Goal: Task Accomplishment & Management: Manage account settings

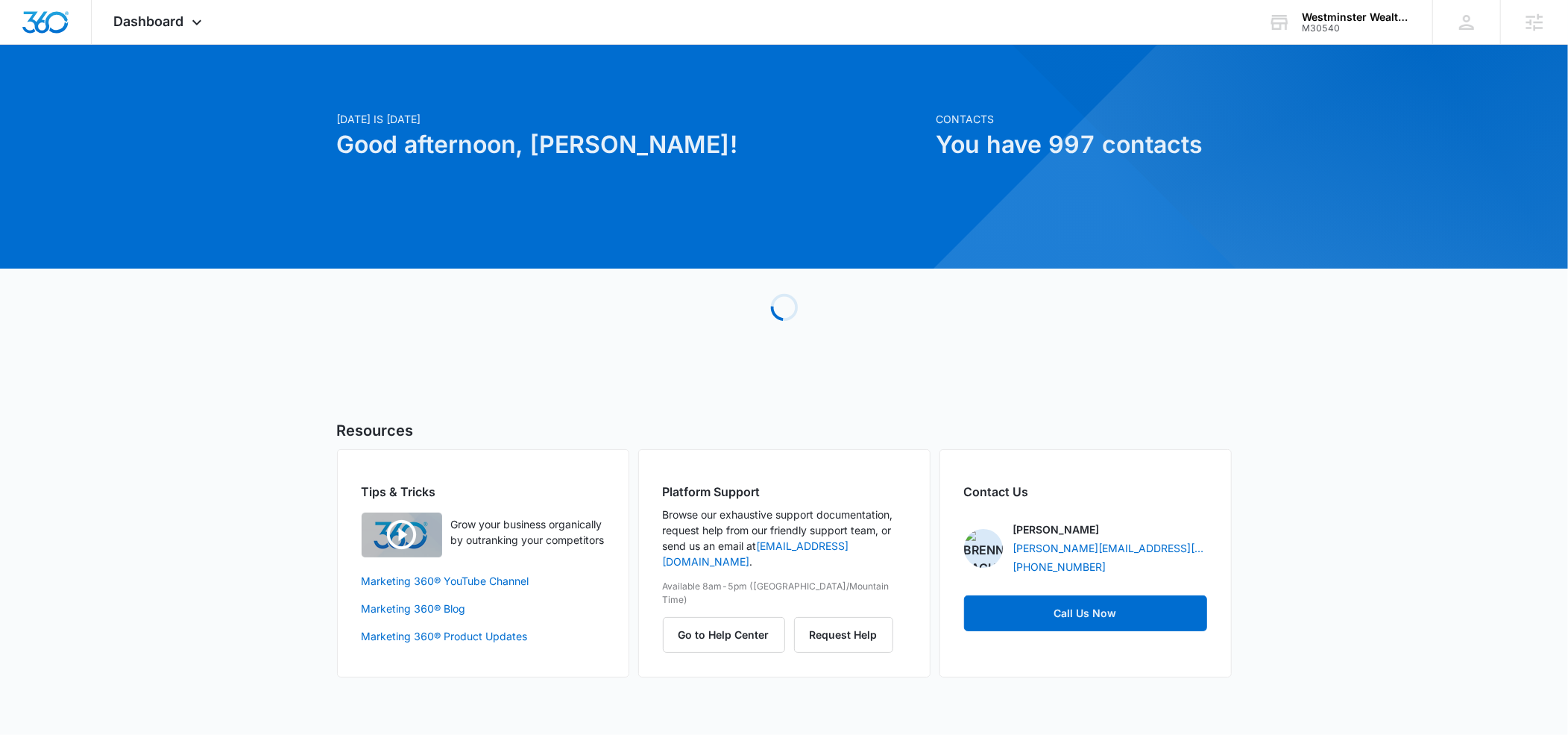
click at [1324, 13] on div "Westminster Wealth Management" at bounding box center [1356, 17] width 109 height 12
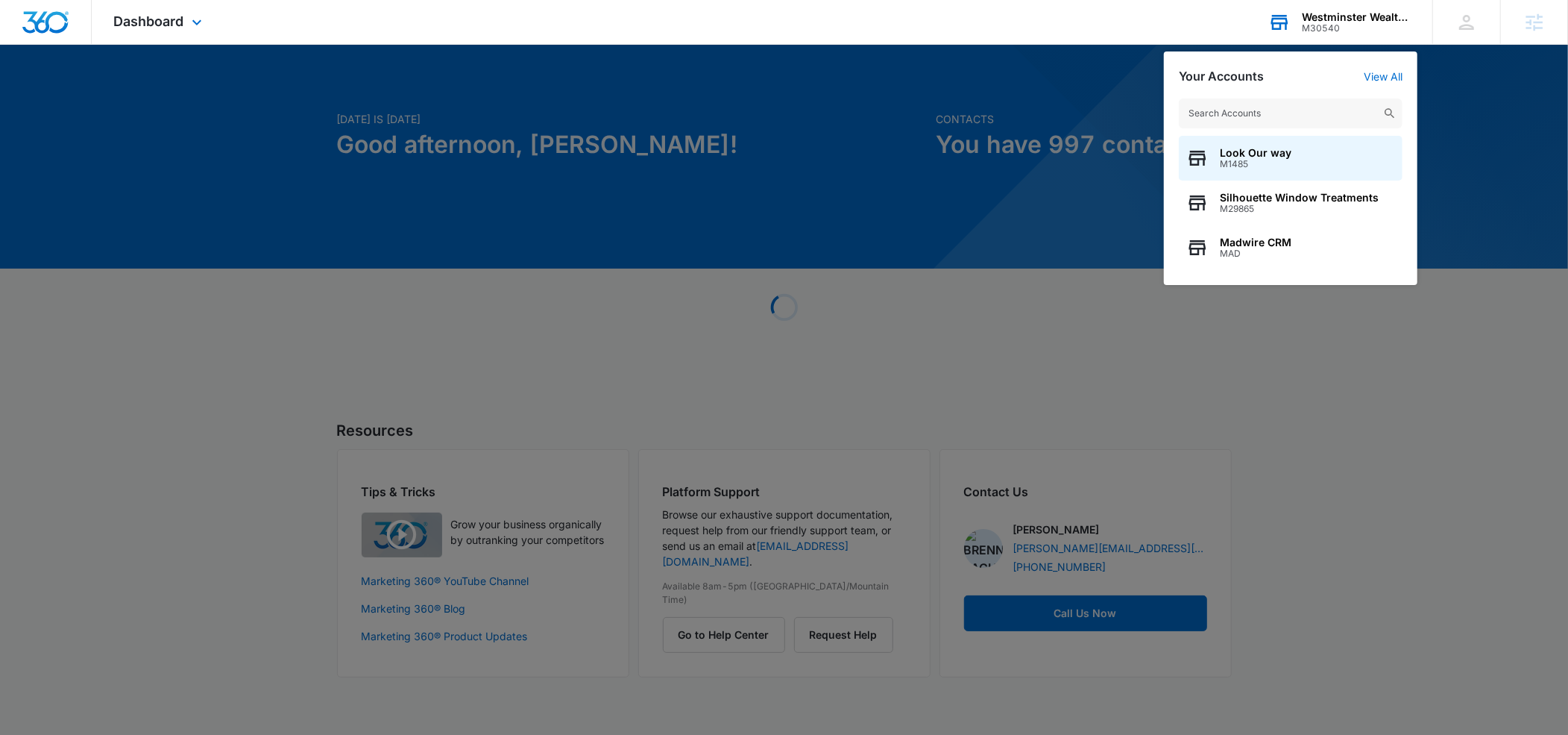
click at [1260, 116] on input "text" at bounding box center [1291, 113] width 224 height 30
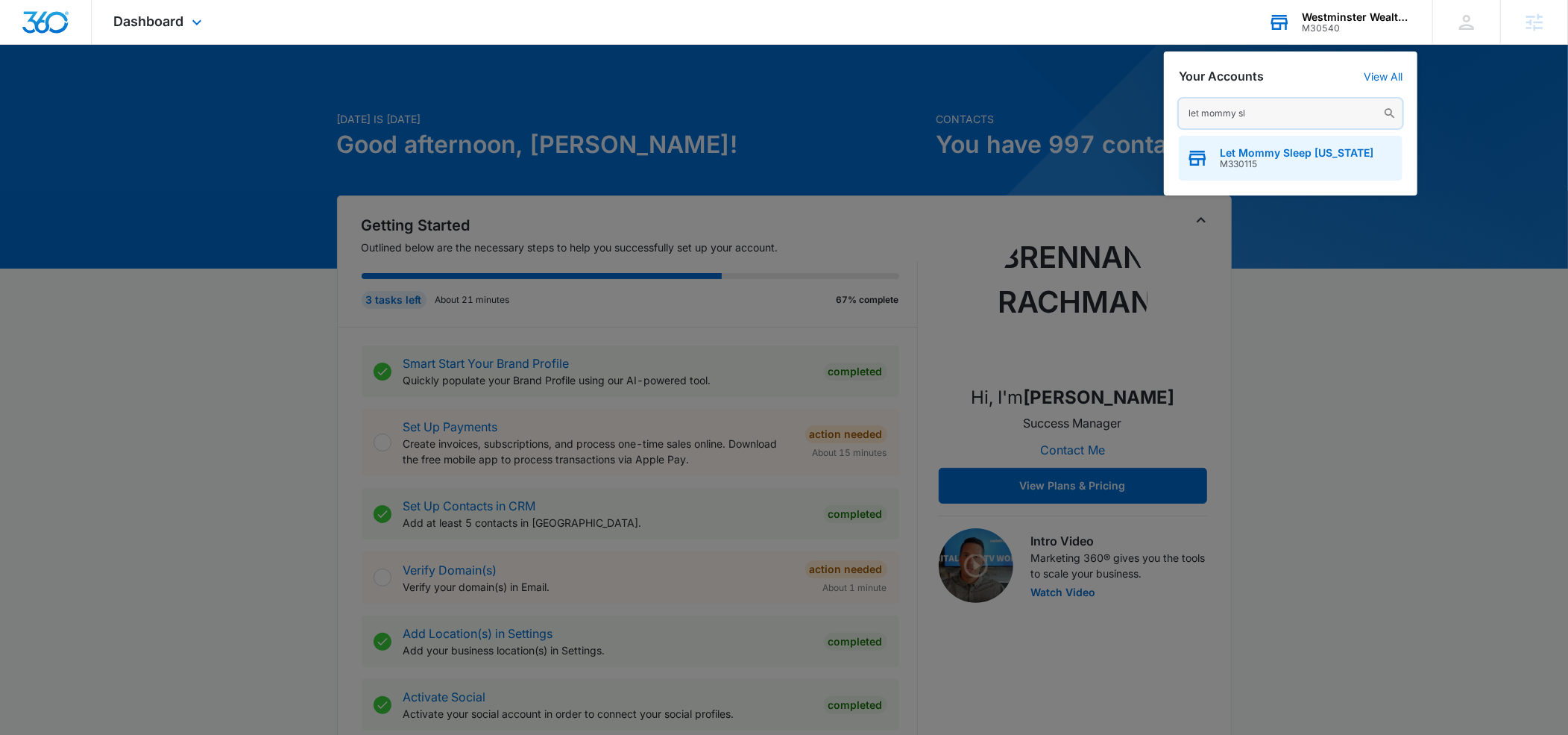
type input "let mommy sl"
click at [1270, 148] on span "Let Mommy Sleep Texas" at bounding box center [1296, 153] width 154 height 12
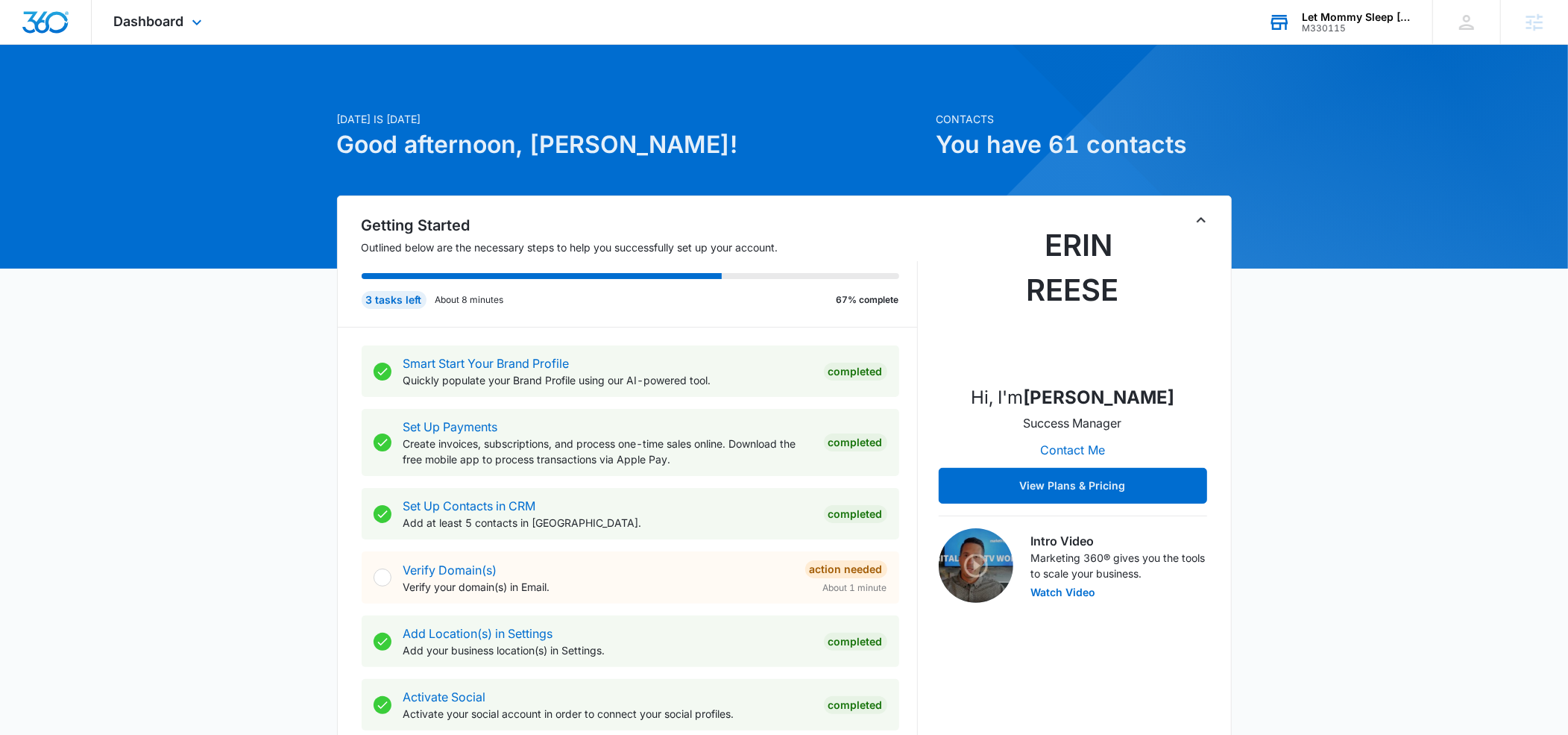
click at [197, 31] on div "Dashboard Apps Reputation Websites Forms CRM Email Social Payments POS Content …" at bounding box center [160, 22] width 136 height 44
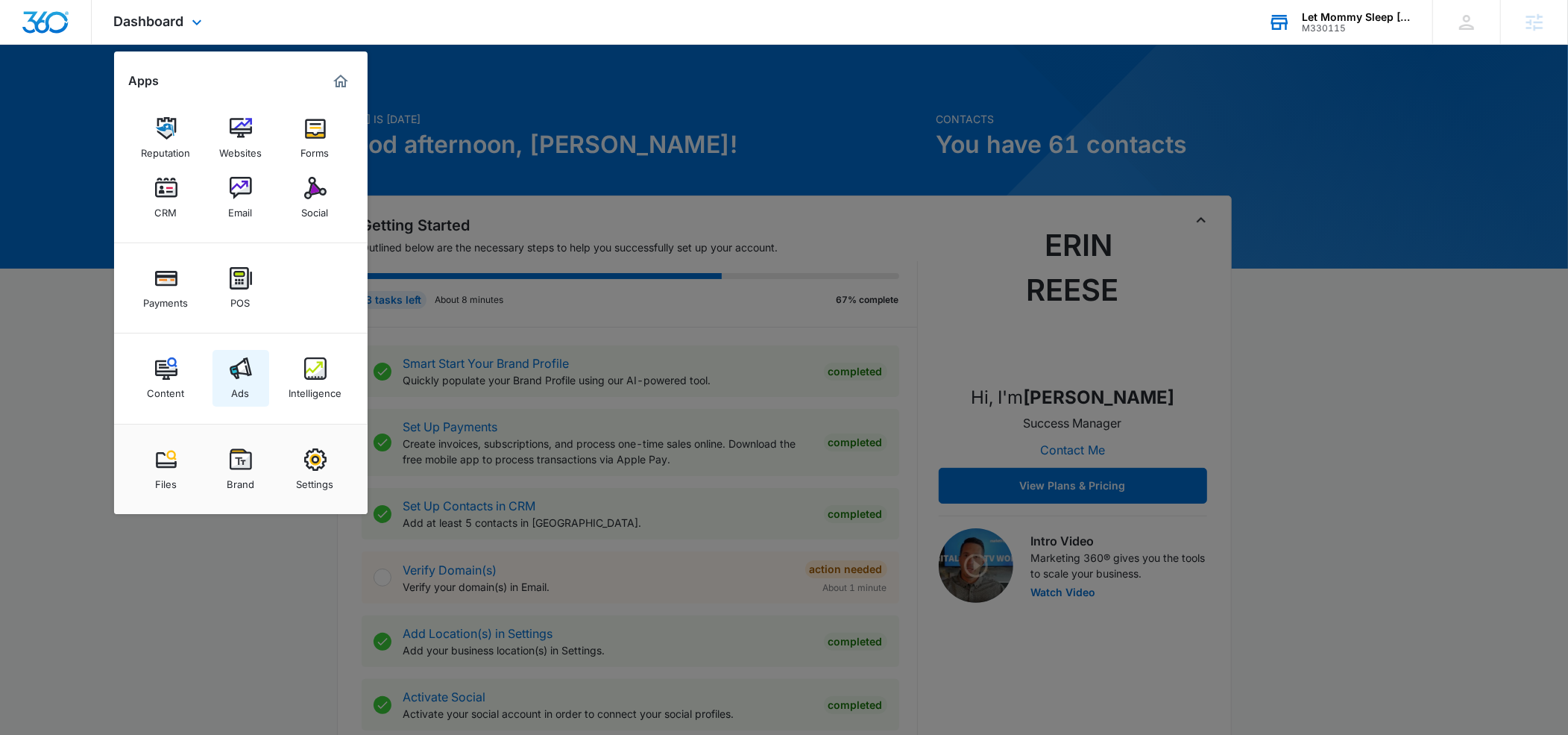
click at [240, 373] on img at bounding box center [241, 368] width 23 height 23
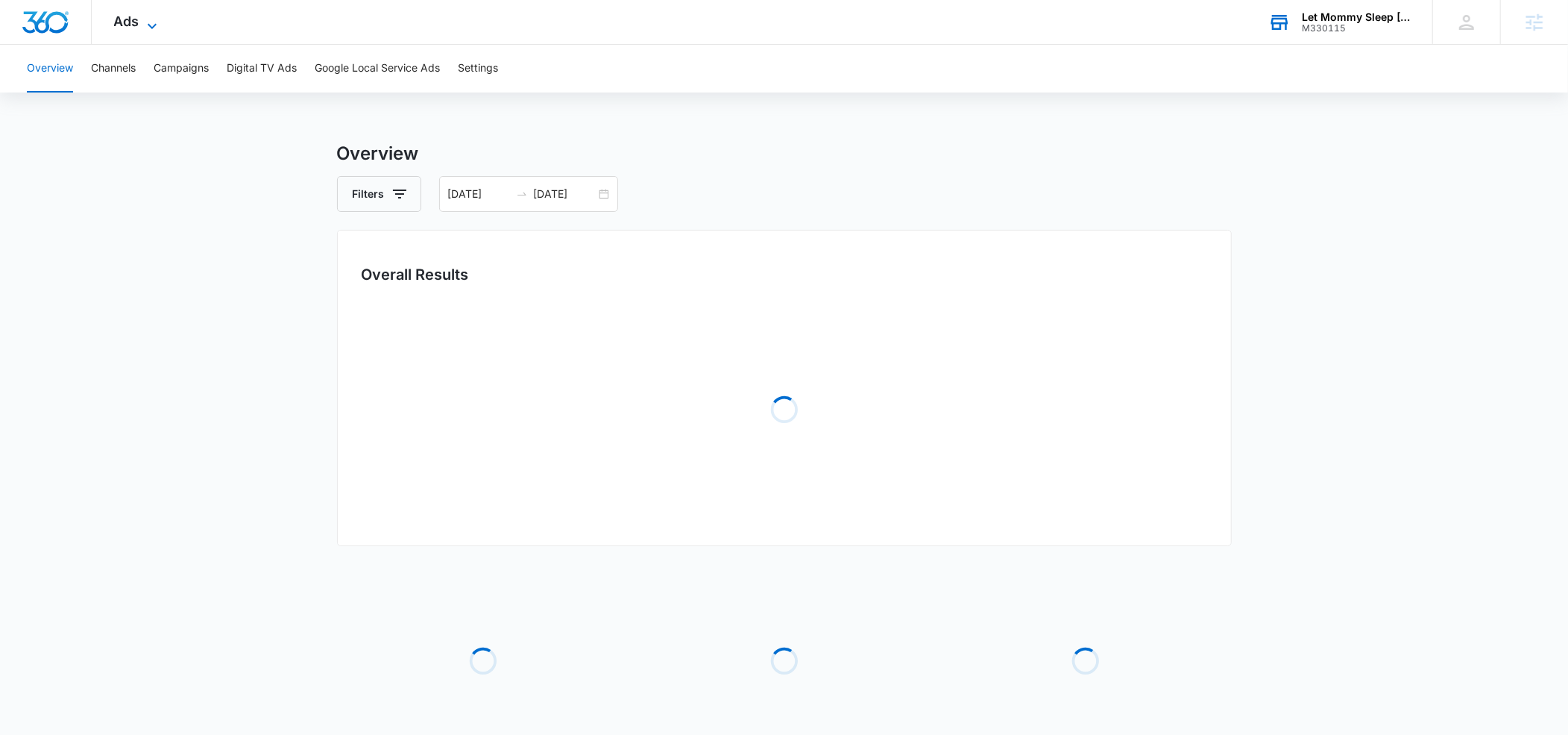
click at [153, 23] on icon at bounding box center [152, 26] width 9 height 5
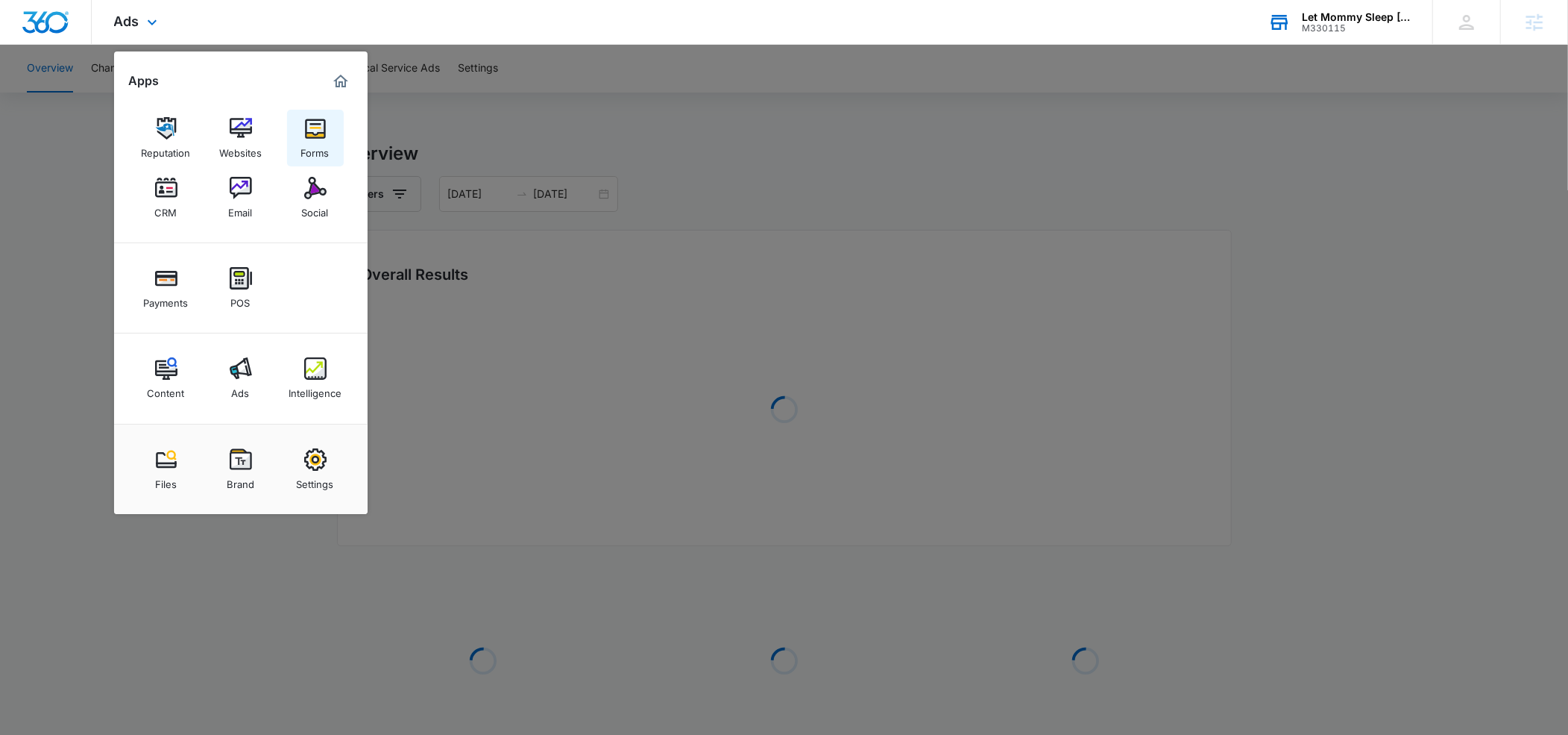
click at [313, 136] on img at bounding box center [315, 129] width 23 height 23
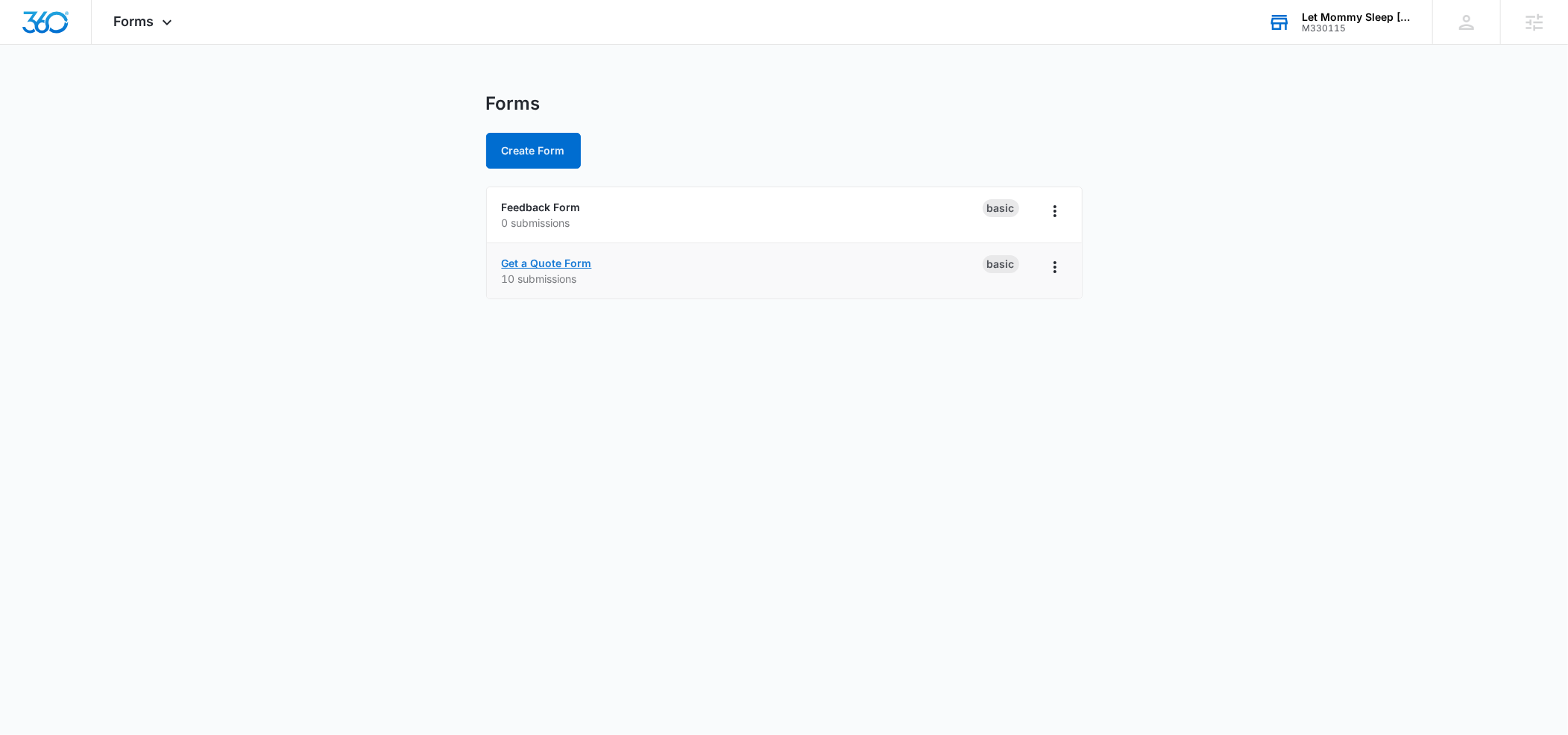
click at [521, 264] on link "Get a Quote Form" at bounding box center [547, 262] width 90 height 13
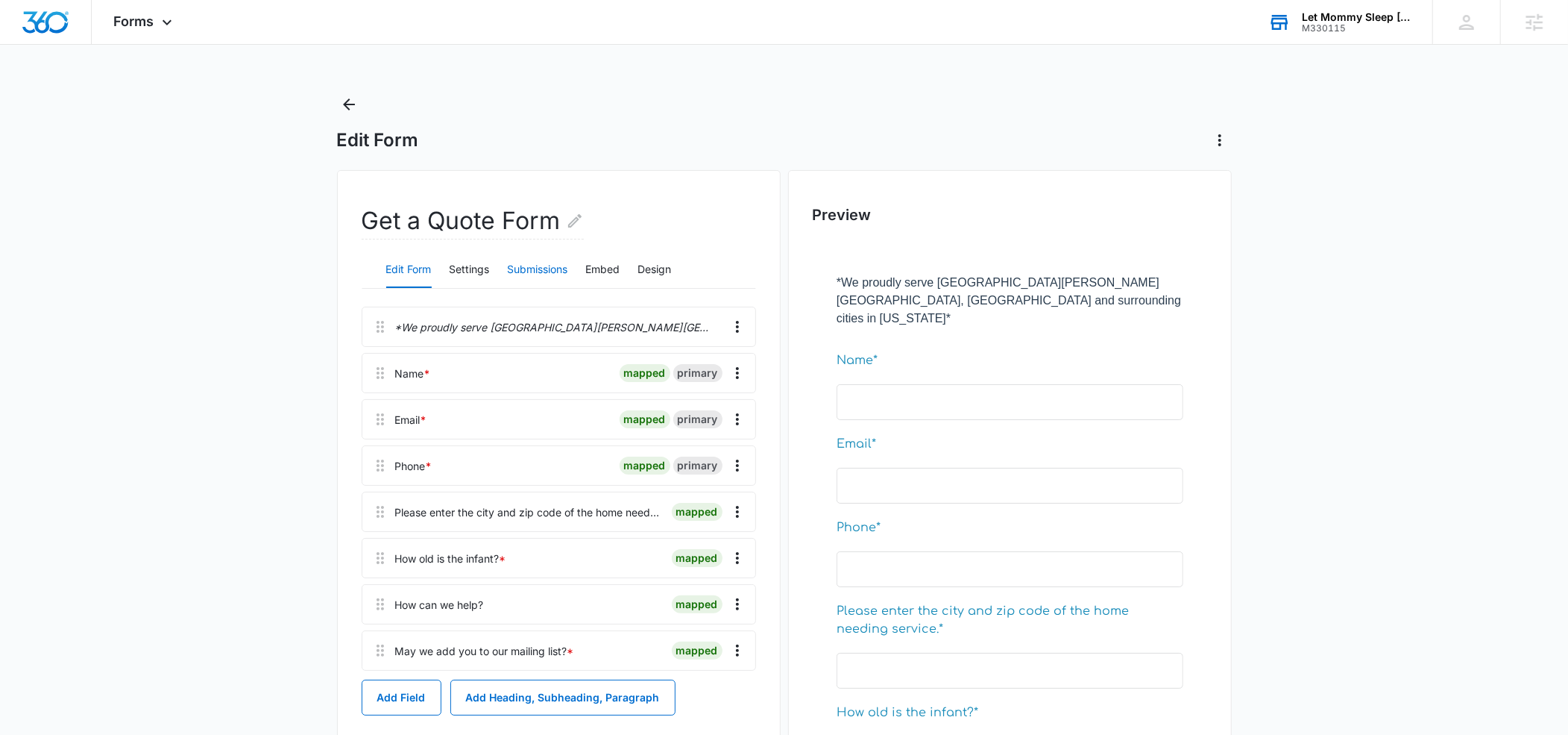
click at [547, 268] on button "Submissions" at bounding box center [538, 269] width 61 height 36
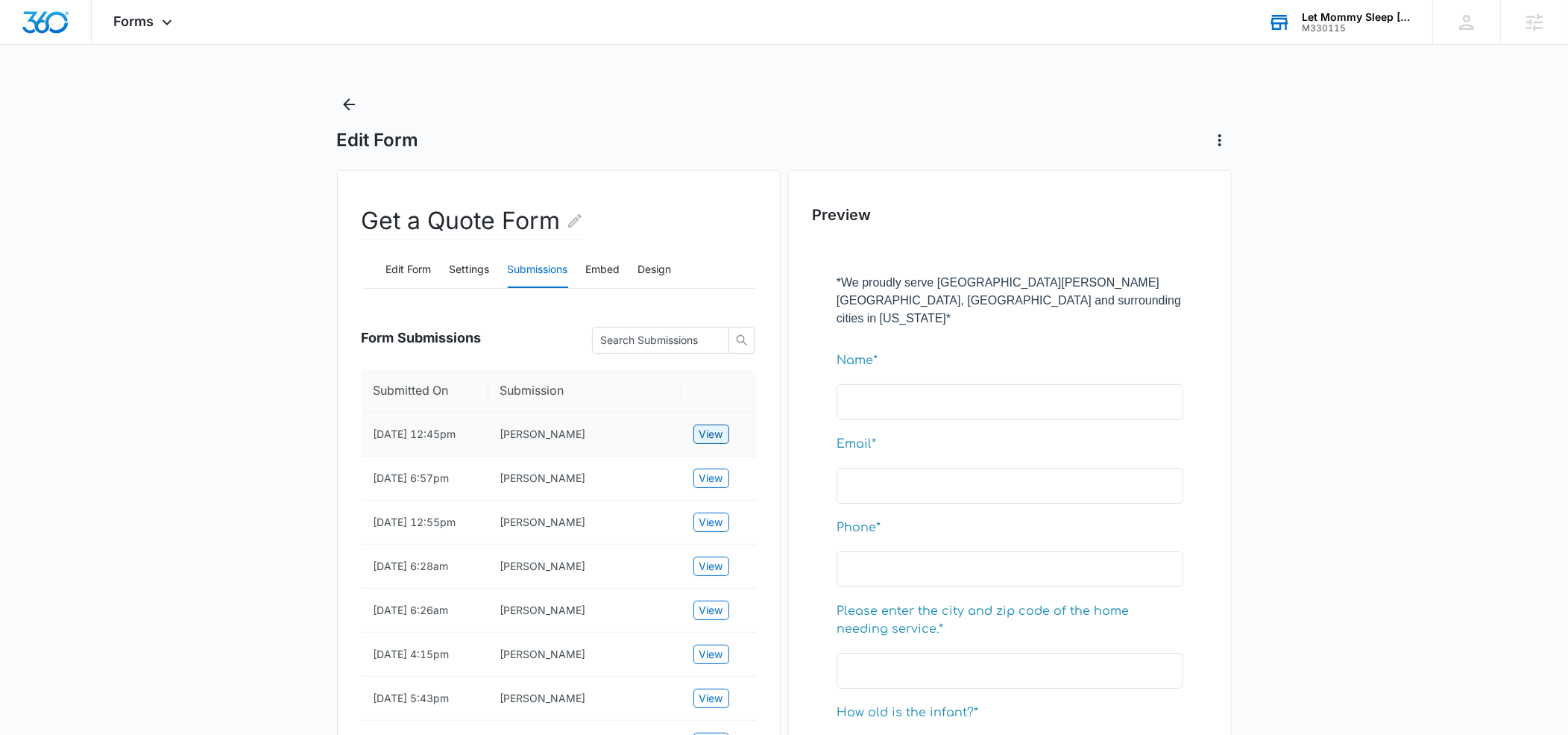
click at [721, 440] on span "View" at bounding box center [711, 434] width 23 height 17
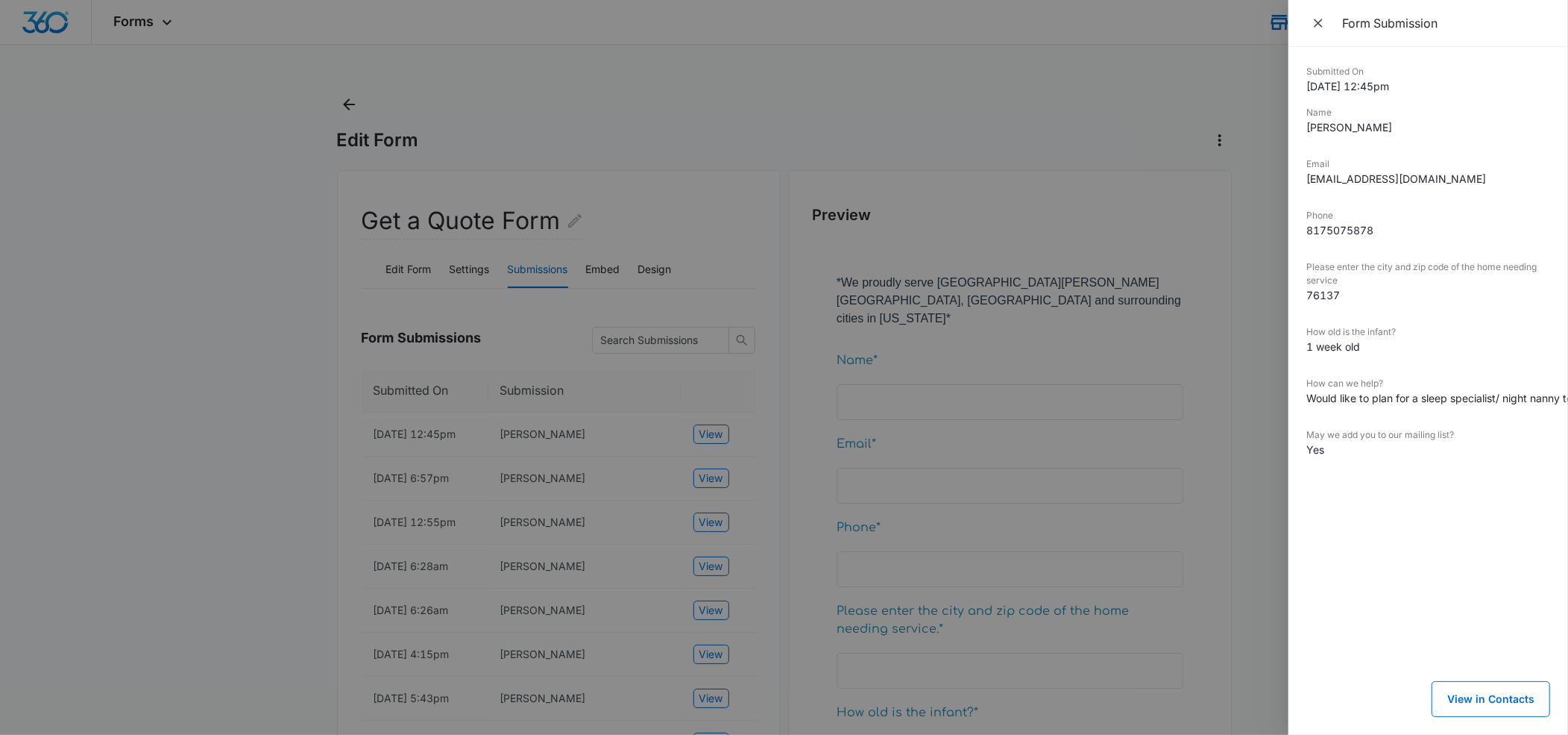
click at [349, 103] on div at bounding box center [784, 368] width 1568 height 735
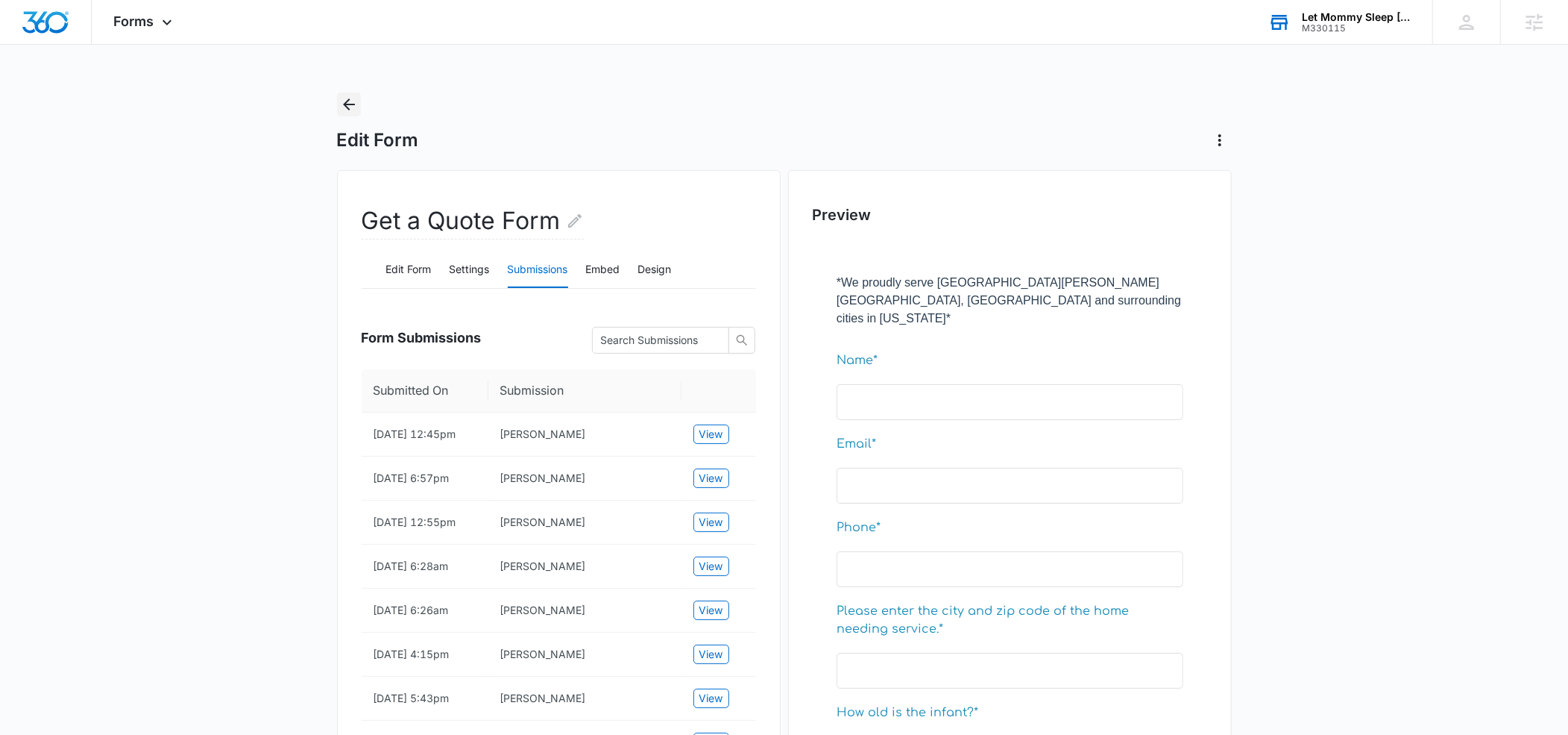
click at [346, 107] on icon "Back" at bounding box center [349, 104] width 12 height 12
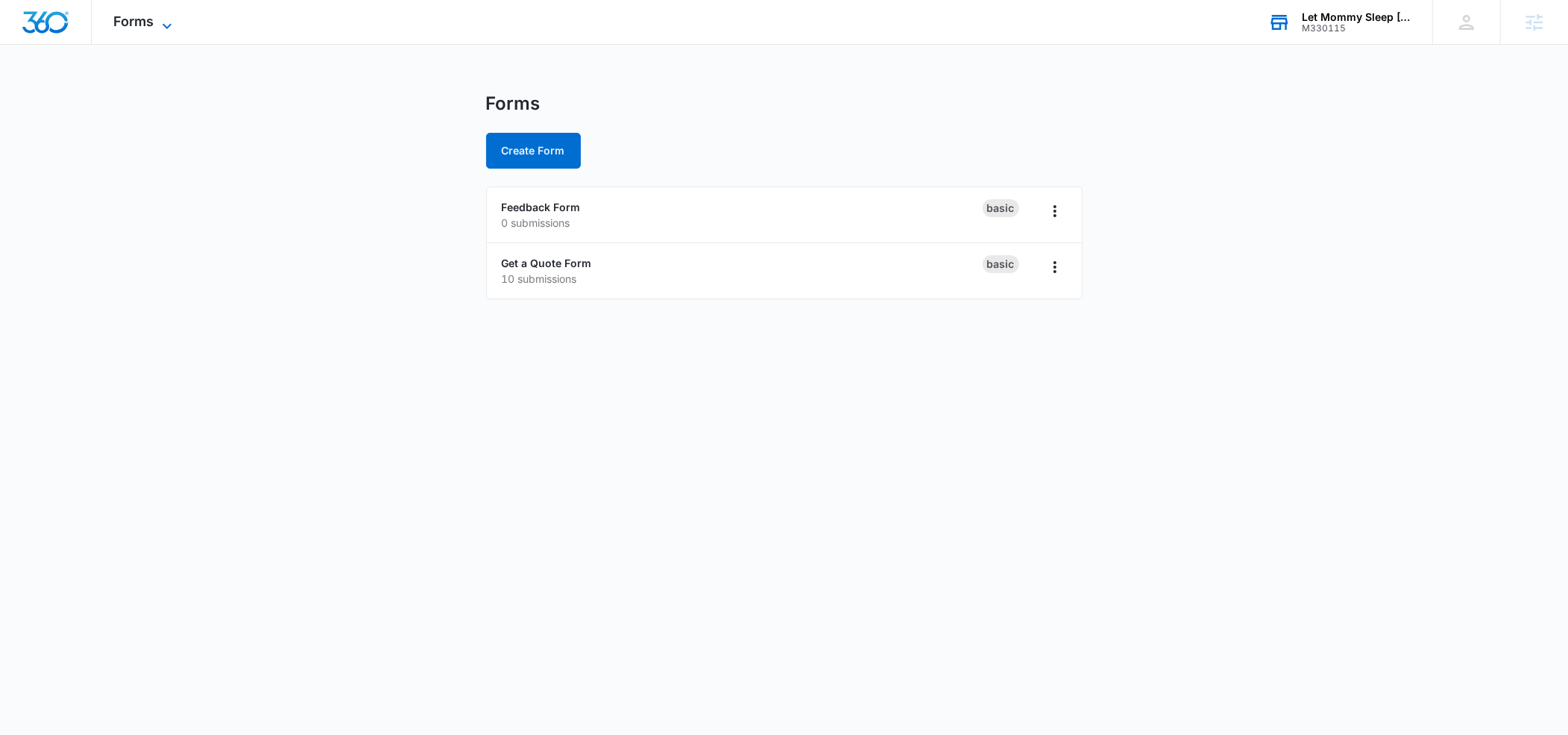
click at [166, 25] on icon at bounding box center [167, 26] width 9 height 5
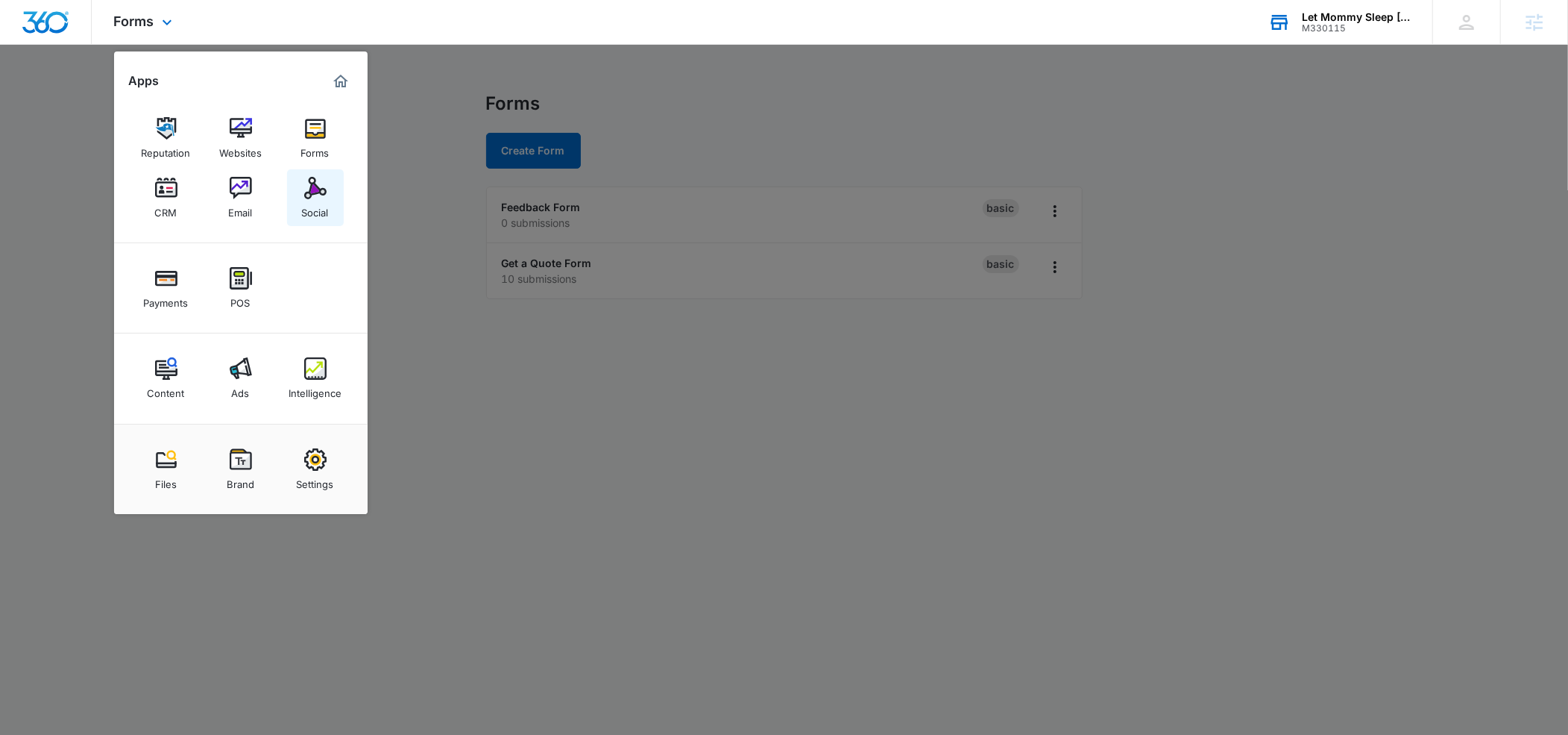
click at [311, 198] on img at bounding box center [315, 189] width 23 height 23
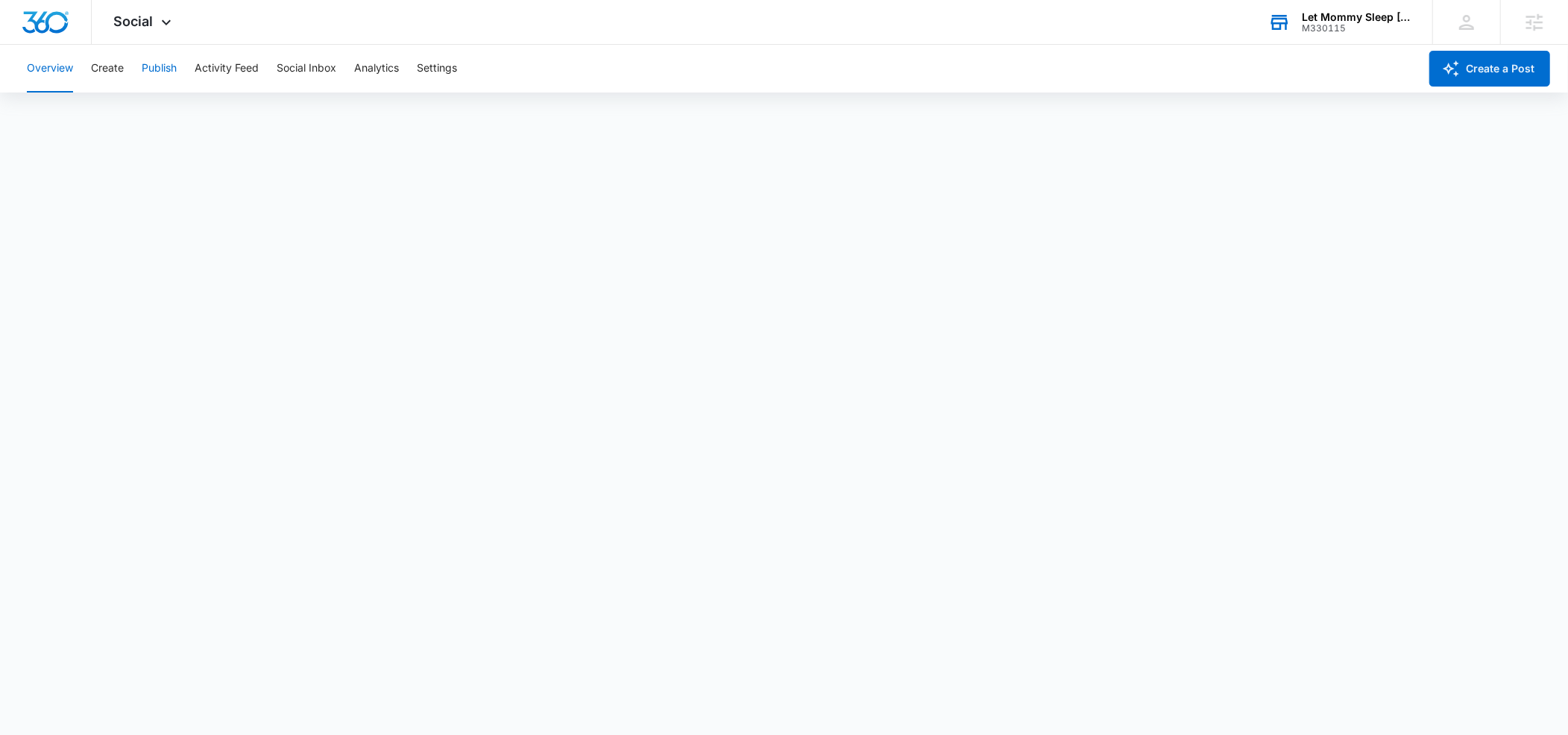
click at [154, 69] on button "Publish" at bounding box center [159, 69] width 35 height 48
click at [433, 68] on button "Settings" at bounding box center [437, 69] width 40 height 48
click at [148, 67] on button "Publish" at bounding box center [159, 69] width 35 height 48
click at [438, 73] on button "Settings" at bounding box center [437, 69] width 40 height 48
click at [162, 67] on button "Publish" at bounding box center [159, 69] width 35 height 48
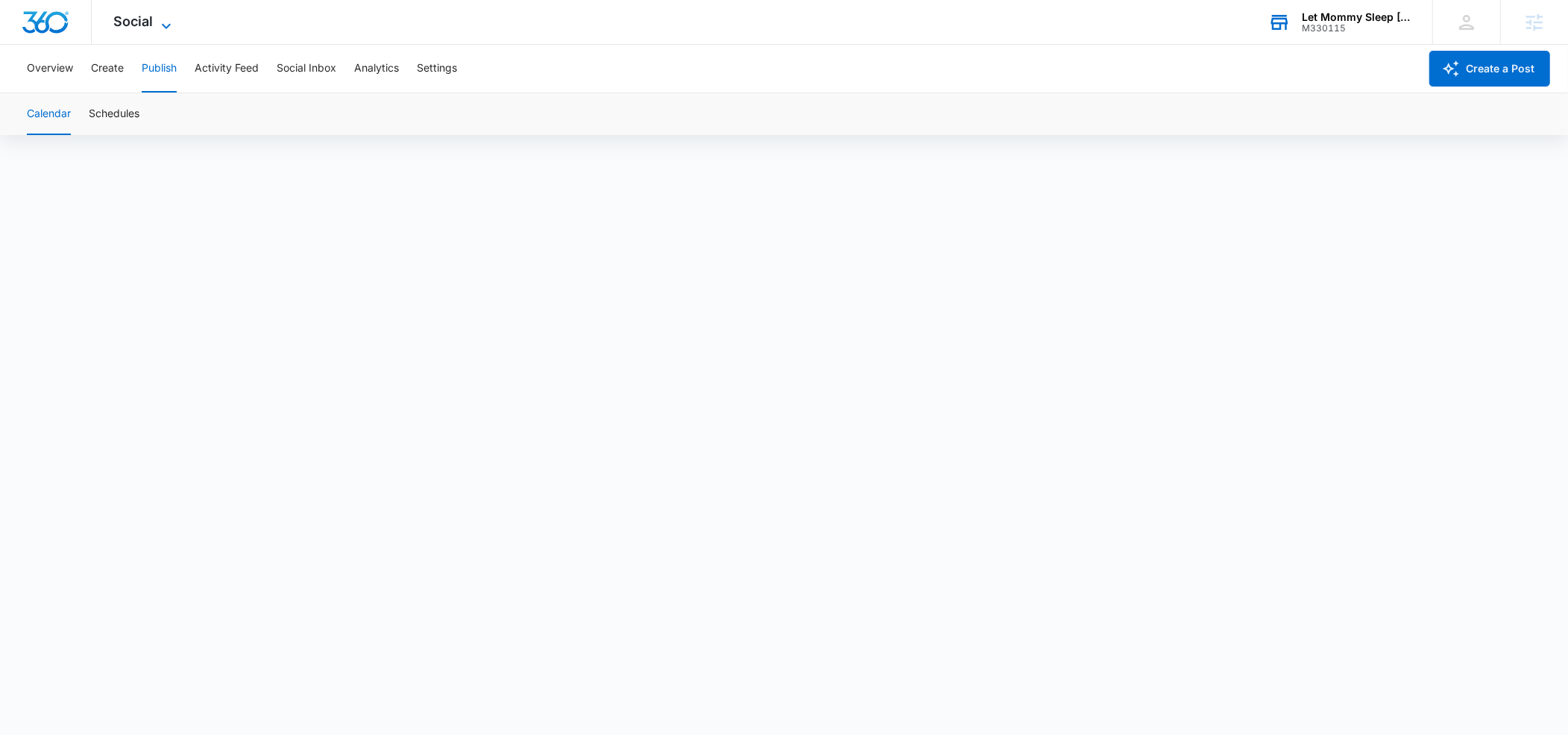
click at [166, 23] on icon at bounding box center [166, 26] width 18 height 18
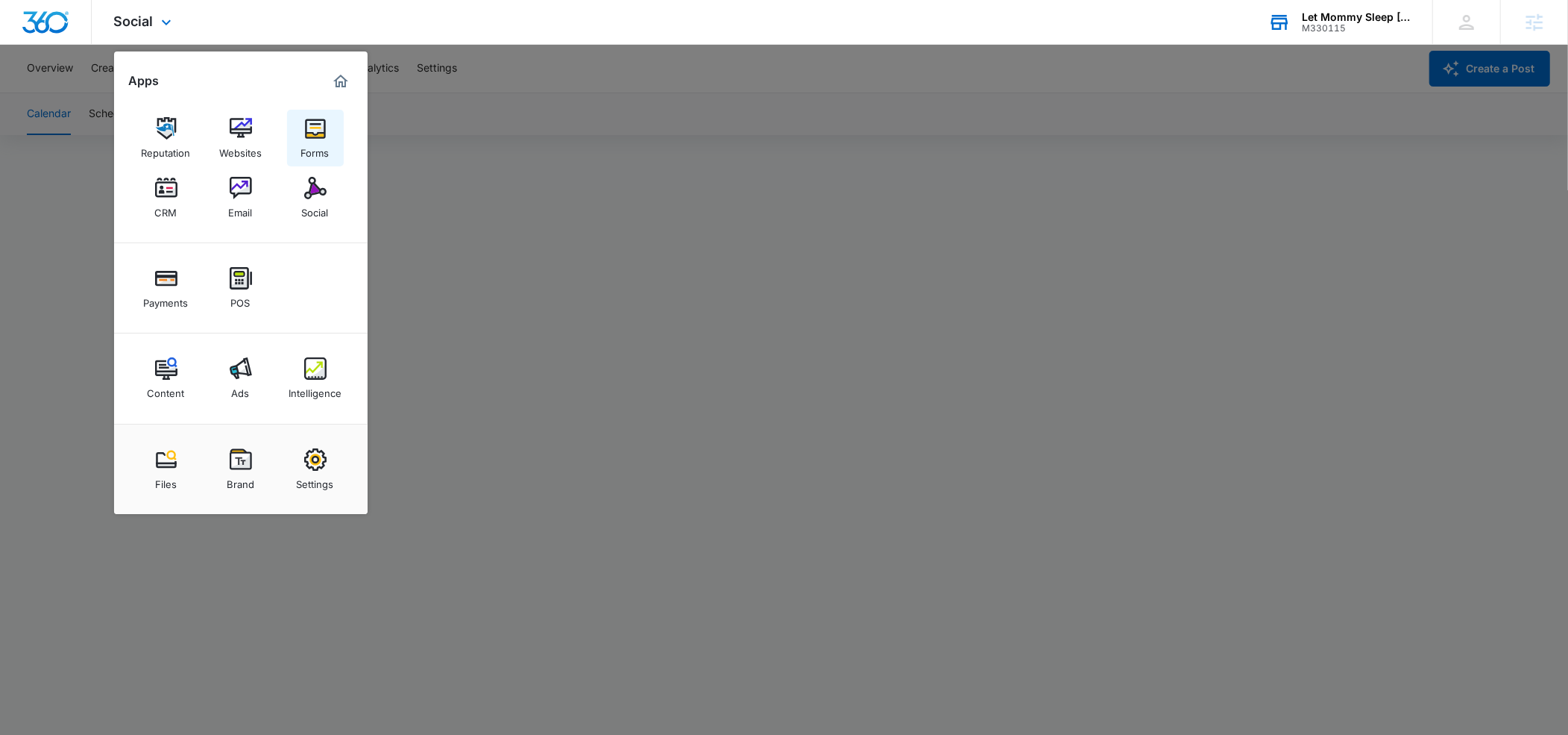
click at [318, 149] on div "Forms" at bounding box center [315, 149] width 29 height 19
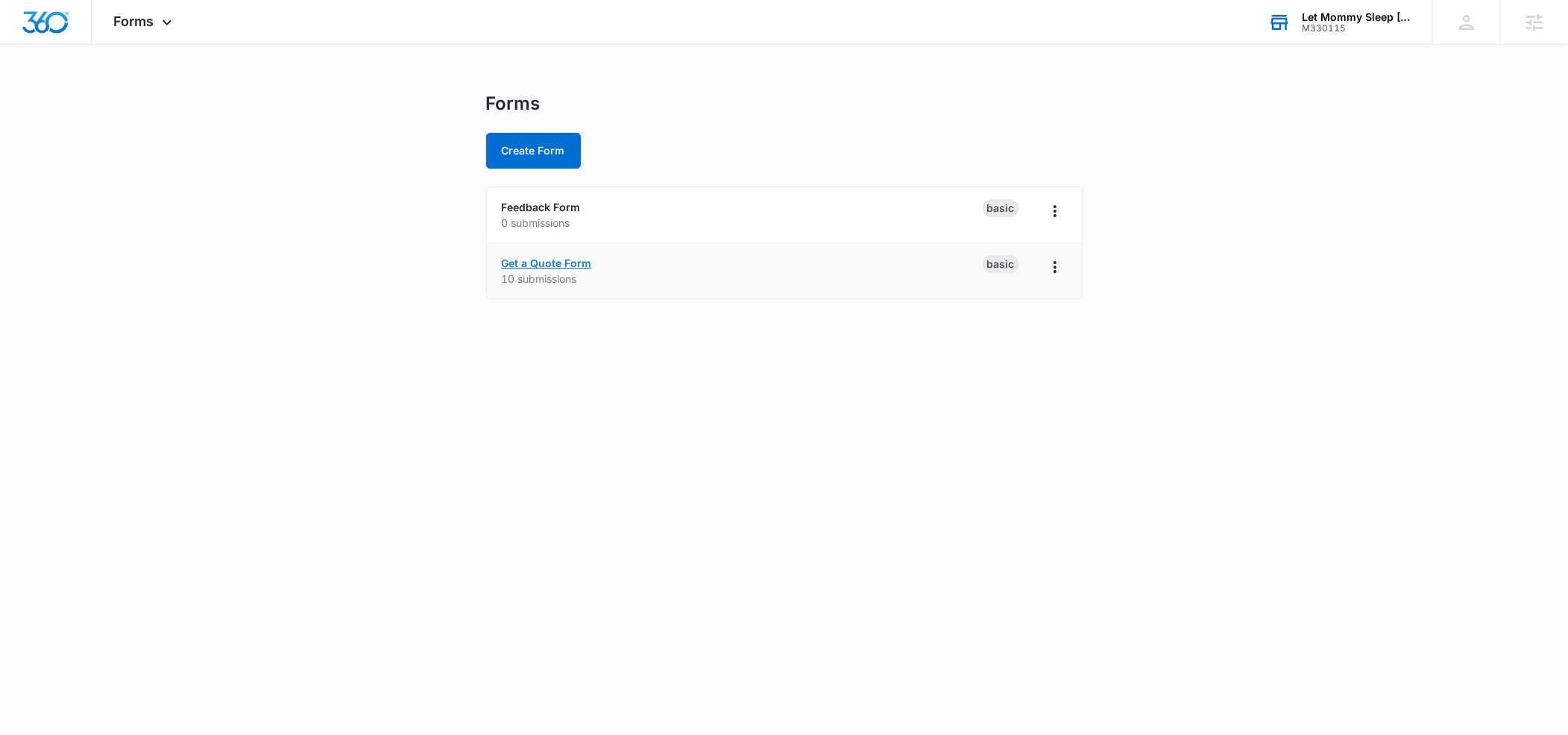
click at [532, 264] on link "Get a Quote Form" at bounding box center [547, 262] width 90 height 13
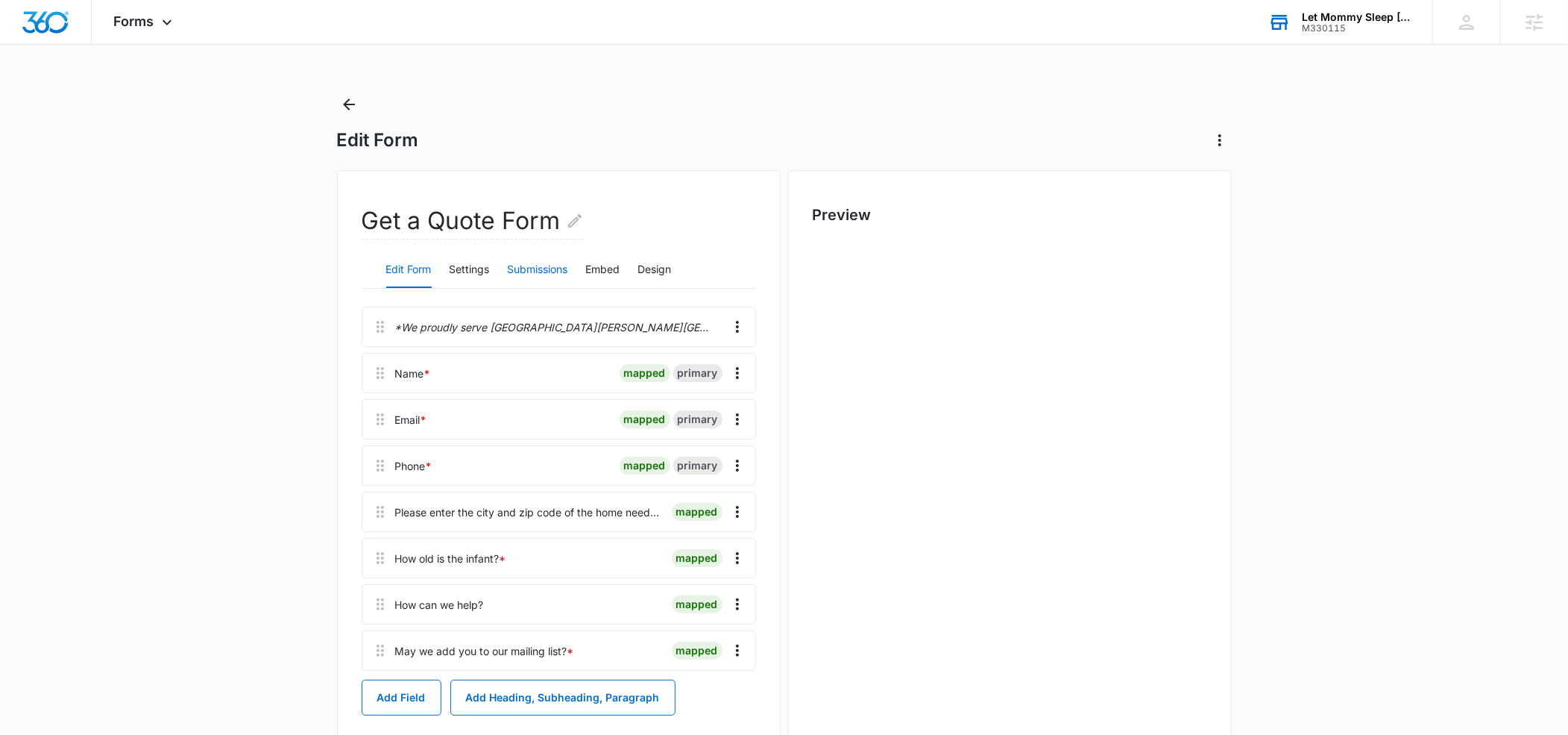
click at [531, 270] on button "Submissions" at bounding box center [538, 269] width 61 height 36
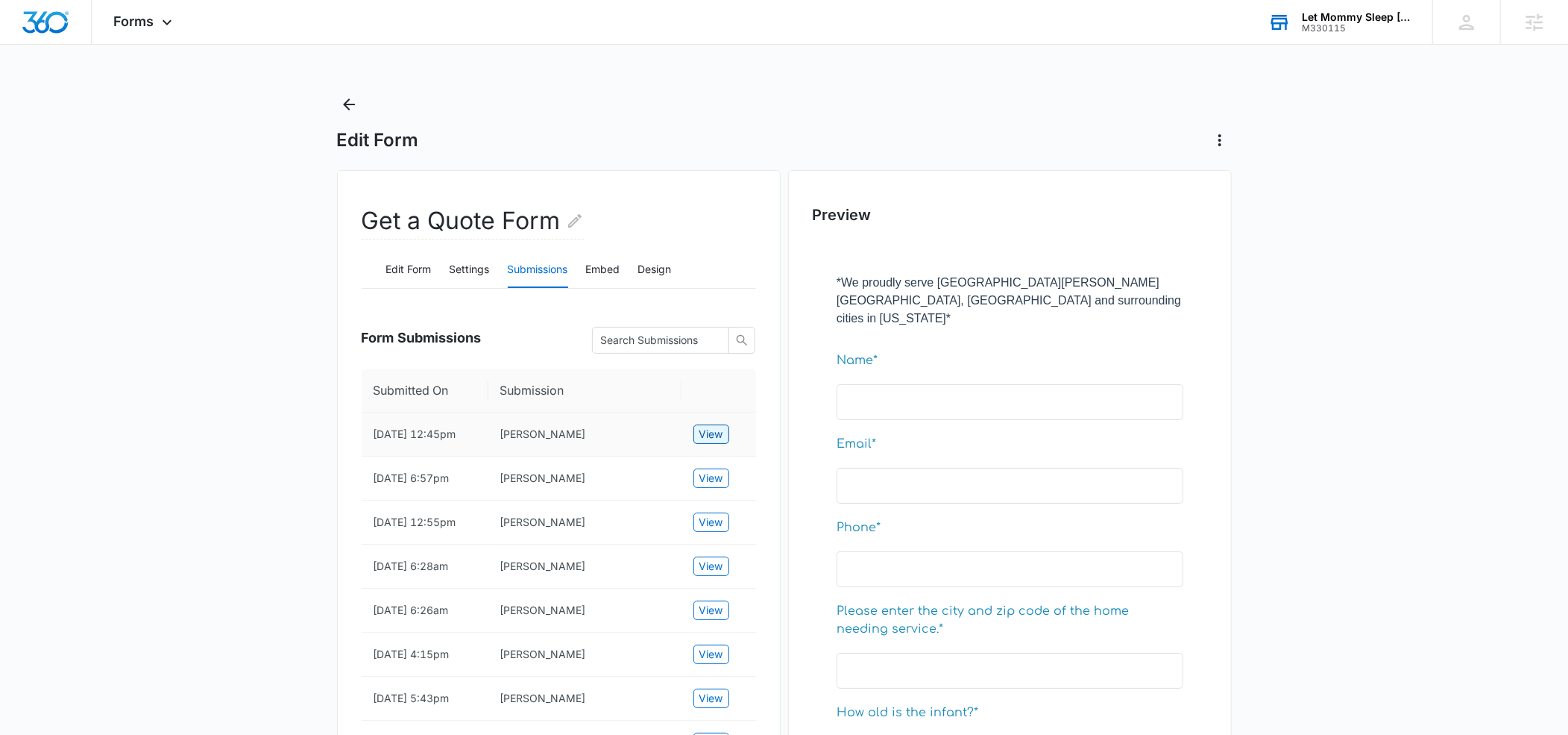
click at [709, 437] on span "View" at bounding box center [711, 434] width 23 height 17
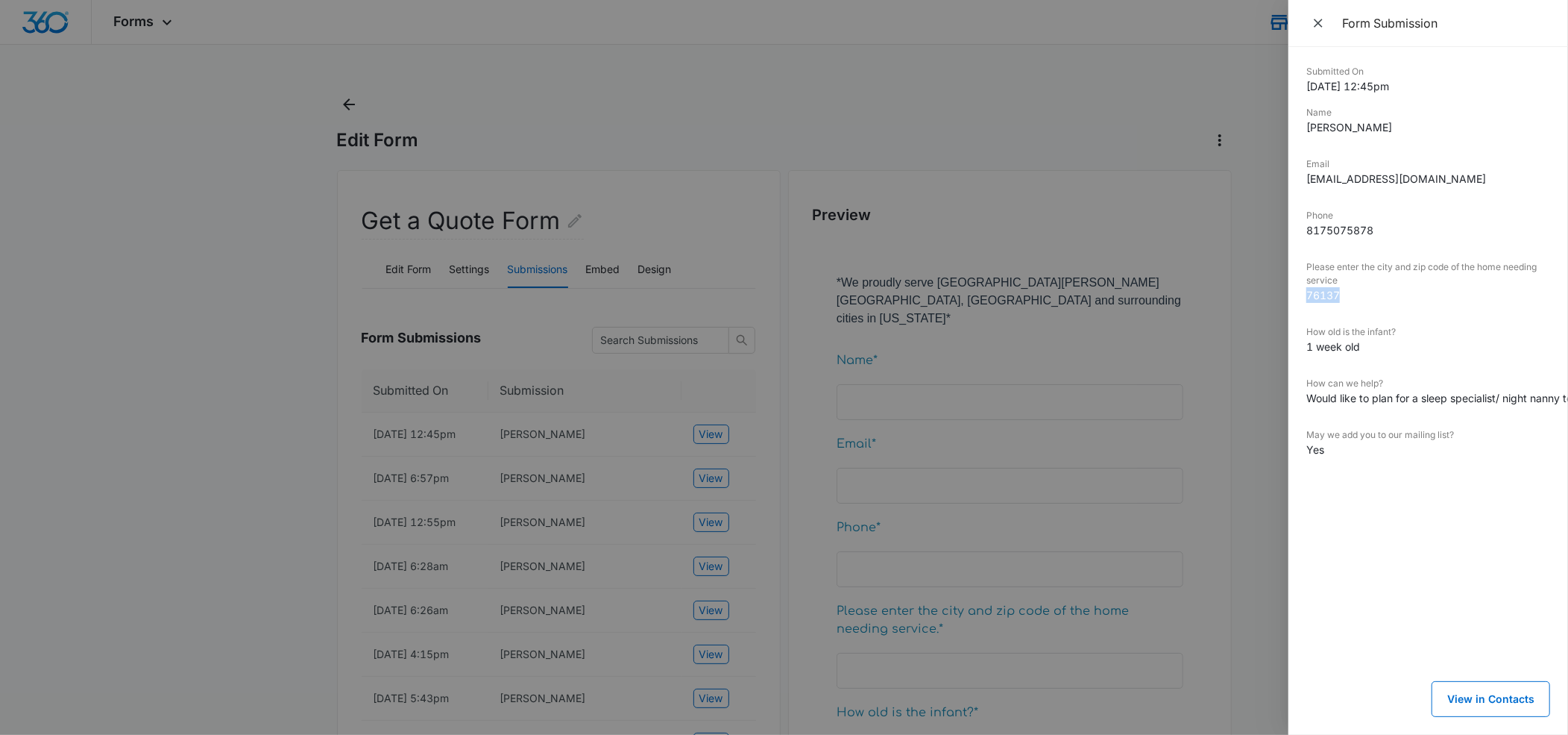
drag, startPoint x: 1308, startPoint y: 289, endPoint x: 1346, endPoint y: 290, distance: 38.0
click at [1346, 290] on dd "76137" at bounding box center [1428, 295] width 244 height 16
copy dd "76137"
click at [1317, 26] on icon "Close" at bounding box center [1318, 23] width 15 height 15
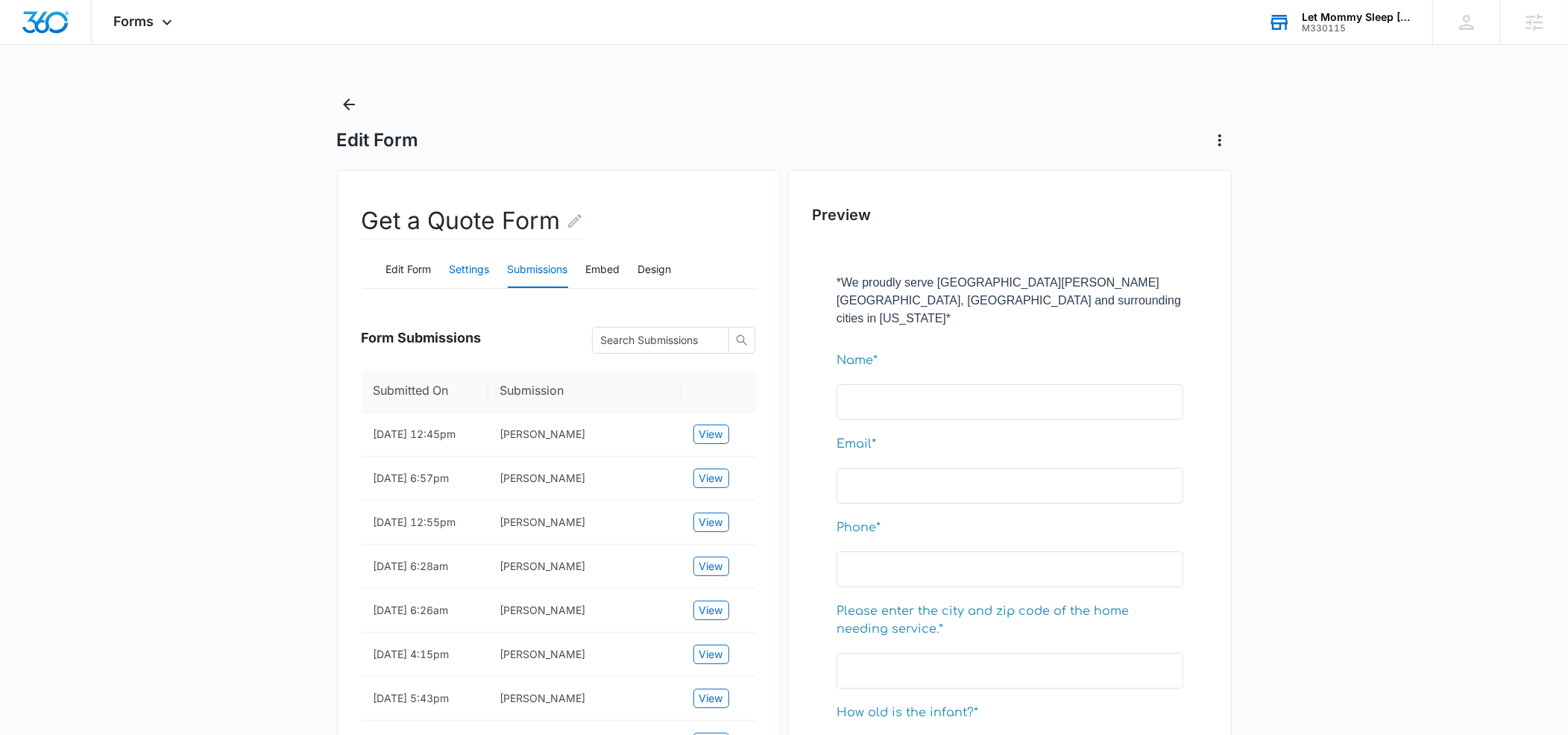
click at [467, 271] on button "Settings" at bounding box center [470, 269] width 40 height 36
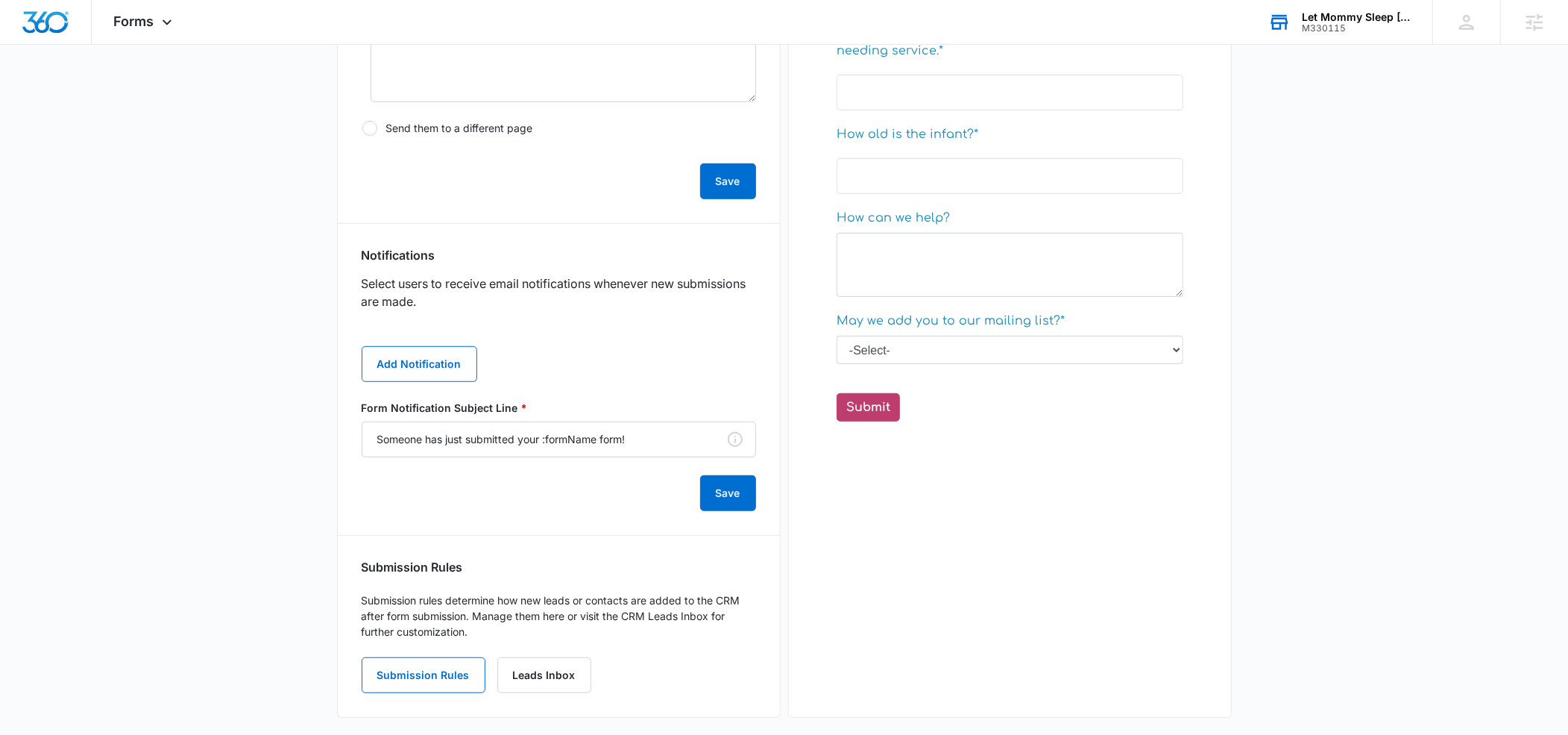
scroll to position [592, 0]
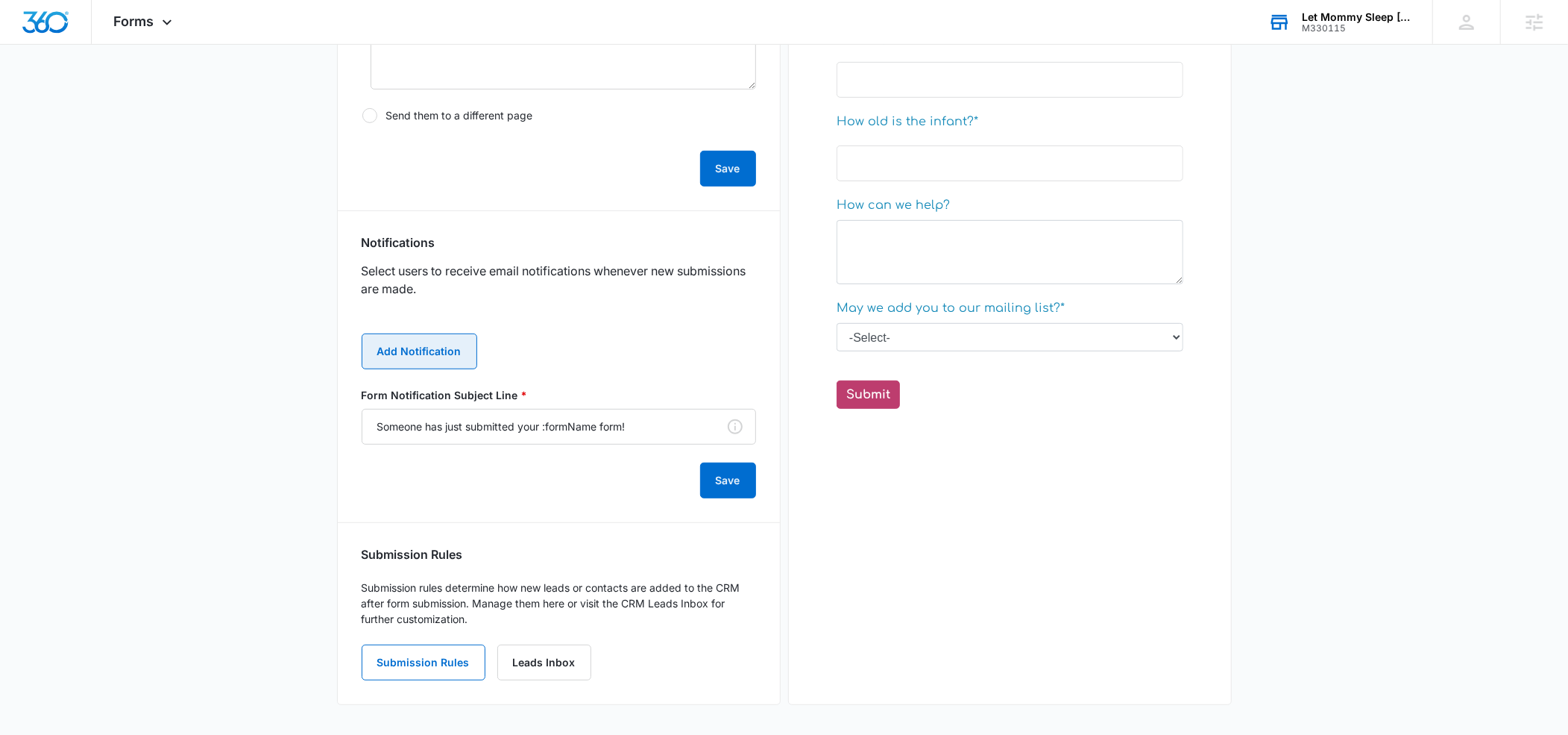
click at [412, 345] on button "Add Notification" at bounding box center [419, 351] width 115 height 36
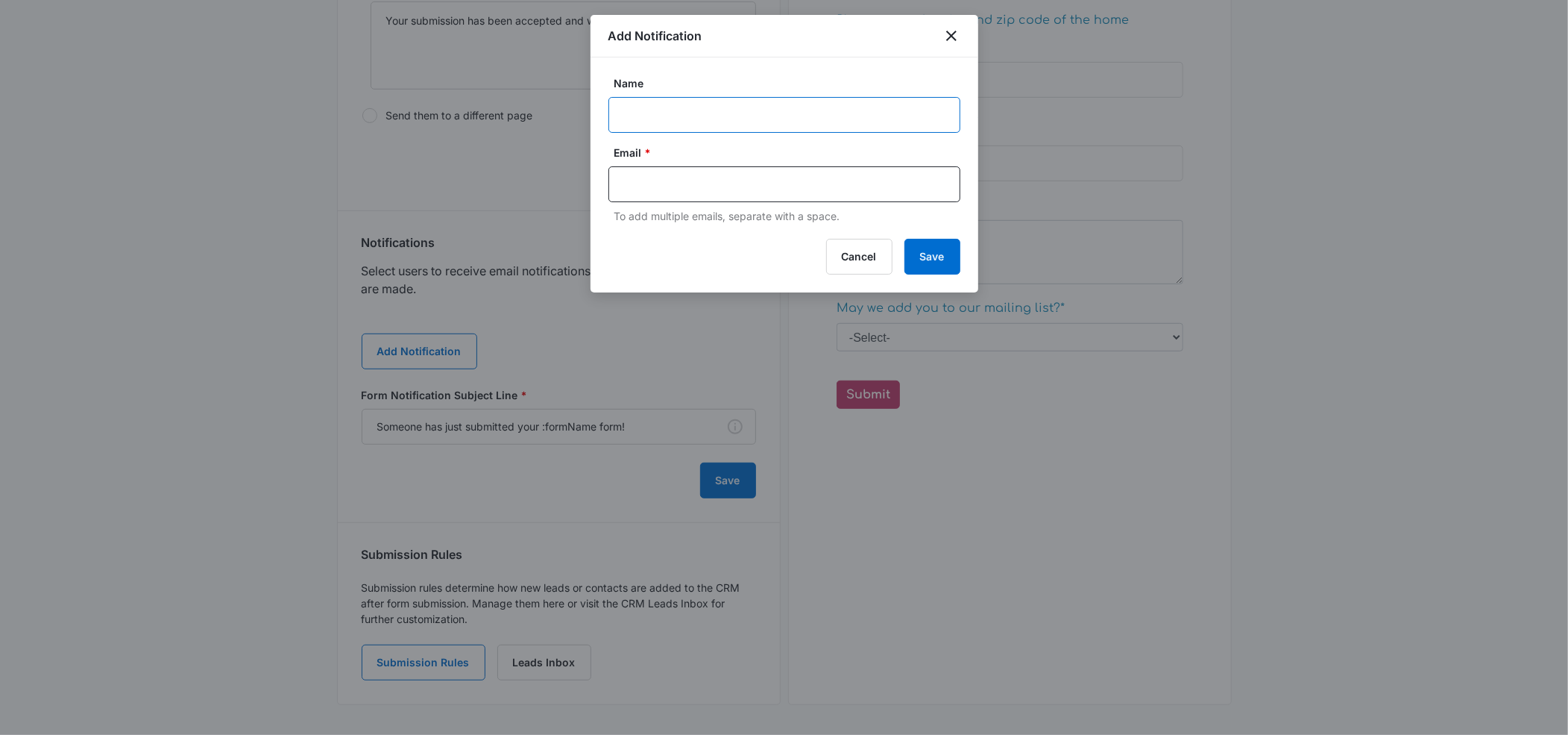
click at [630, 115] on input "Name" at bounding box center [784, 115] width 352 height 36
type input "Nadou"
click at [638, 189] on input "text" at bounding box center [786, 184] width 324 height 23
type input "nadou"
click at [665, 185] on icon "Remove" at bounding box center [667, 184] width 11 height 11
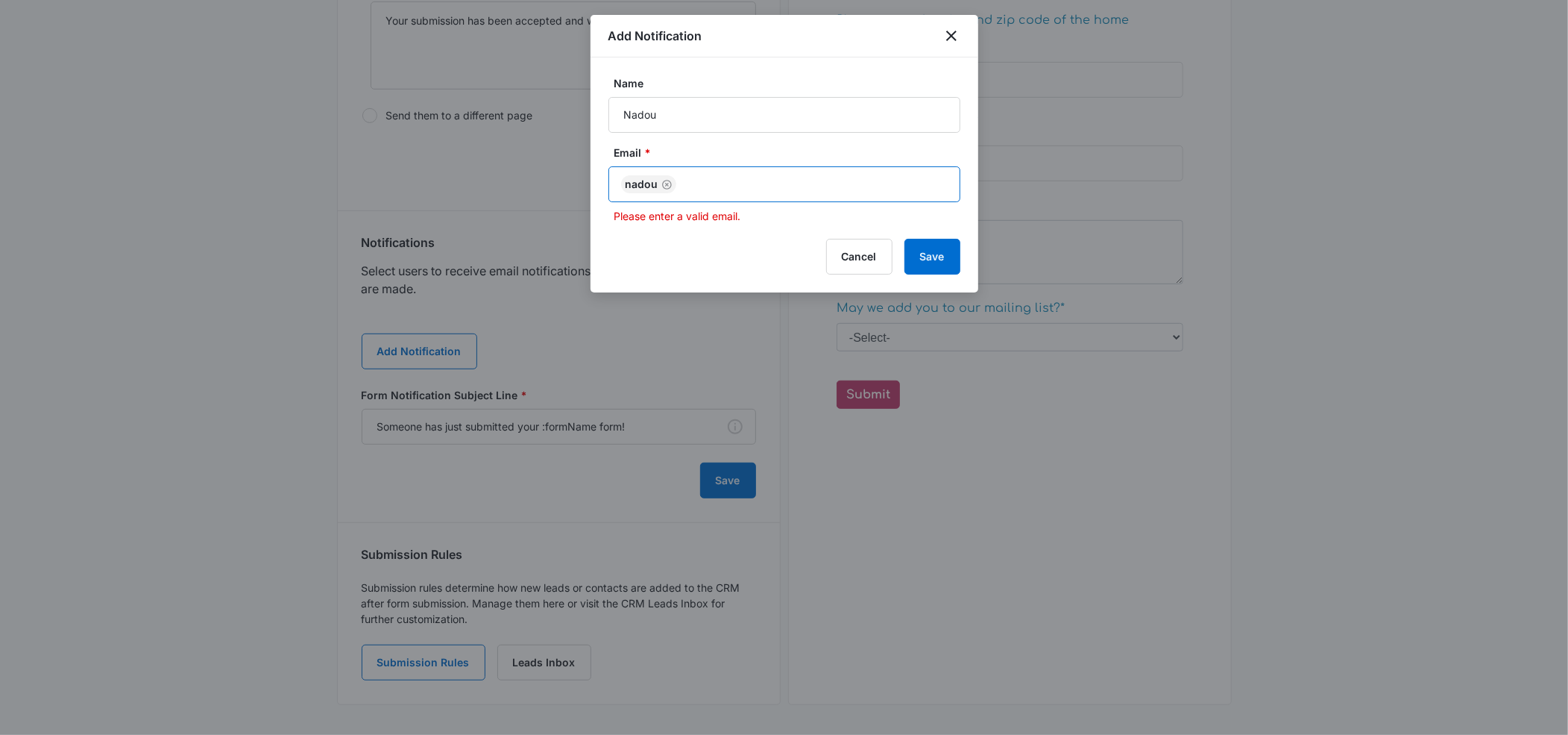
click at [680, 184] on input "text" at bounding box center [814, 184] width 268 height 23
paste input "[EMAIL_ADDRESS][PERSON_NAME][DOMAIN_NAME]"
click at [655, 184] on input "[EMAIL_ADDRESS][PERSON_NAME][DOMAIN_NAME]" at bounding box center [786, 184] width 324 height 23
type input "[EMAIL_ADDRESS][PERSON_NAME][DOMAIN_NAME]"
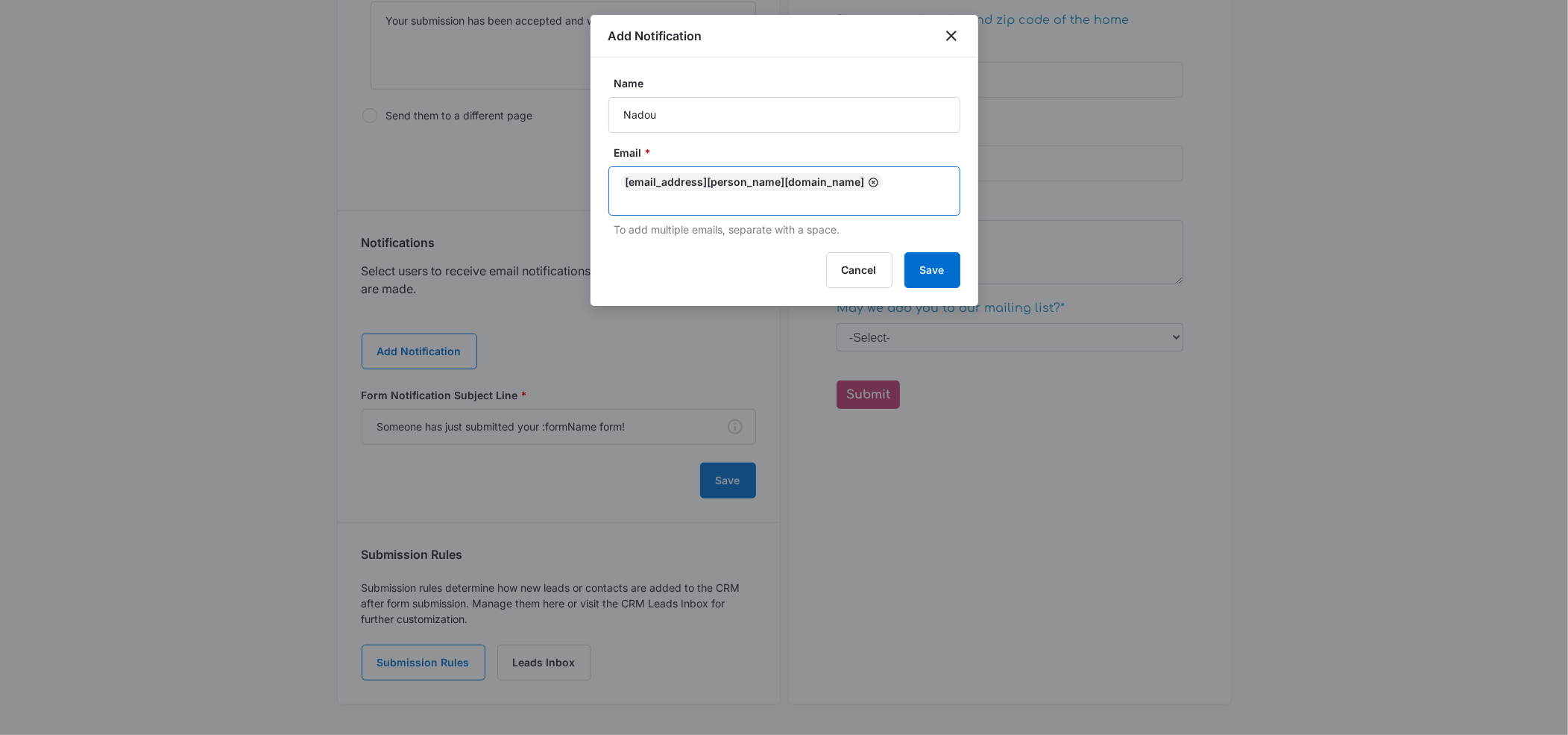
click at [868, 187] on icon "Remove" at bounding box center [873, 182] width 11 height 11
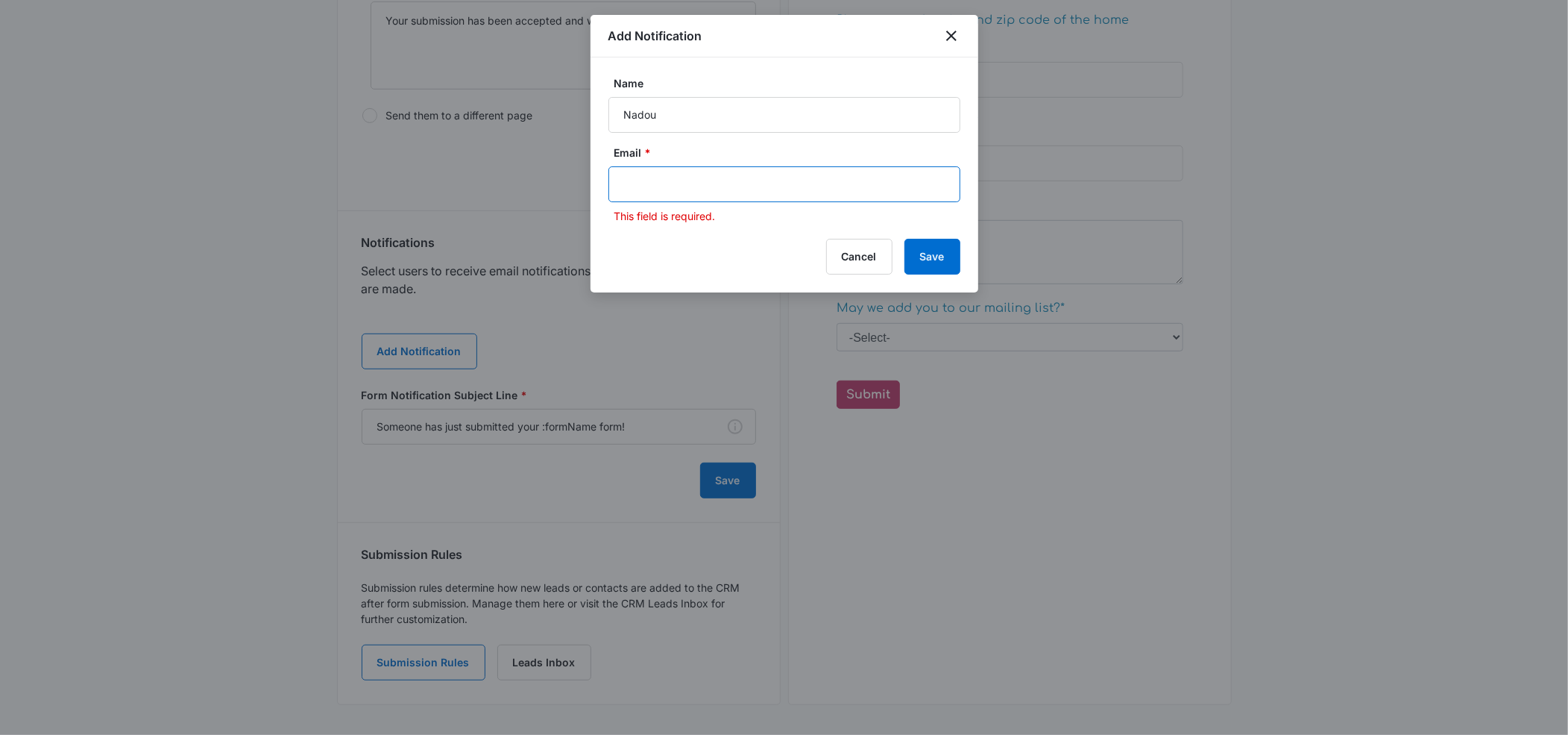
click at [632, 188] on input "text" at bounding box center [786, 184] width 324 height 23
type input "[EMAIL_ADDRESS][DOMAIN_NAME]"
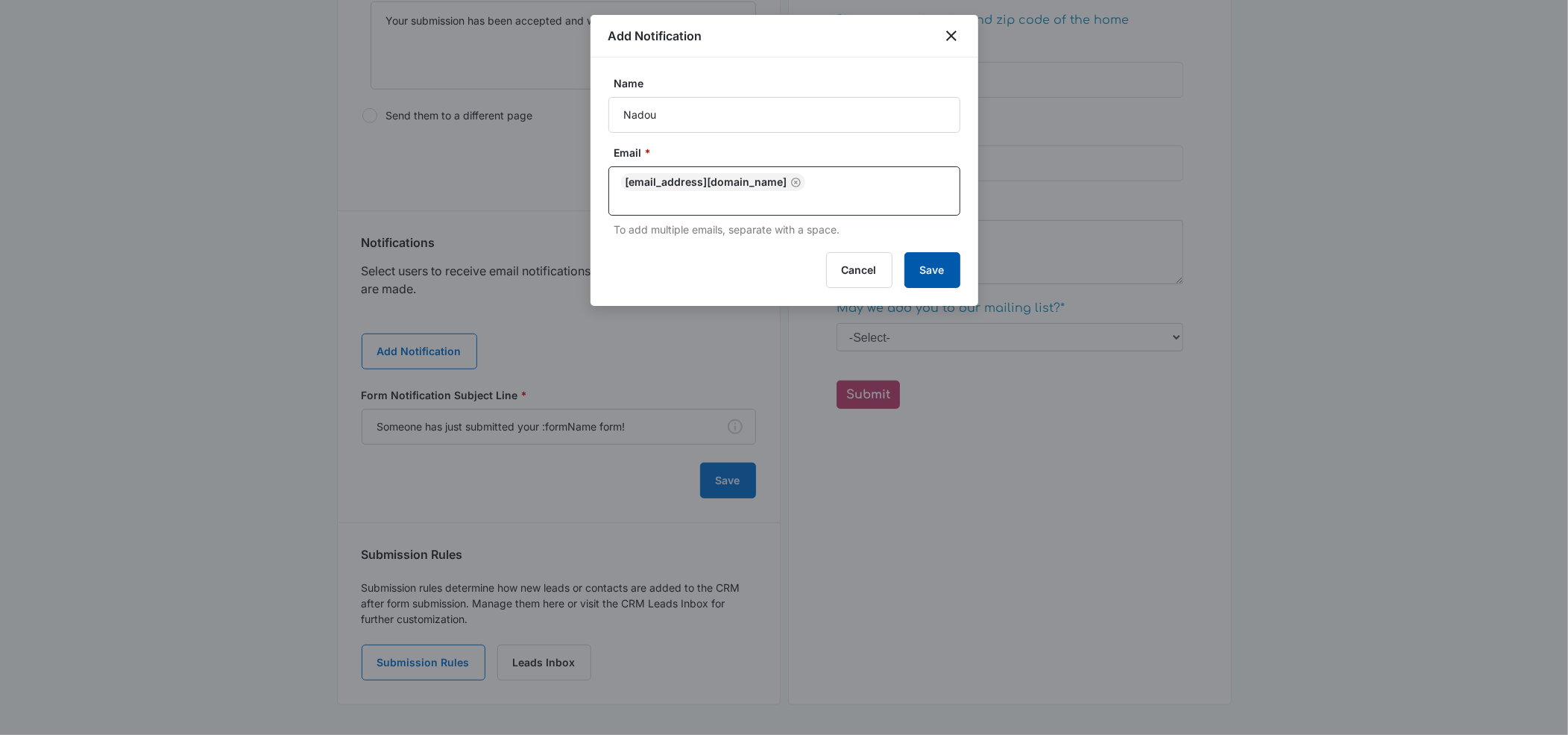
click at [932, 255] on button "Save" at bounding box center [932, 269] width 56 height 36
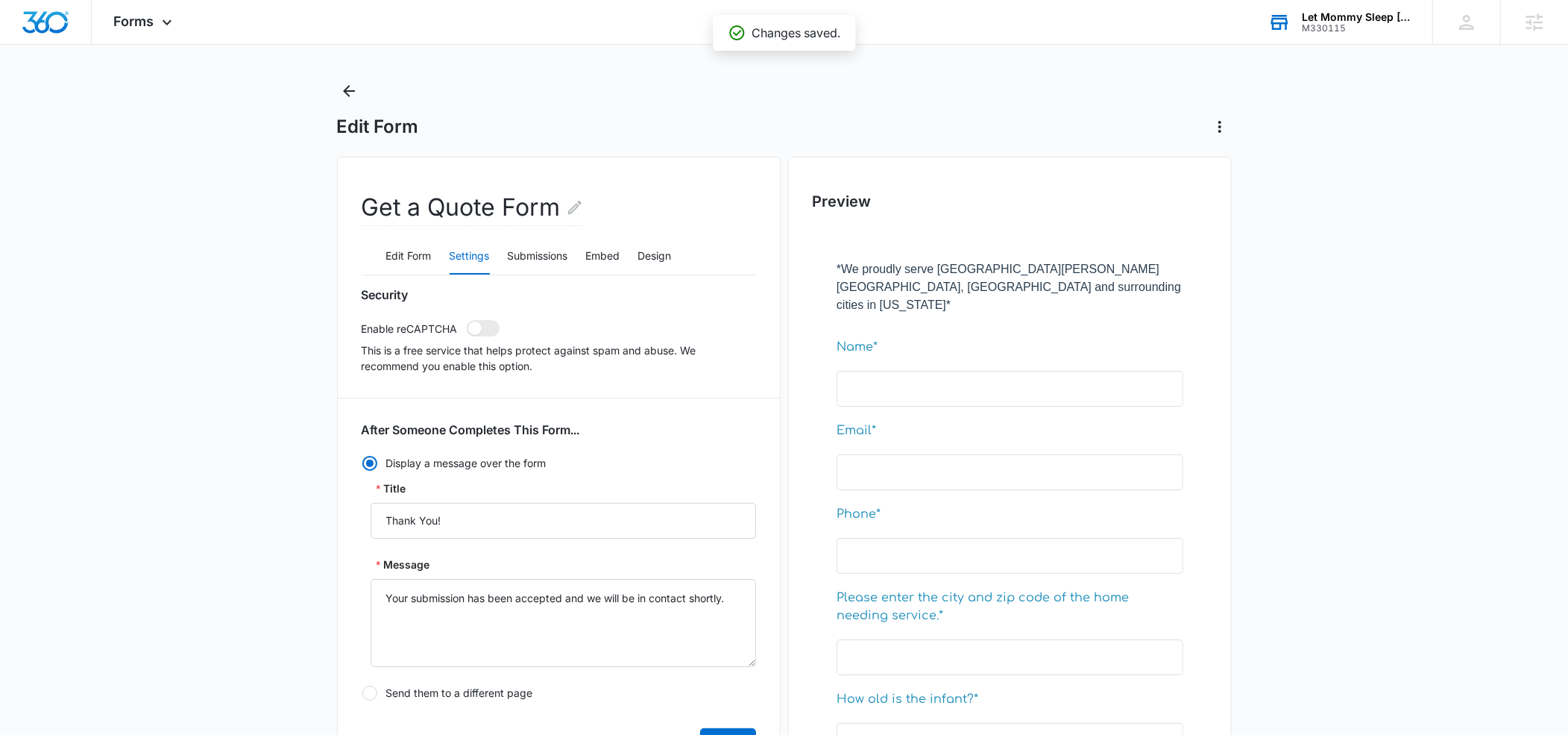
scroll to position [0, 0]
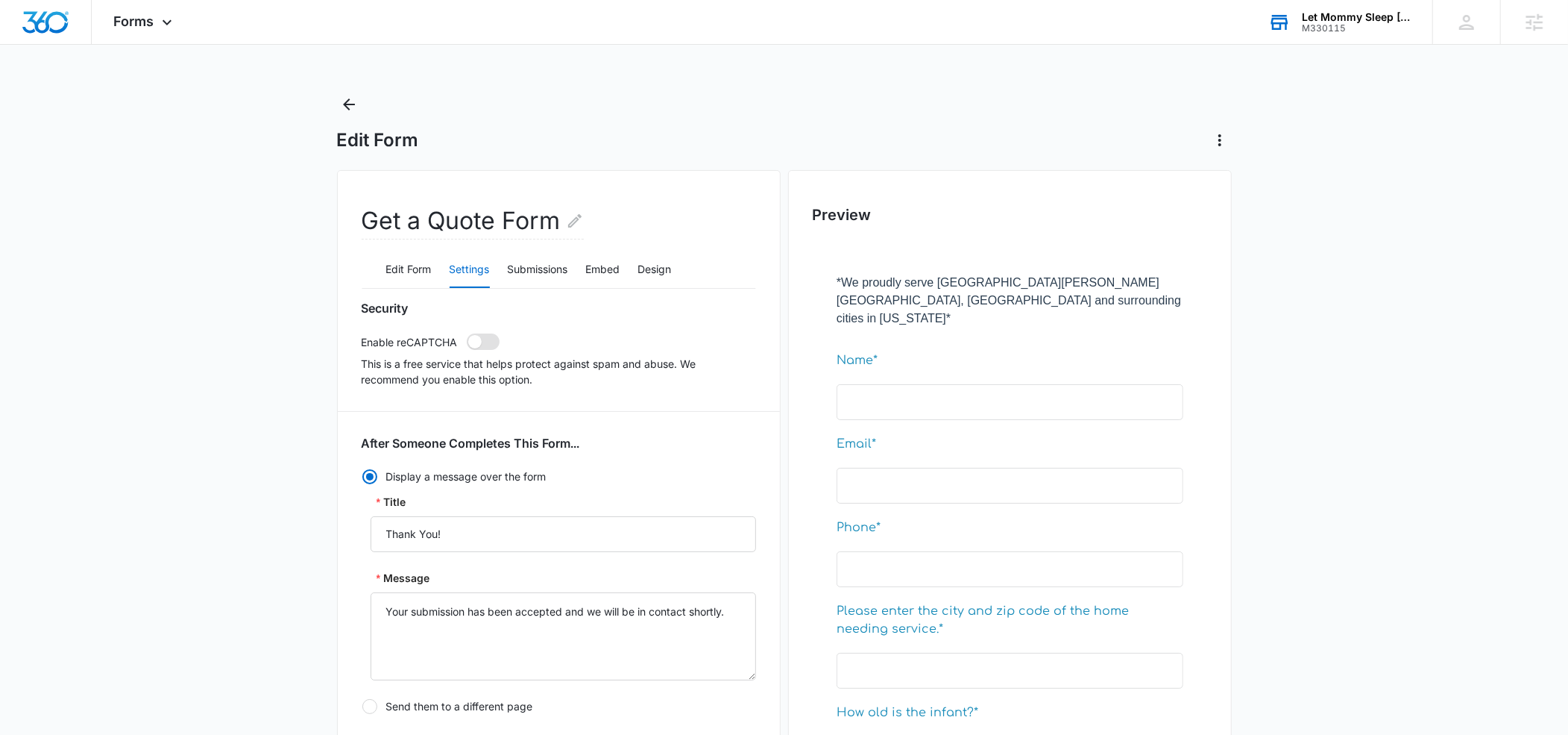
click at [474, 340] on span at bounding box center [474, 341] width 13 height 13
click at [467, 334] on input "checkbox" at bounding box center [466, 333] width 1 height 1
checkbox input "true"
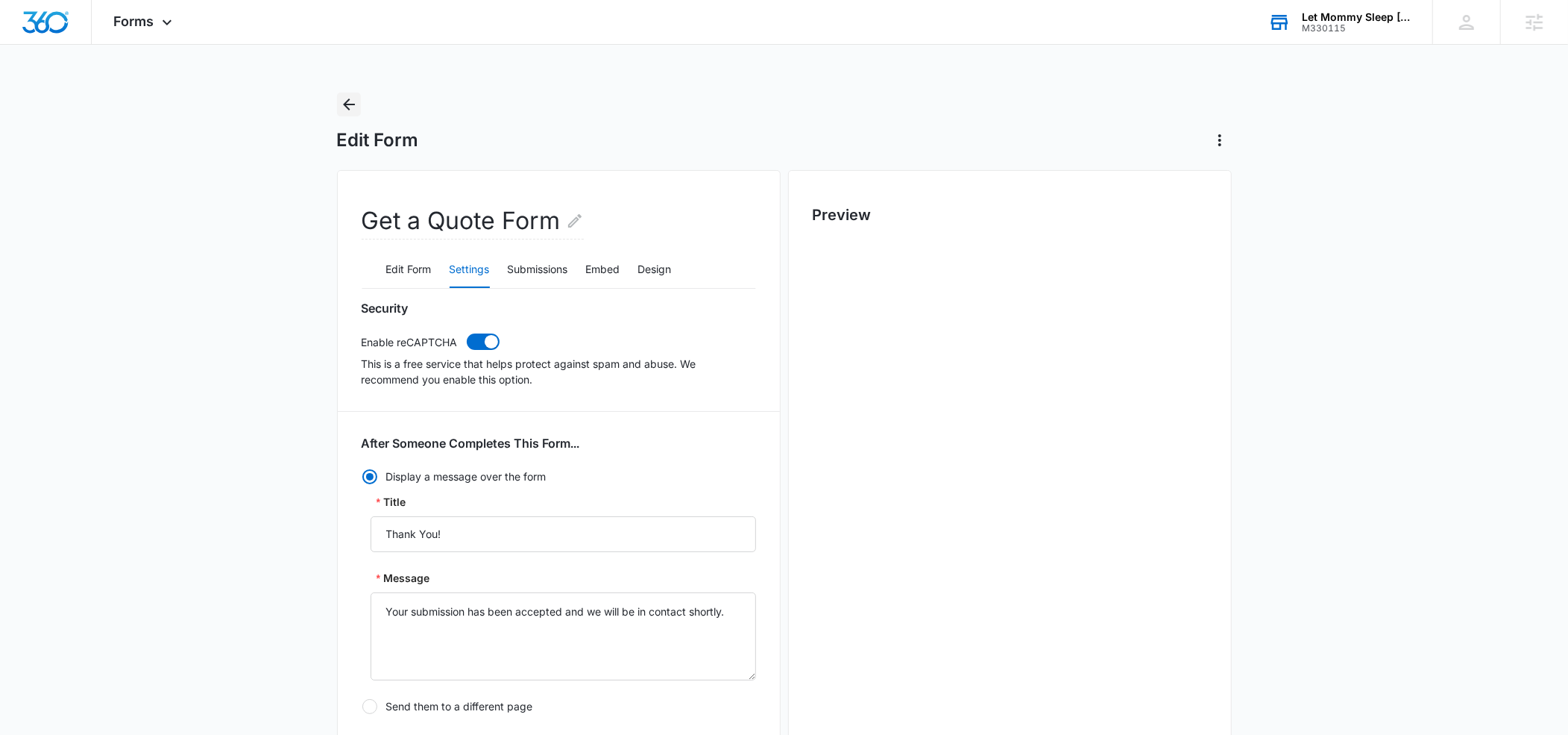
click at [340, 107] on icon "Back" at bounding box center [349, 104] width 18 height 18
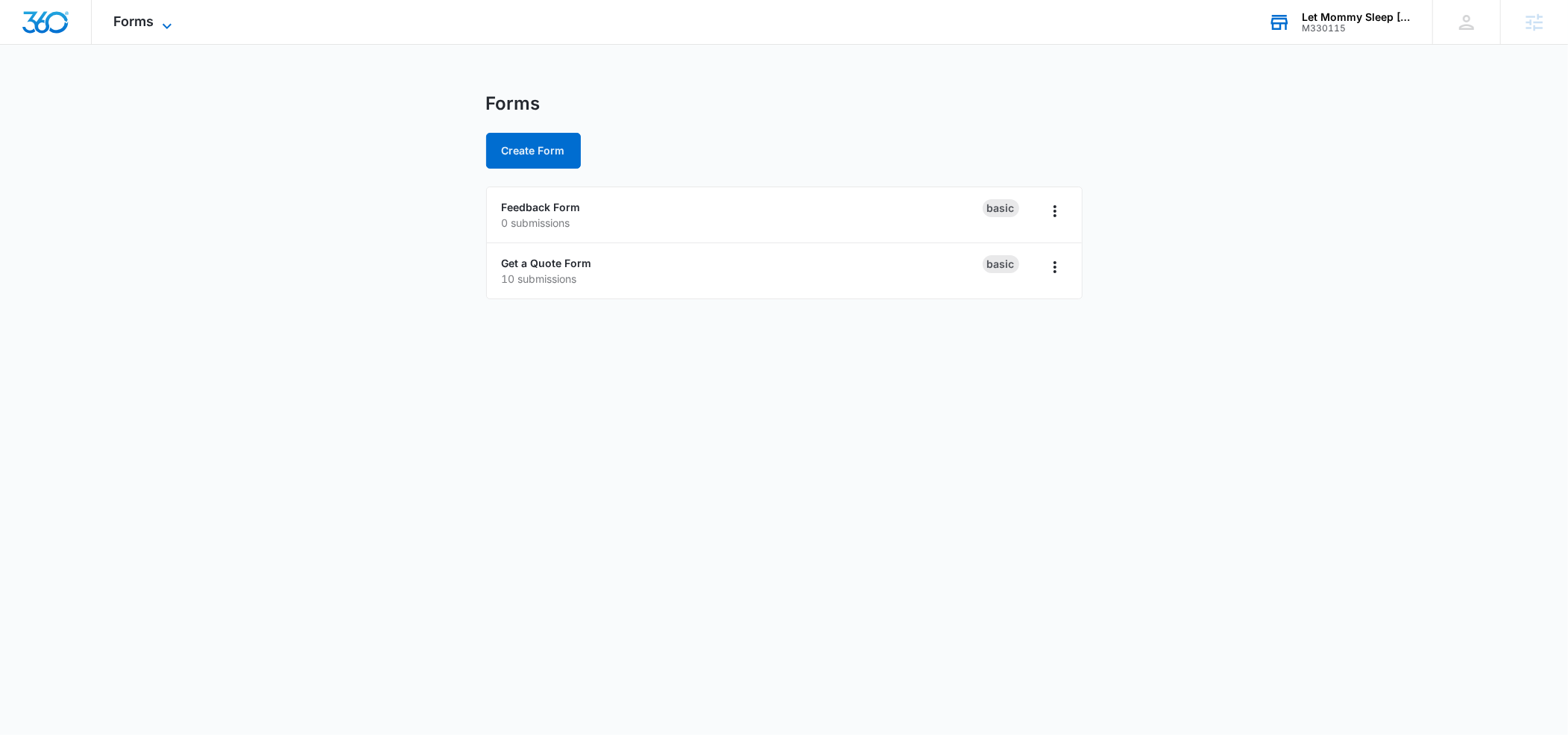
click at [161, 23] on icon at bounding box center [167, 26] width 18 height 18
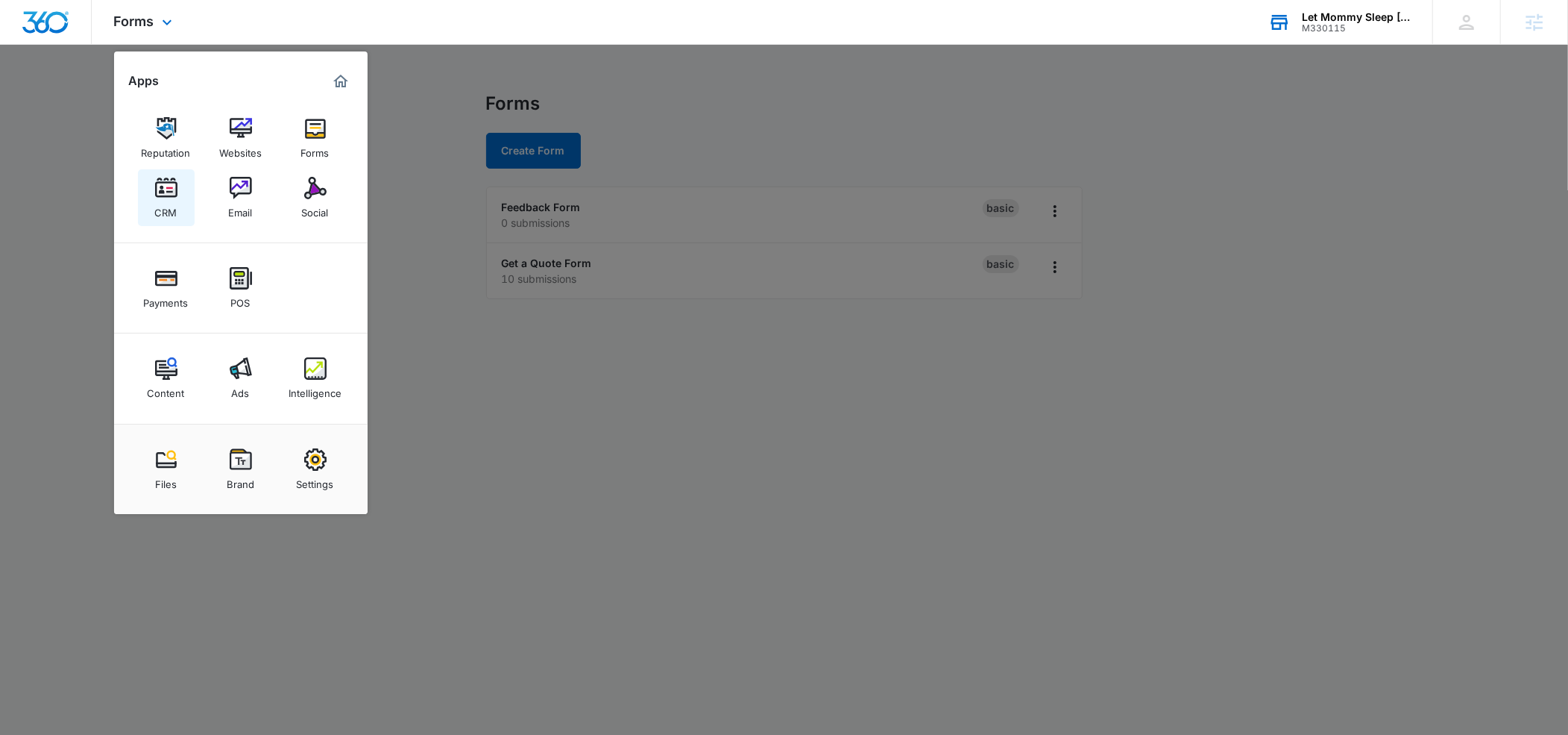
click at [167, 202] on div "CRM" at bounding box center [167, 209] width 23 height 19
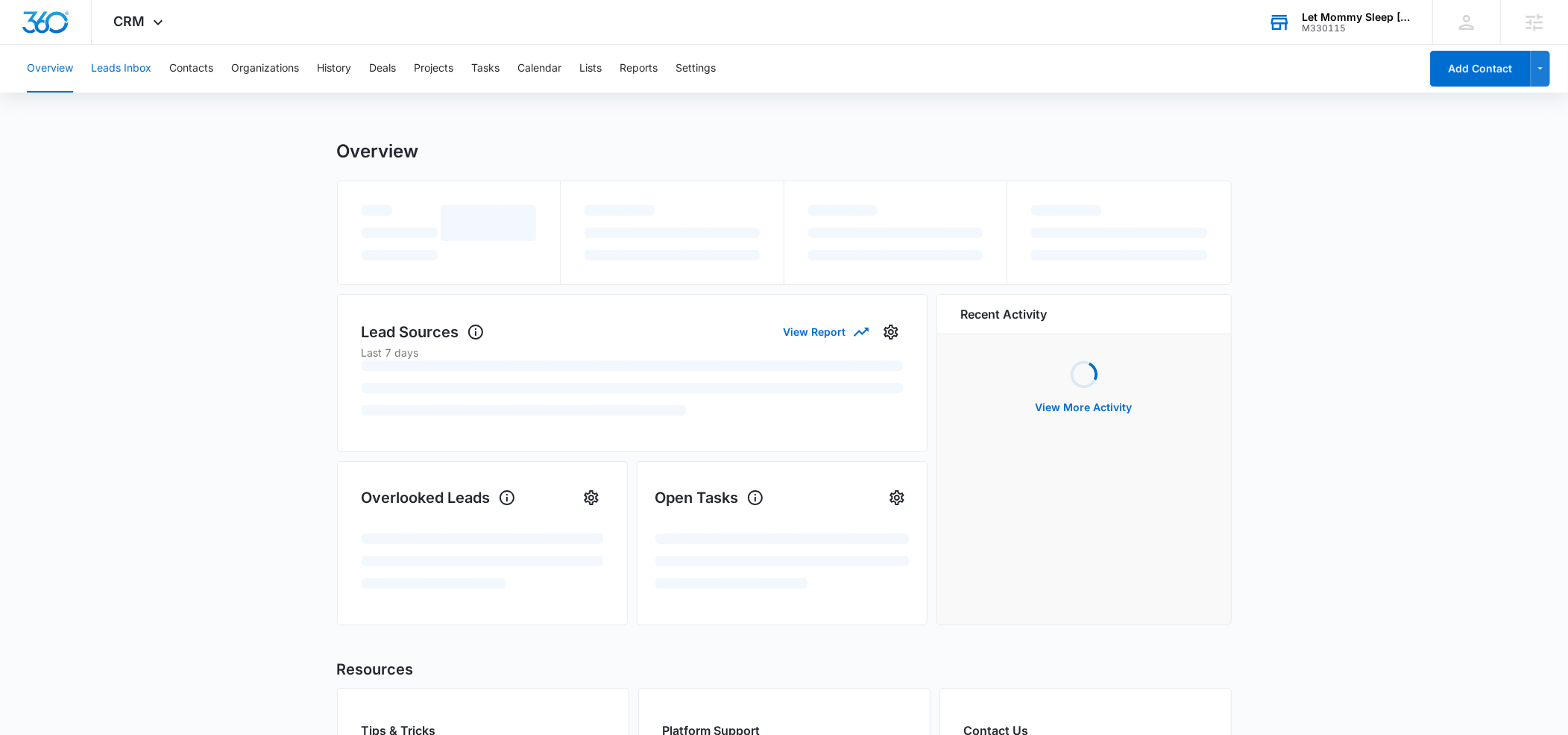
click at [138, 72] on button "Leads Inbox" at bounding box center [122, 69] width 61 height 48
click at [138, 70] on button "Leads Inbox" at bounding box center [122, 69] width 61 height 48
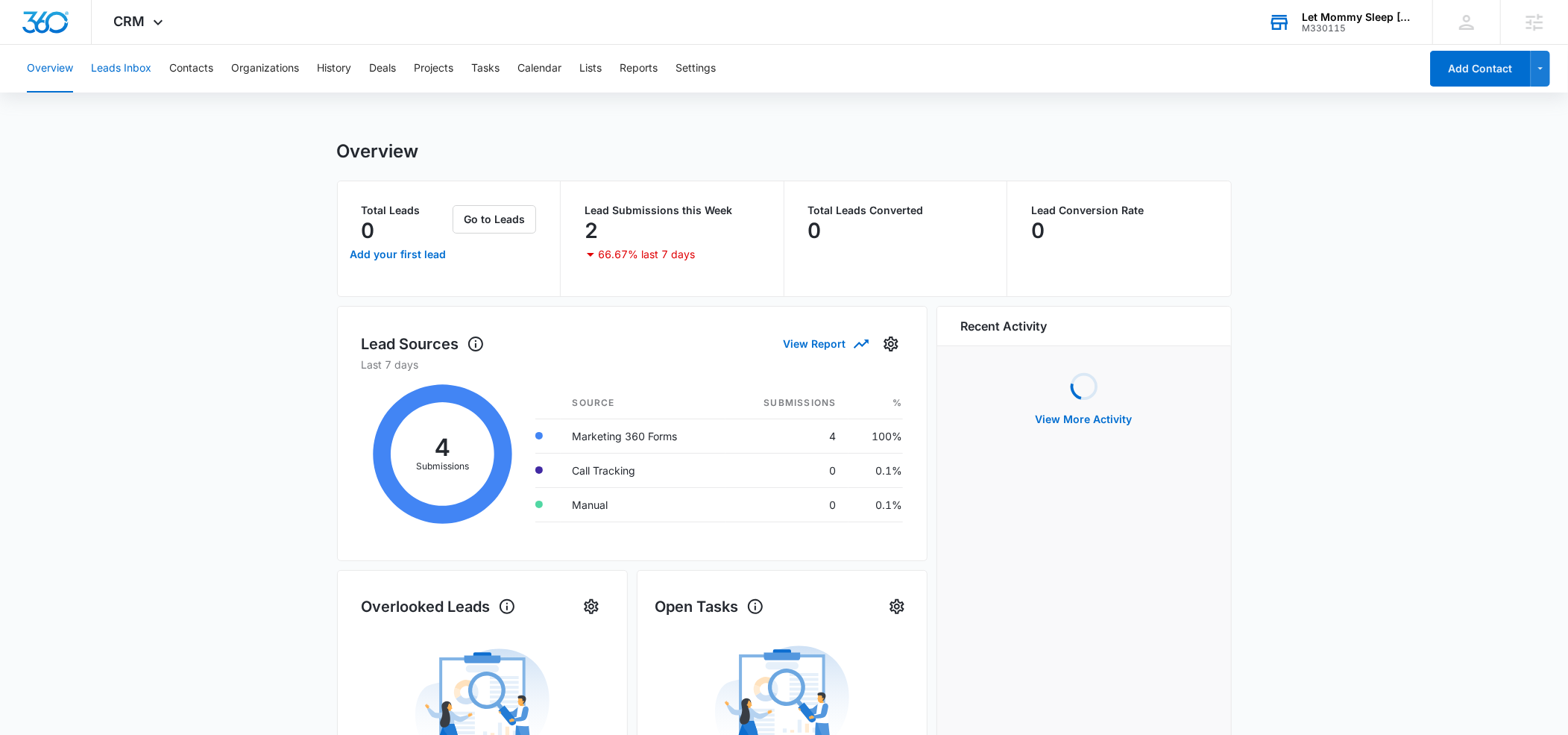
scroll to position [3, 0]
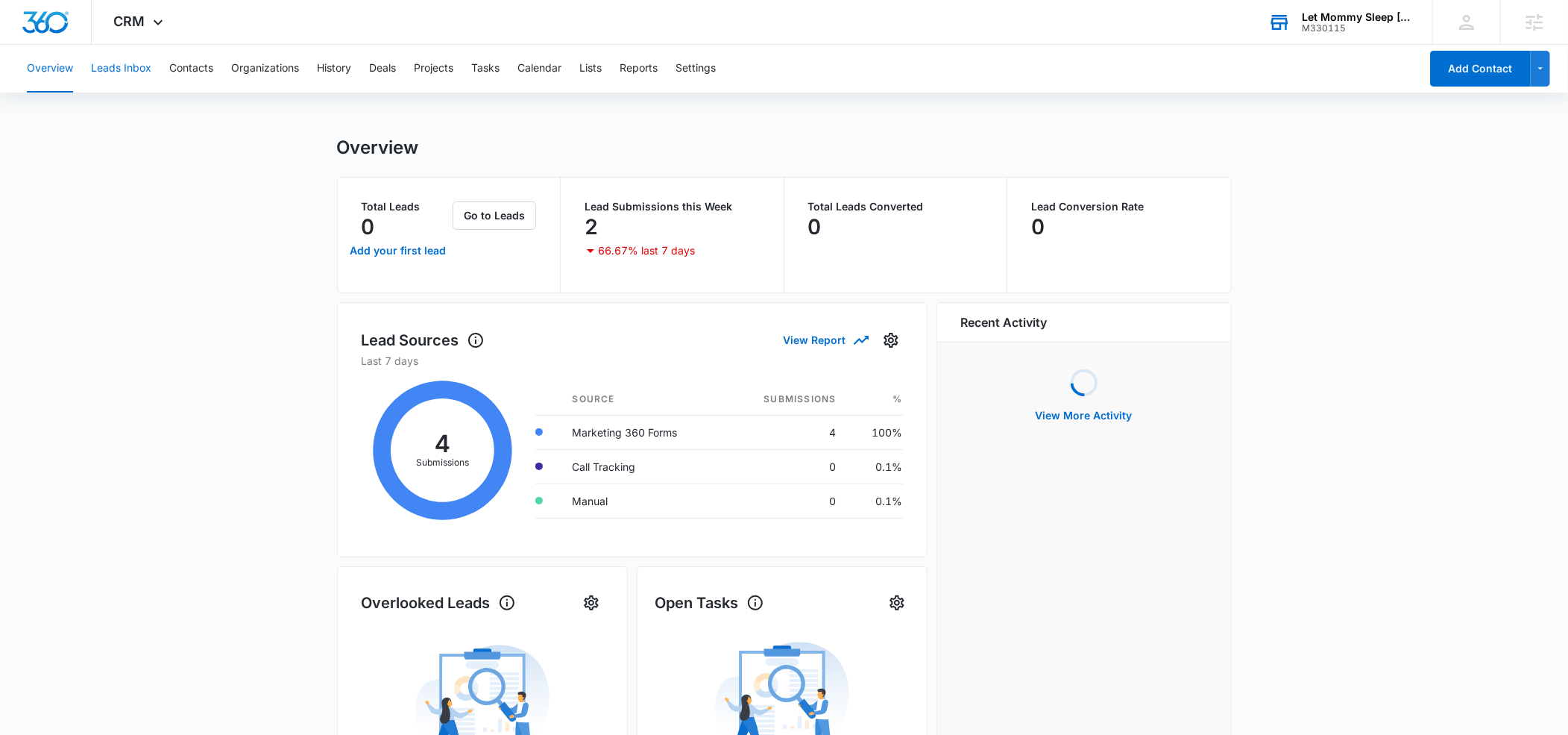
click at [140, 69] on button "Leads Inbox" at bounding box center [122, 69] width 61 height 48
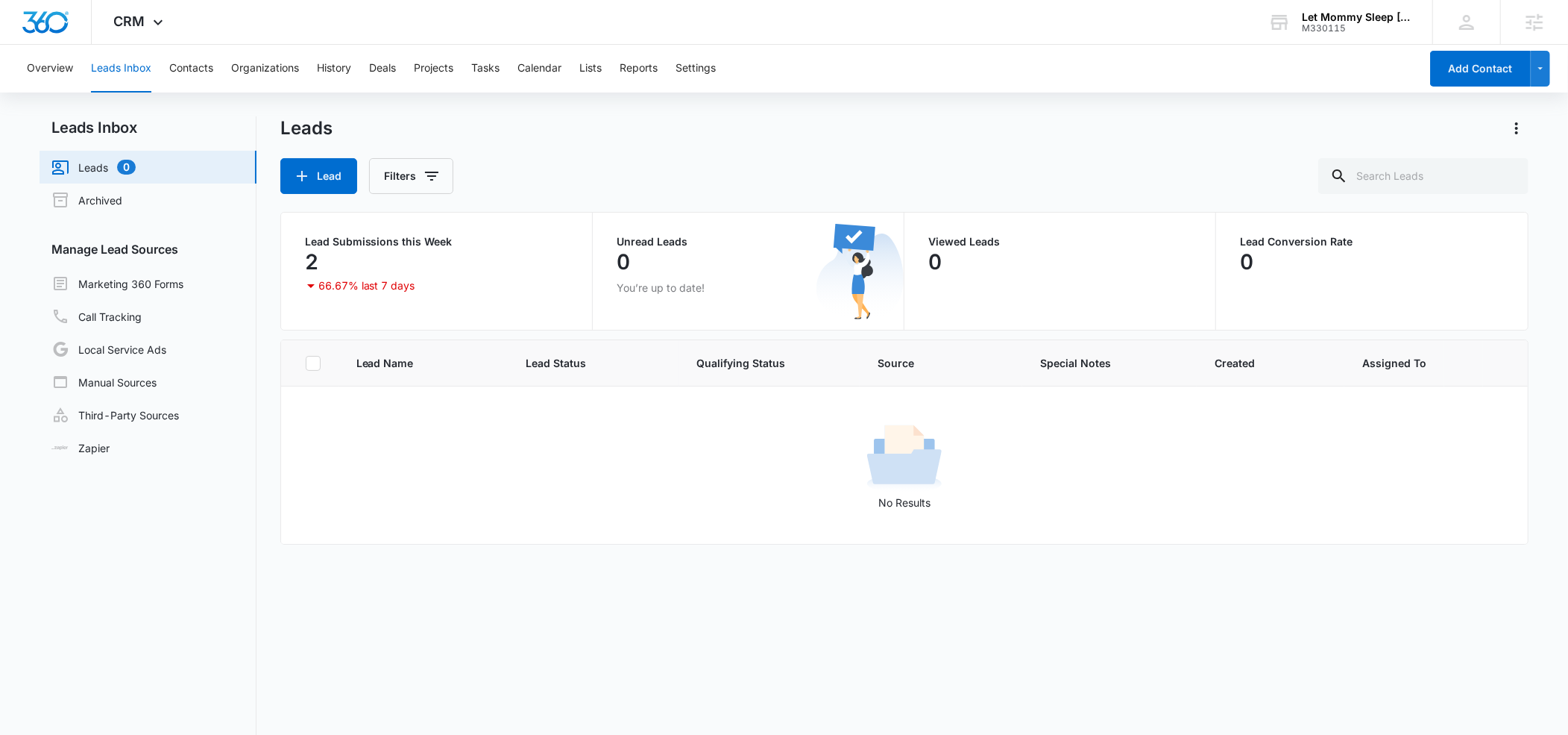
click at [109, 287] on link "Marketing 360 Forms" at bounding box center [117, 283] width 132 height 18
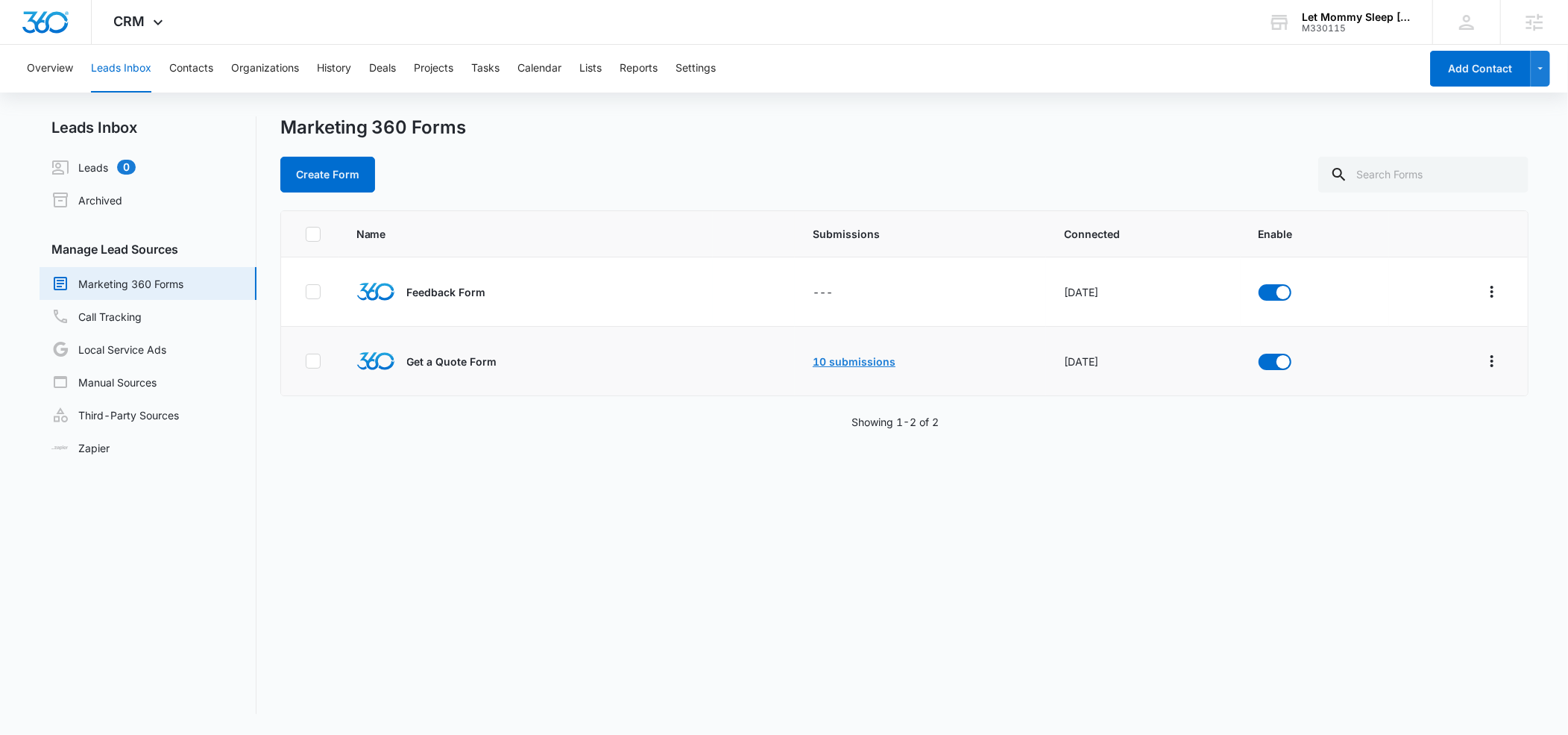
click at [871, 362] on link "10 submissions" at bounding box center [853, 361] width 82 height 13
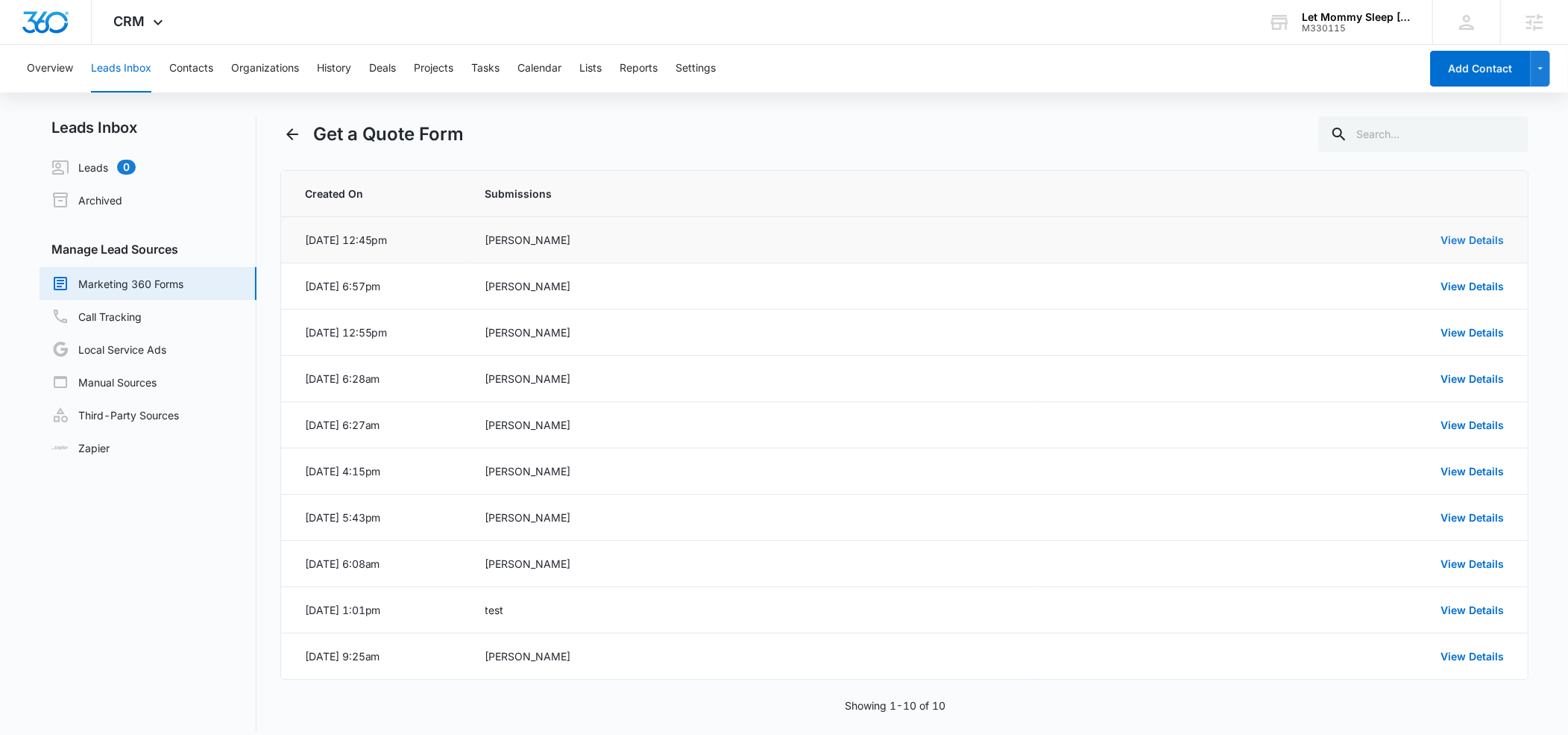
click at [1460, 238] on link "View Details" at bounding box center [1472, 240] width 63 height 13
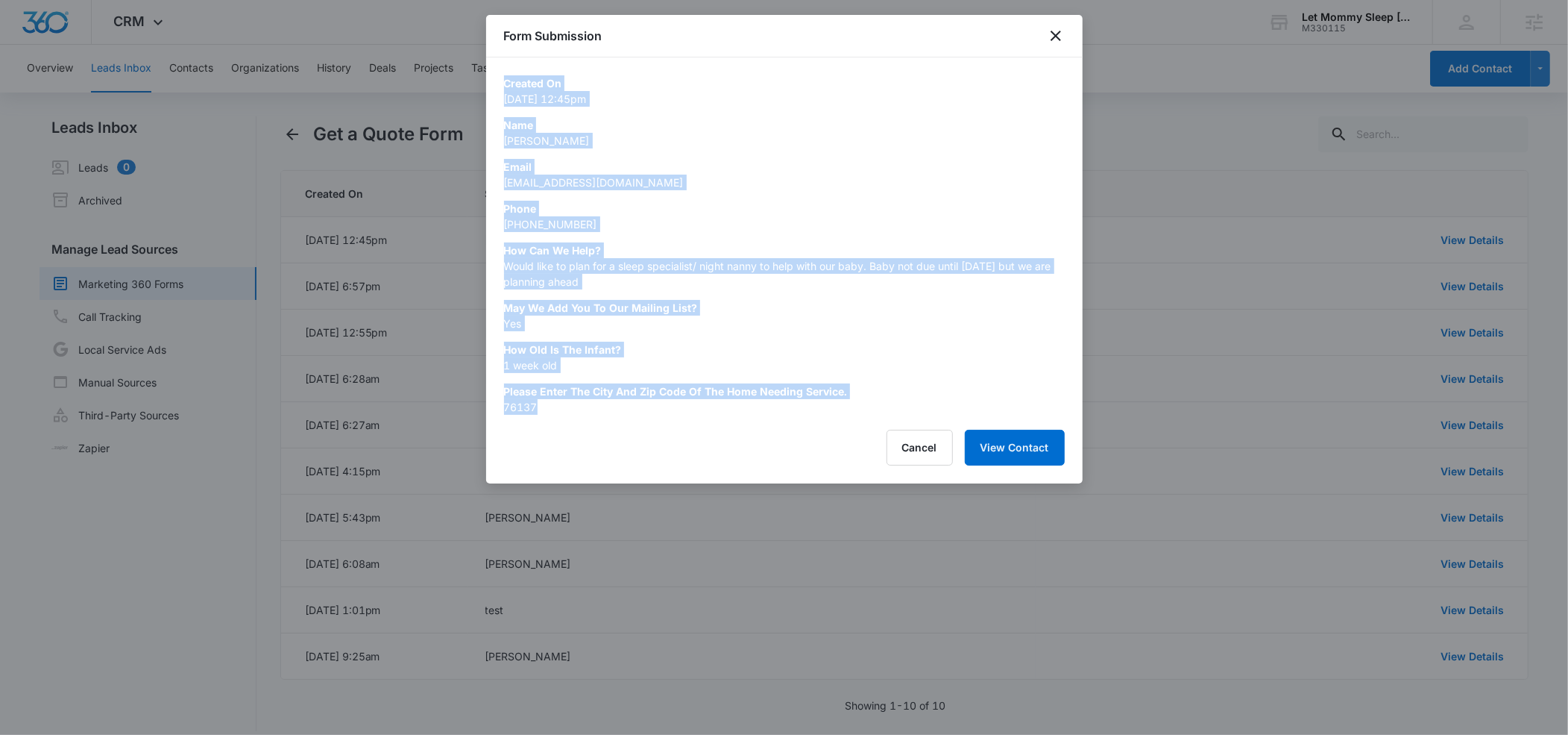
drag, startPoint x: 574, startPoint y: 407, endPoint x: 505, endPoint y: 83, distance: 331.3
click at [505, 83] on div "Created On Aug 13, 2025 at 12:45pm Name Viktoriya Frazier Email viktoriyafrazie…" at bounding box center [785, 245] width 561 height 340
copy div "Created On Aug 13, 2025 at 12:45pm Name Viktoriya Frazier Email viktoriyafrazie…"
click at [1055, 38] on icon "close" at bounding box center [1056, 36] width 18 height 18
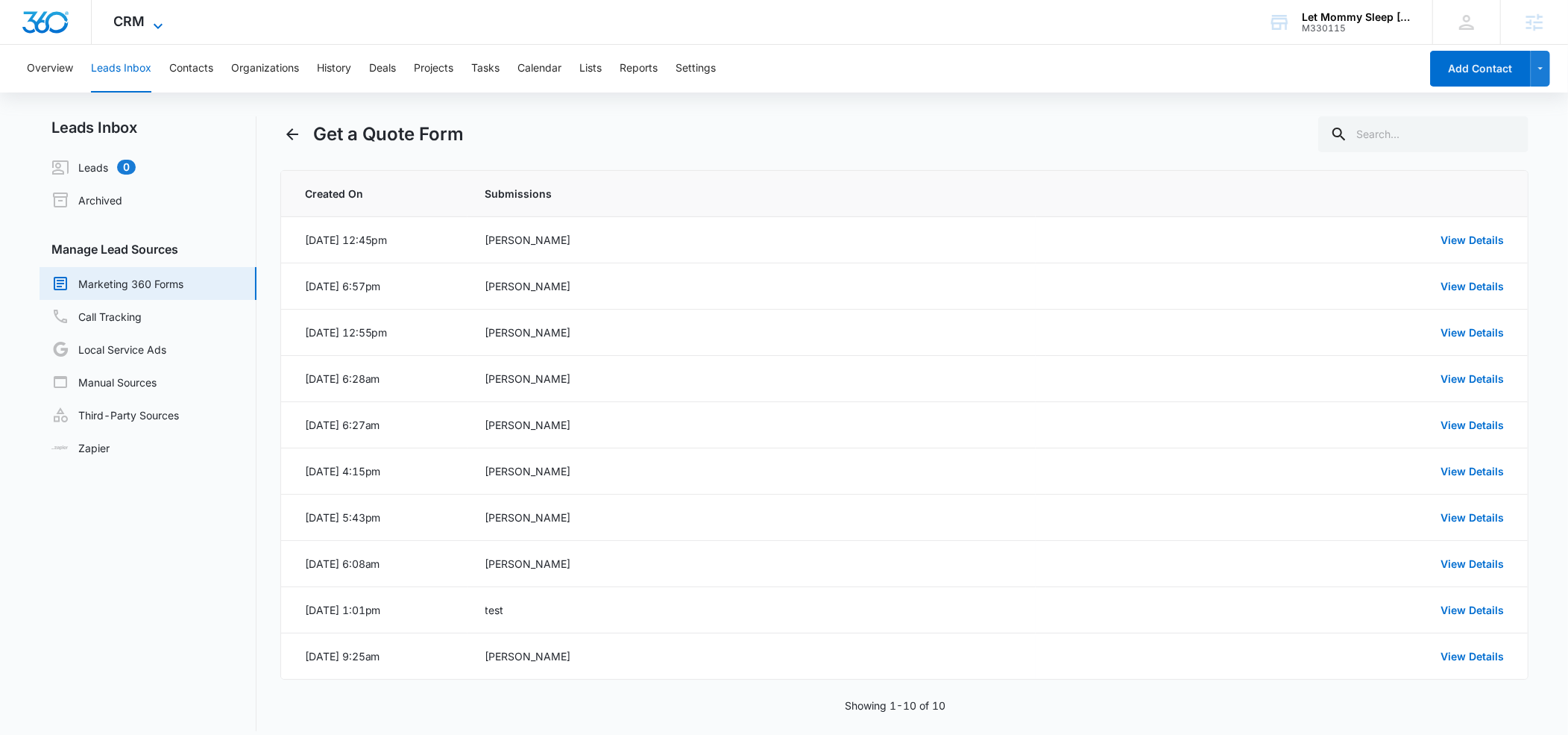
click at [157, 25] on icon at bounding box center [158, 26] width 18 height 18
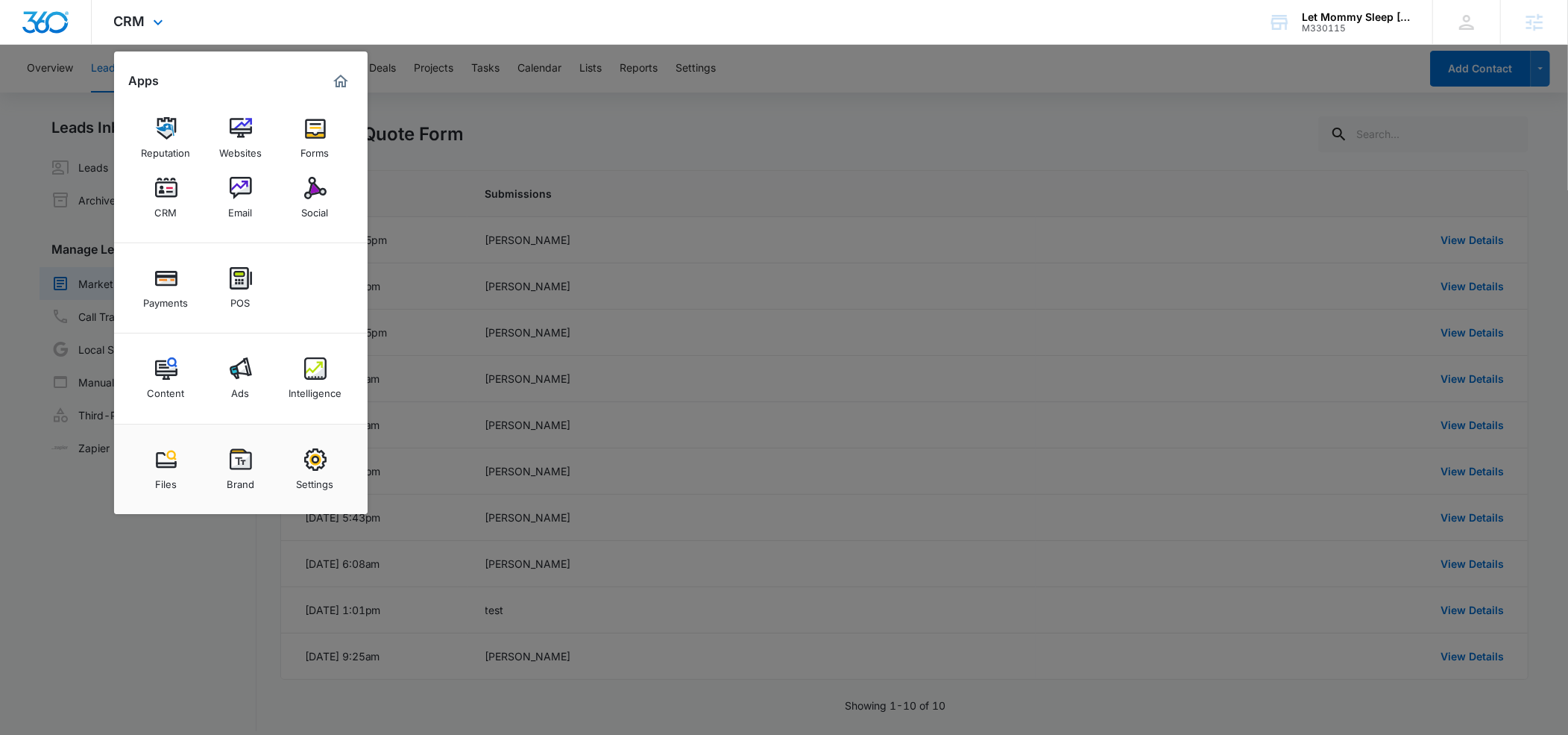
click at [341, 88] on img "Marketing 360® Dashboard" at bounding box center [340, 81] width 18 height 18
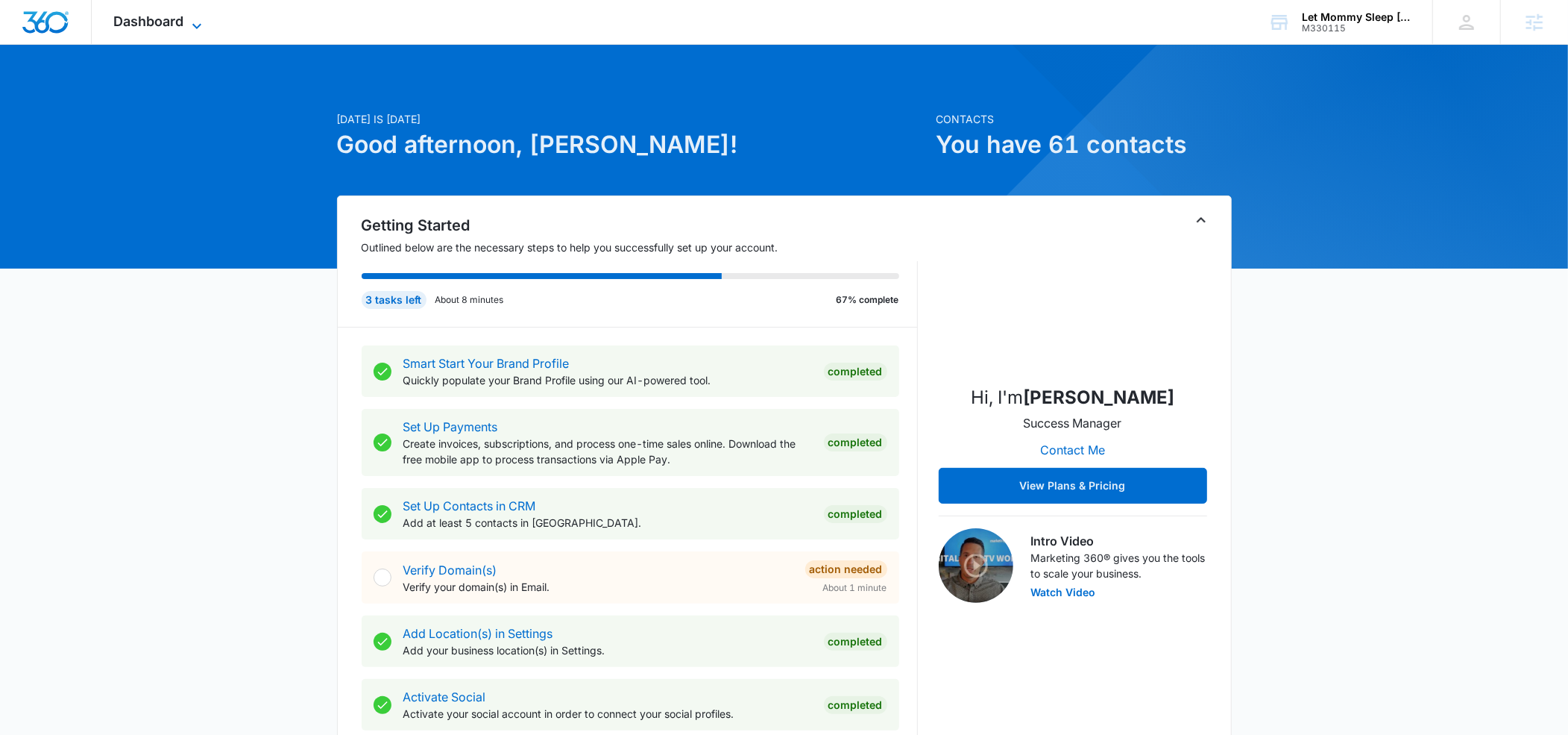
click at [200, 23] on icon at bounding box center [197, 26] width 9 height 5
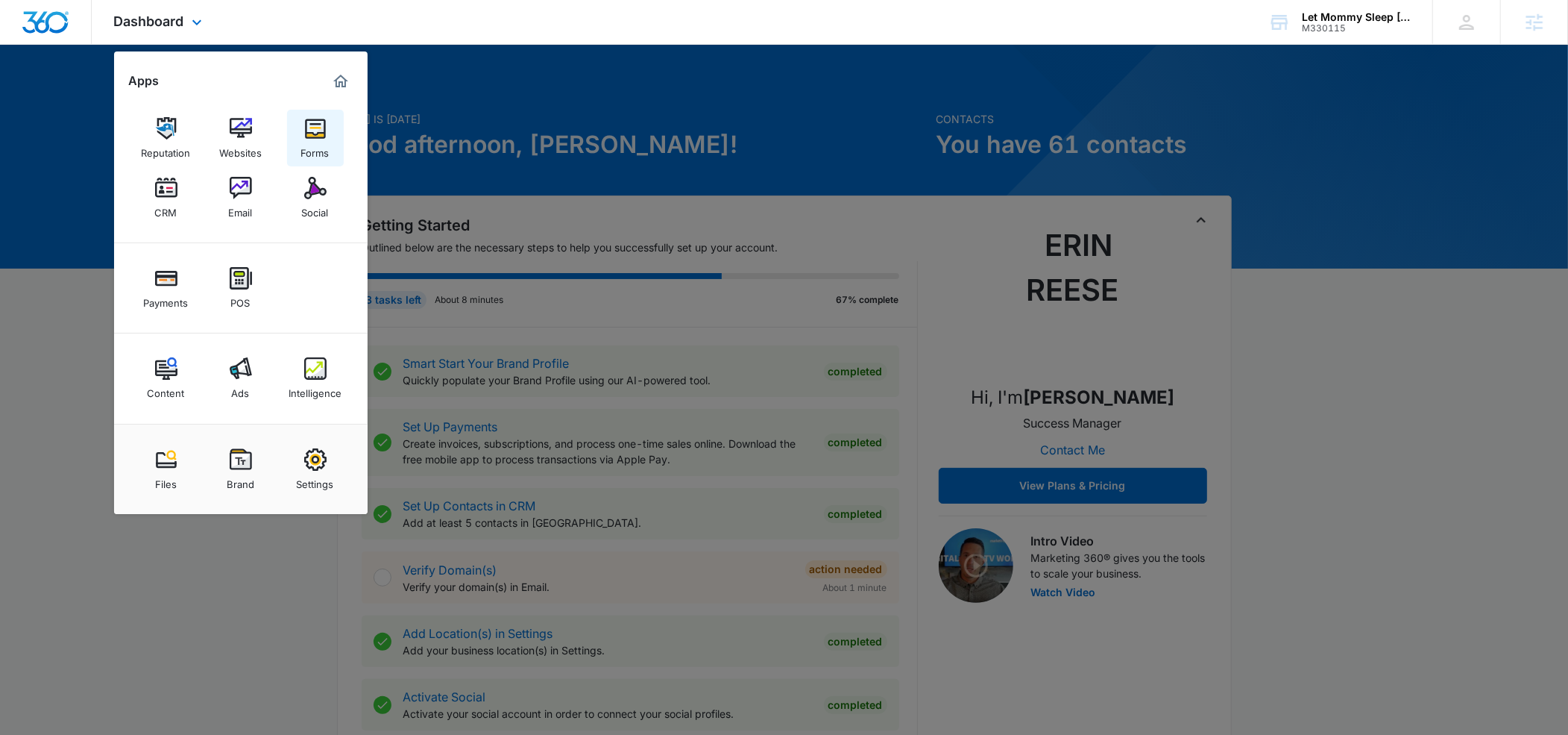
click at [310, 136] on img at bounding box center [315, 129] width 23 height 23
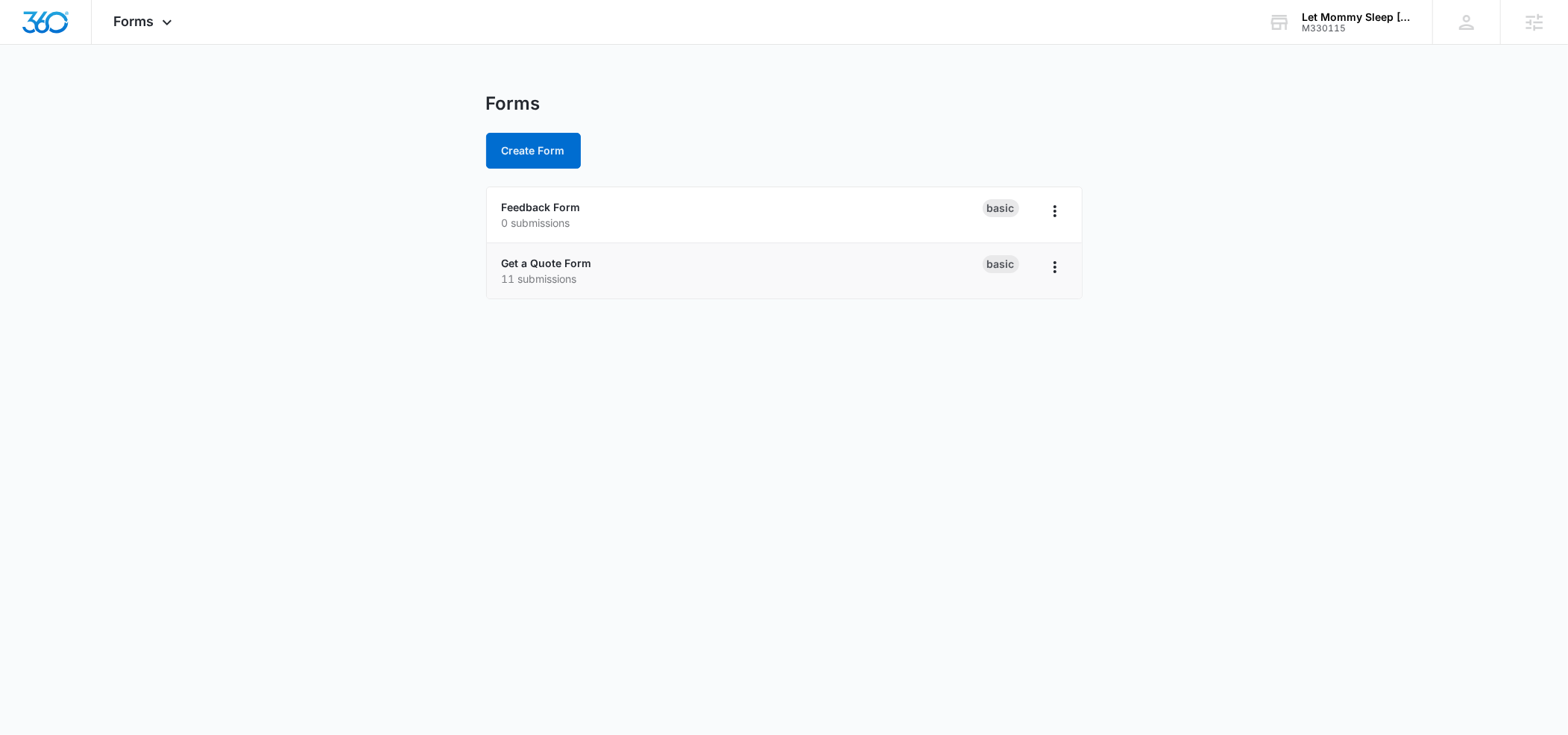
click at [525, 271] on p "11 submissions" at bounding box center [742, 279] width 481 height 16
click at [535, 264] on link "Get a Quote Form" at bounding box center [547, 262] width 90 height 13
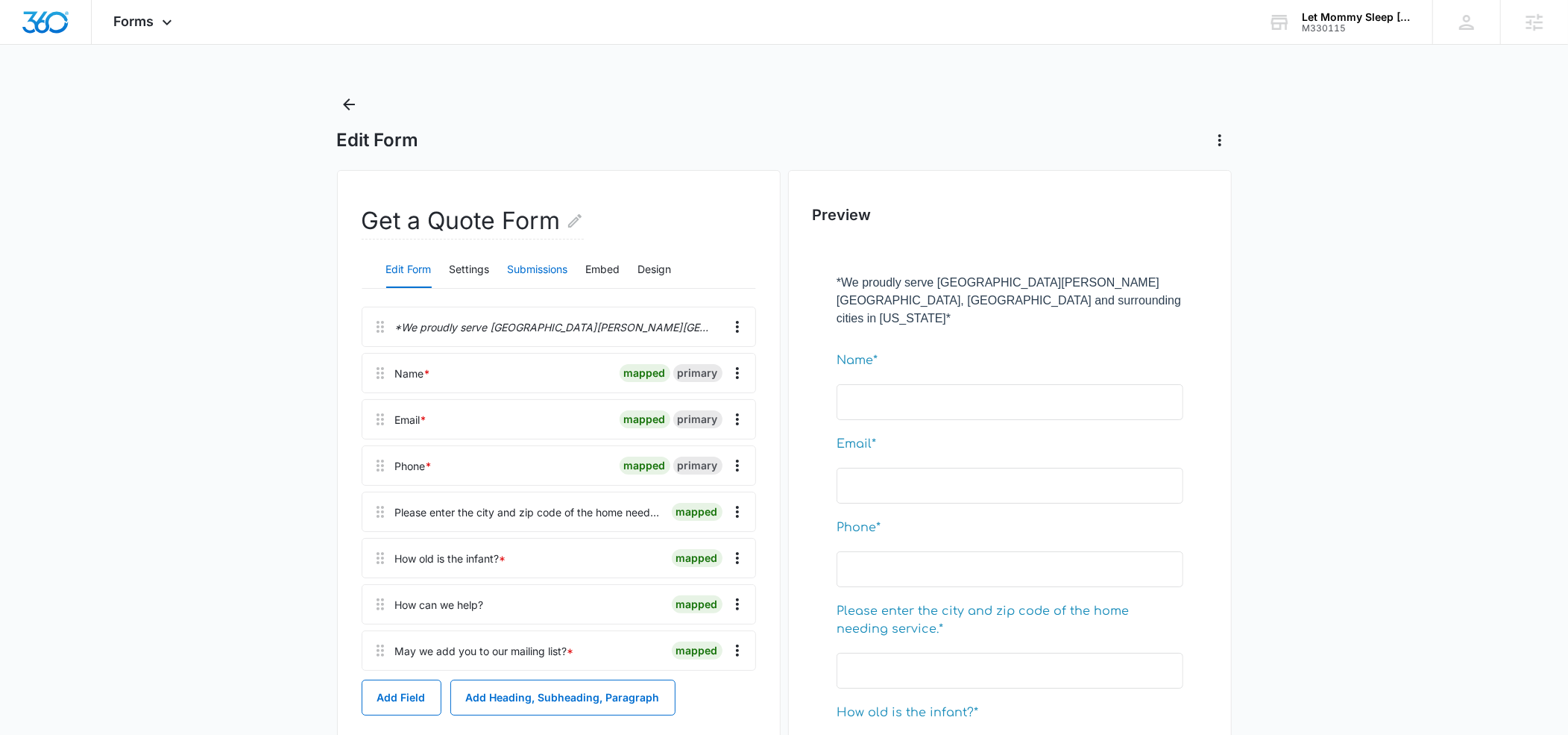
click at [526, 268] on button "Submissions" at bounding box center [538, 269] width 61 height 36
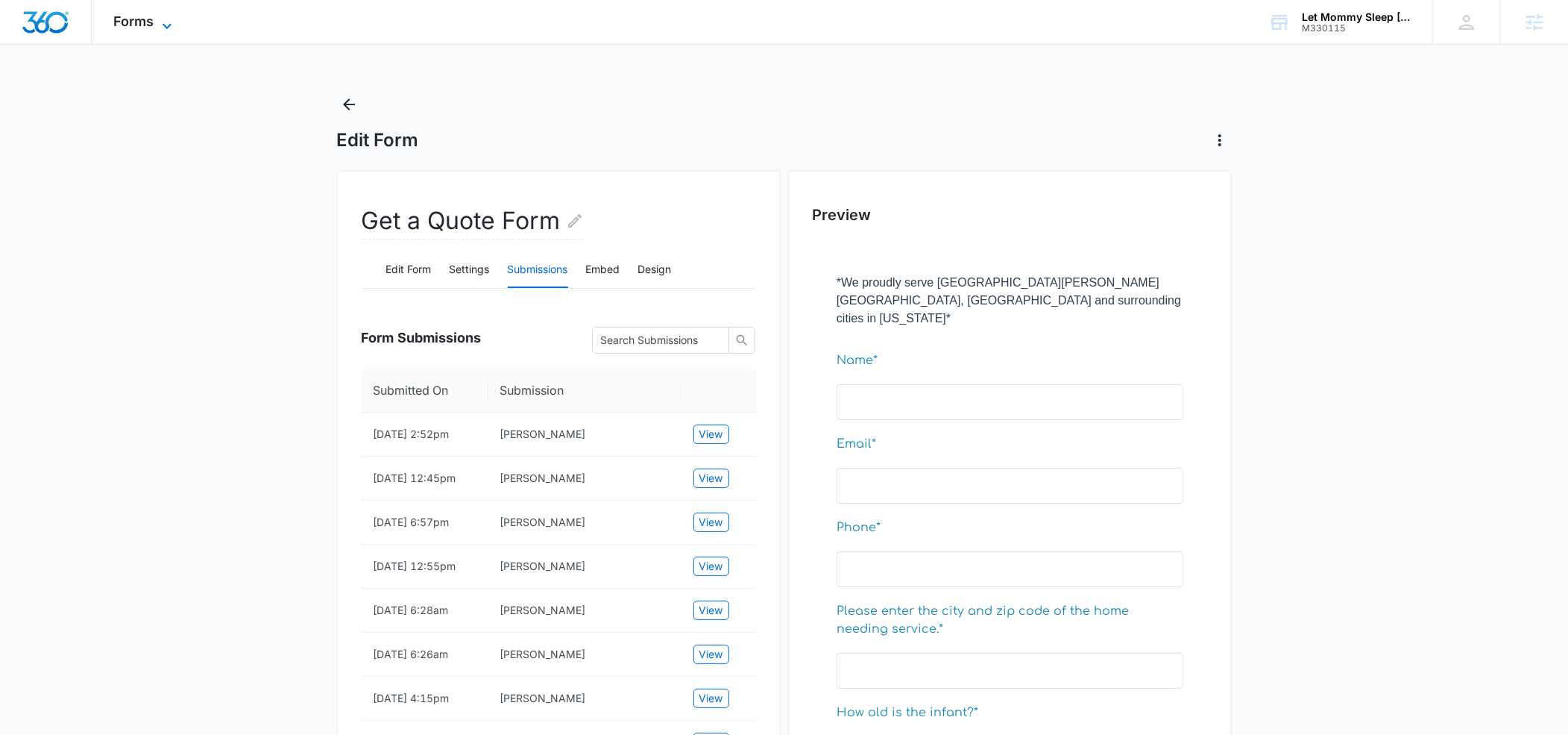
click at [167, 23] on icon at bounding box center [167, 26] width 18 height 18
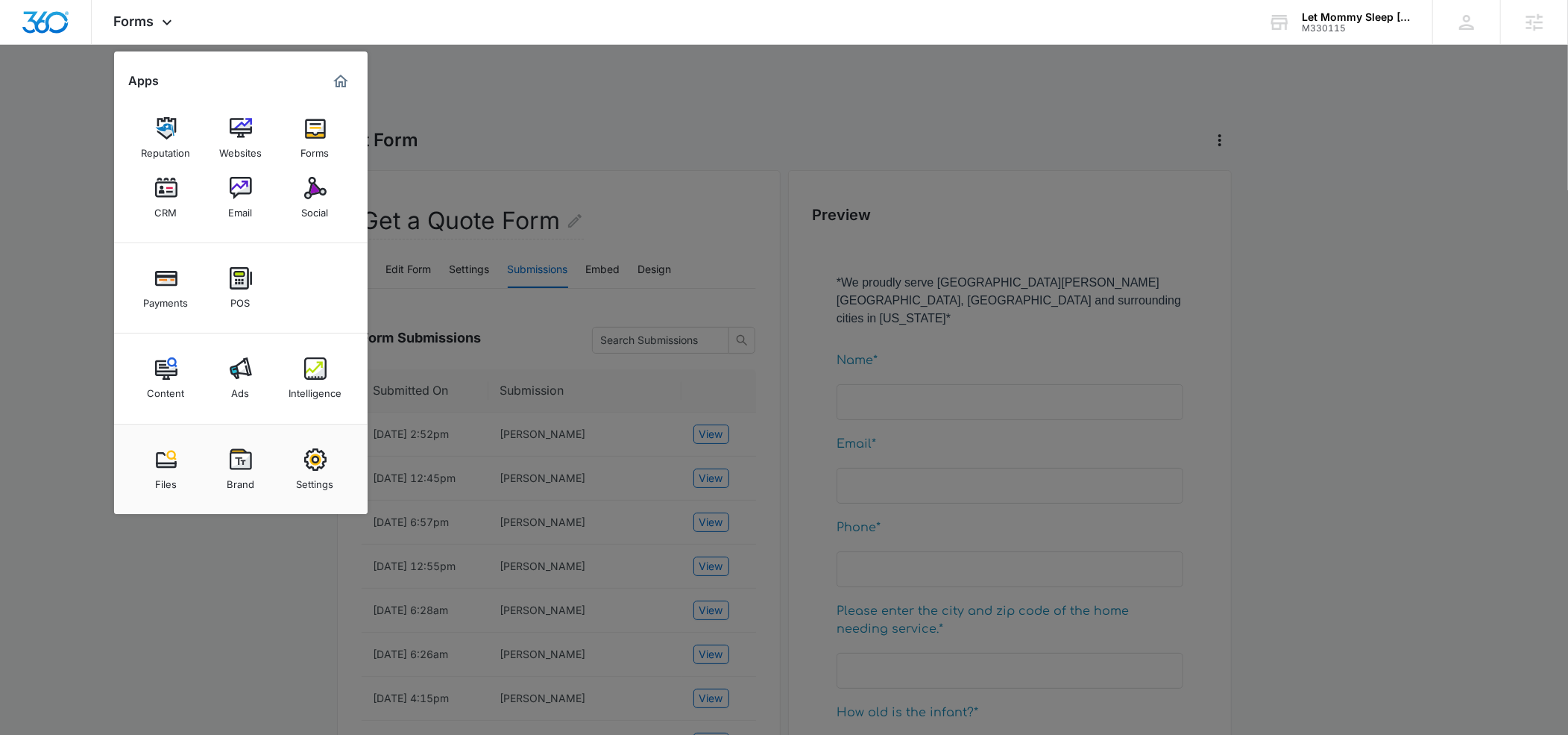
click at [594, 83] on div at bounding box center [784, 368] width 1568 height 735
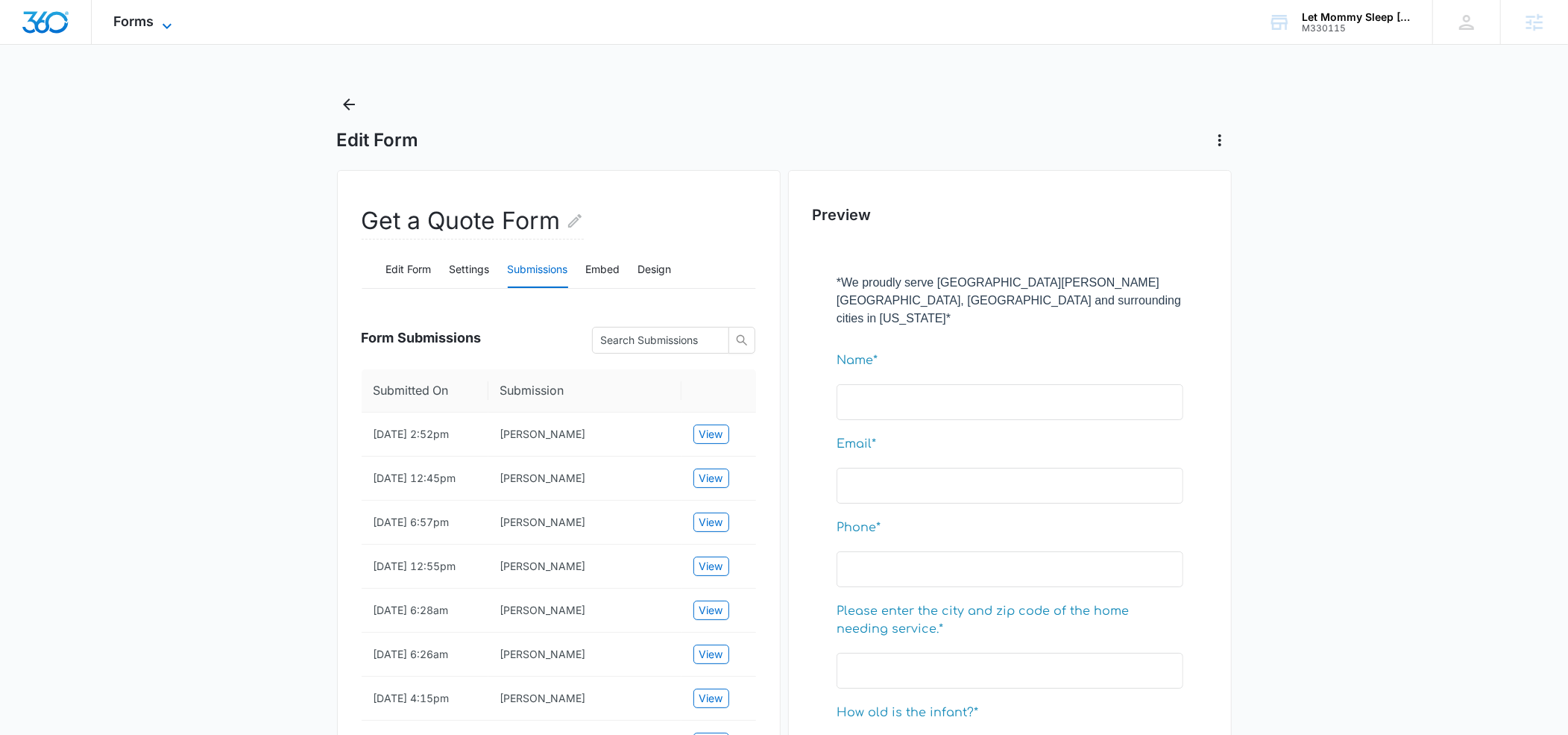
click at [167, 23] on icon at bounding box center [167, 26] width 18 height 18
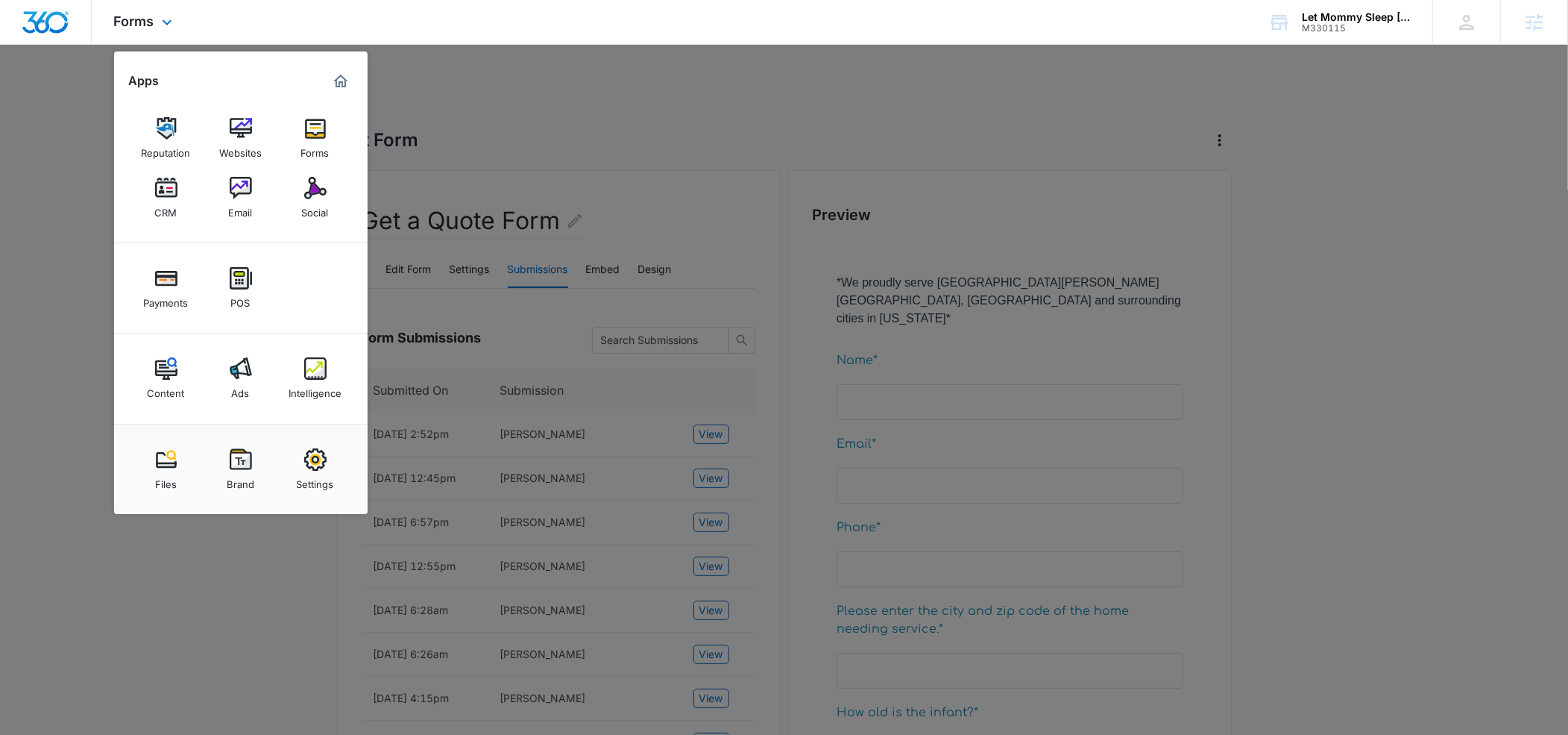
click at [338, 82] on img "Marketing 360® Dashboard" at bounding box center [340, 81] width 18 height 18
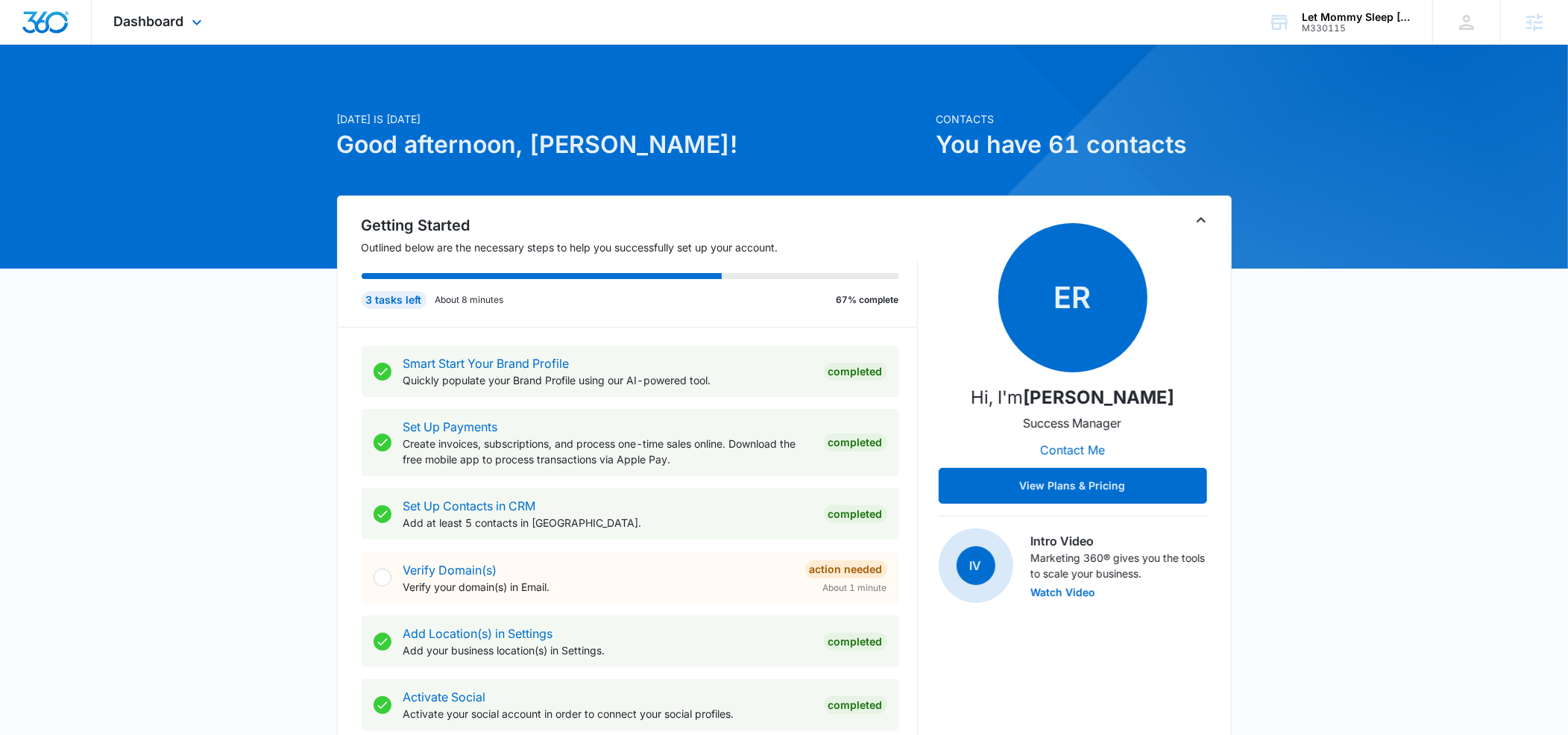
click at [195, 31] on div "Dashboard Apps Reputation Websites Forms CRM Email Social Payments POS Content …" at bounding box center [160, 22] width 136 height 44
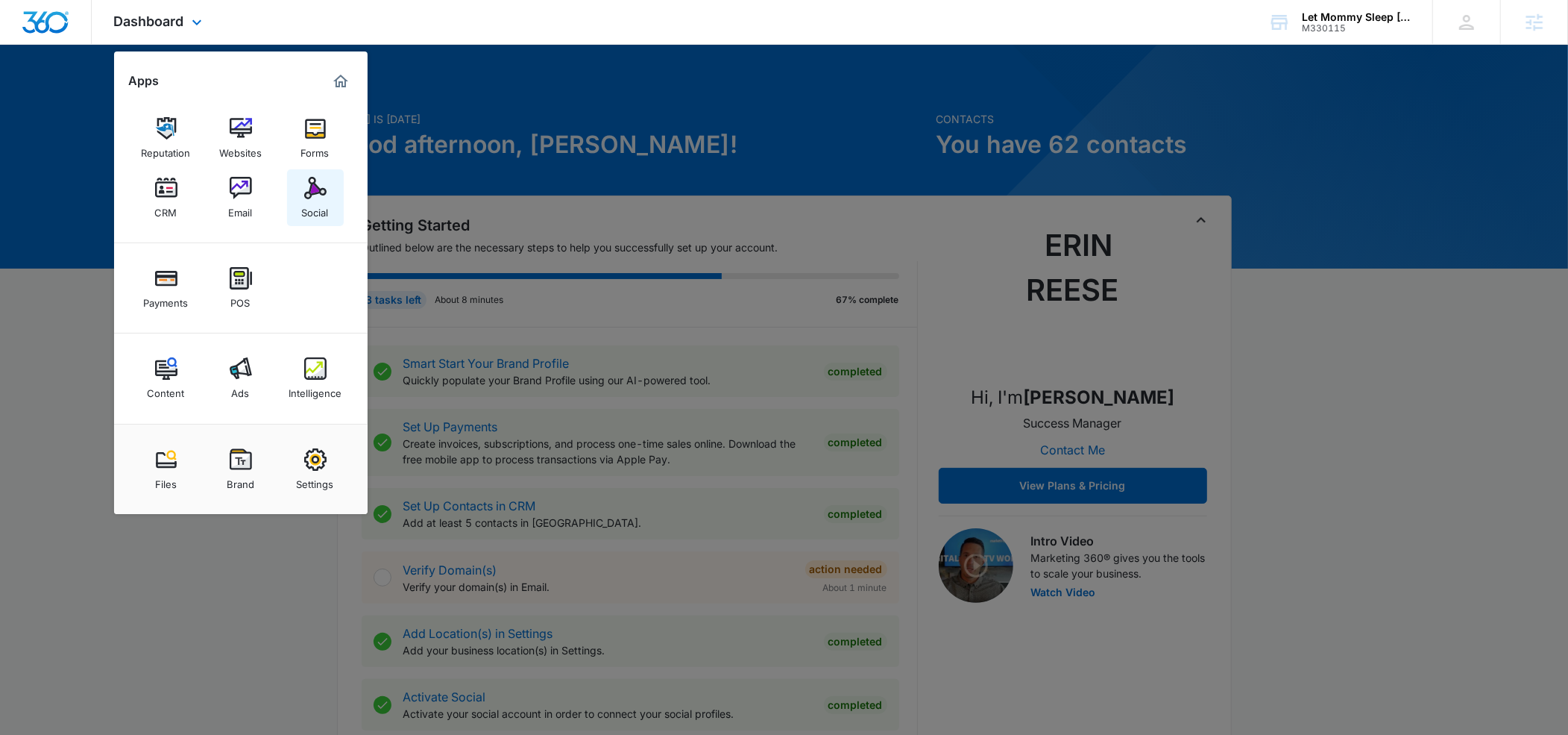
click at [306, 186] on img at bounding box center [315, 189] width 23 height 23
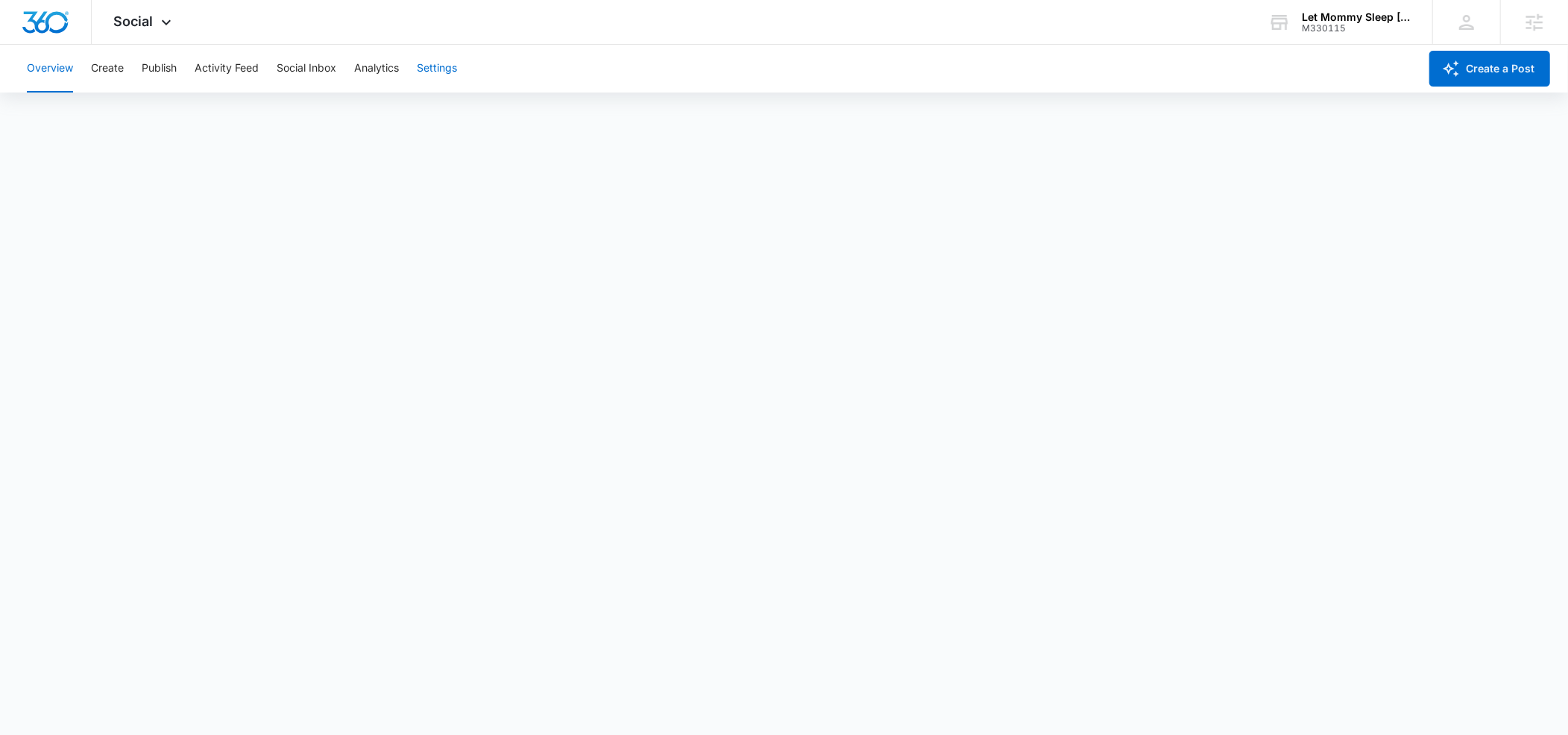
click at [438, 68] on button "Settings" at bounding box center [437, 69] width 40 height 48
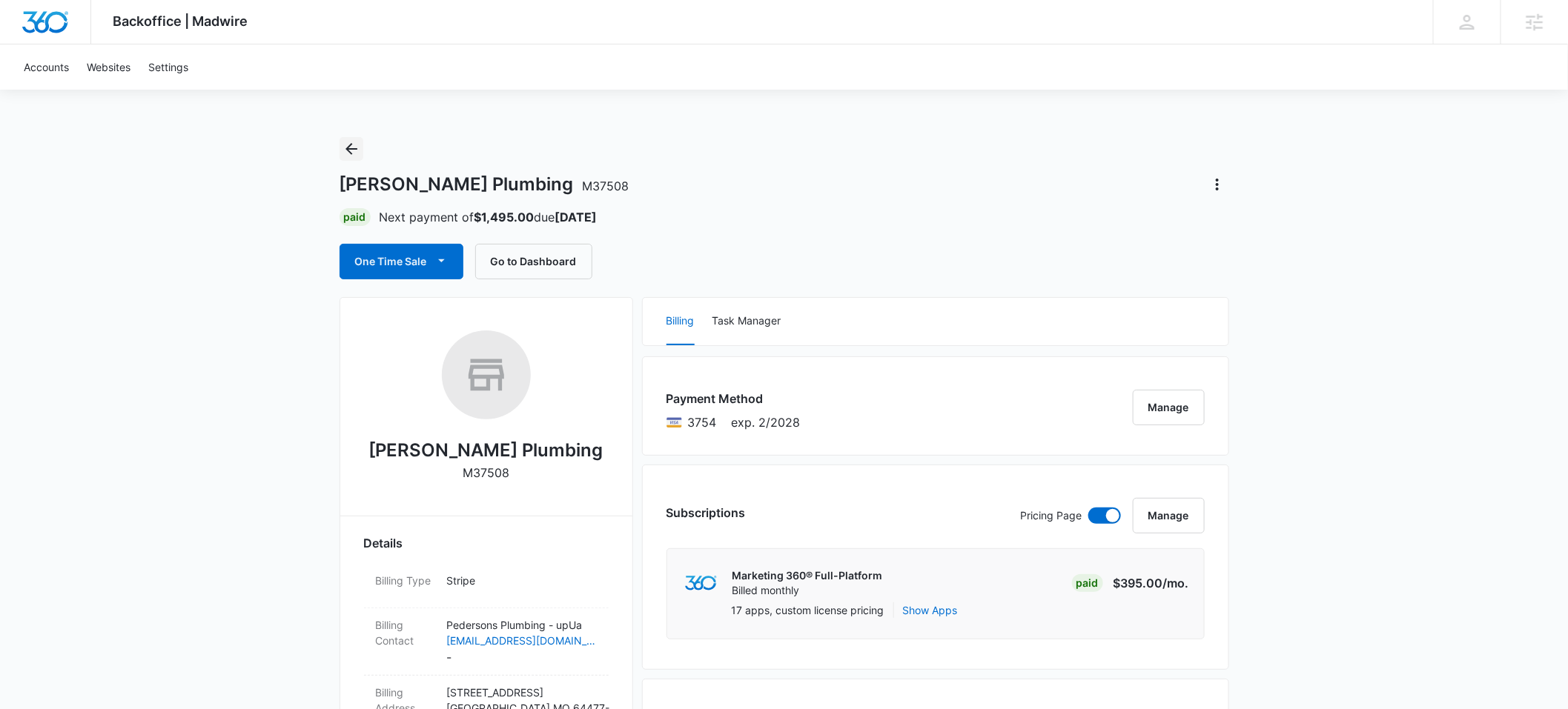
click at [357, 151] on icon "Back" at bounding box center [351, 148] width 18 height 18
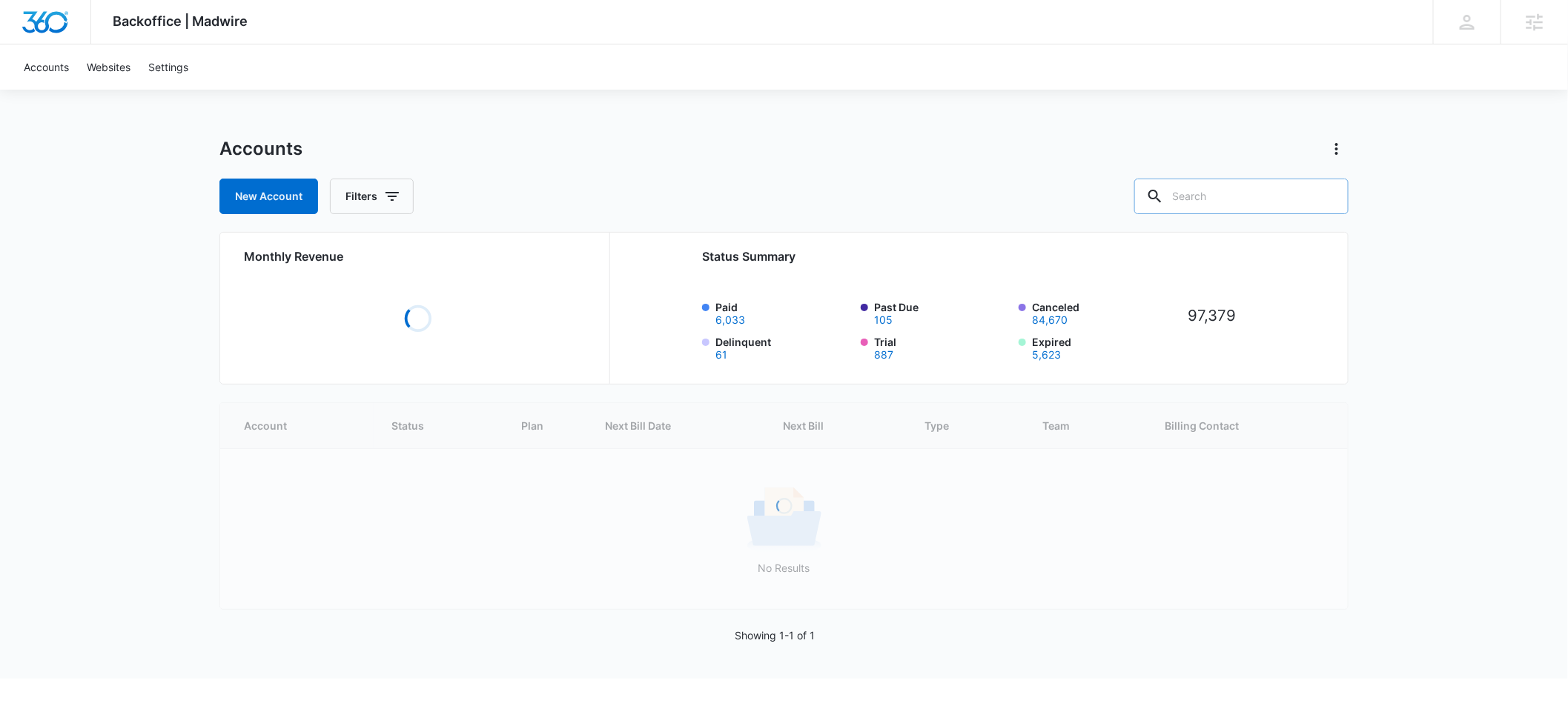
click at [1219, 194] on input "text" at bounding box center [1241, 196] width 214 height 35
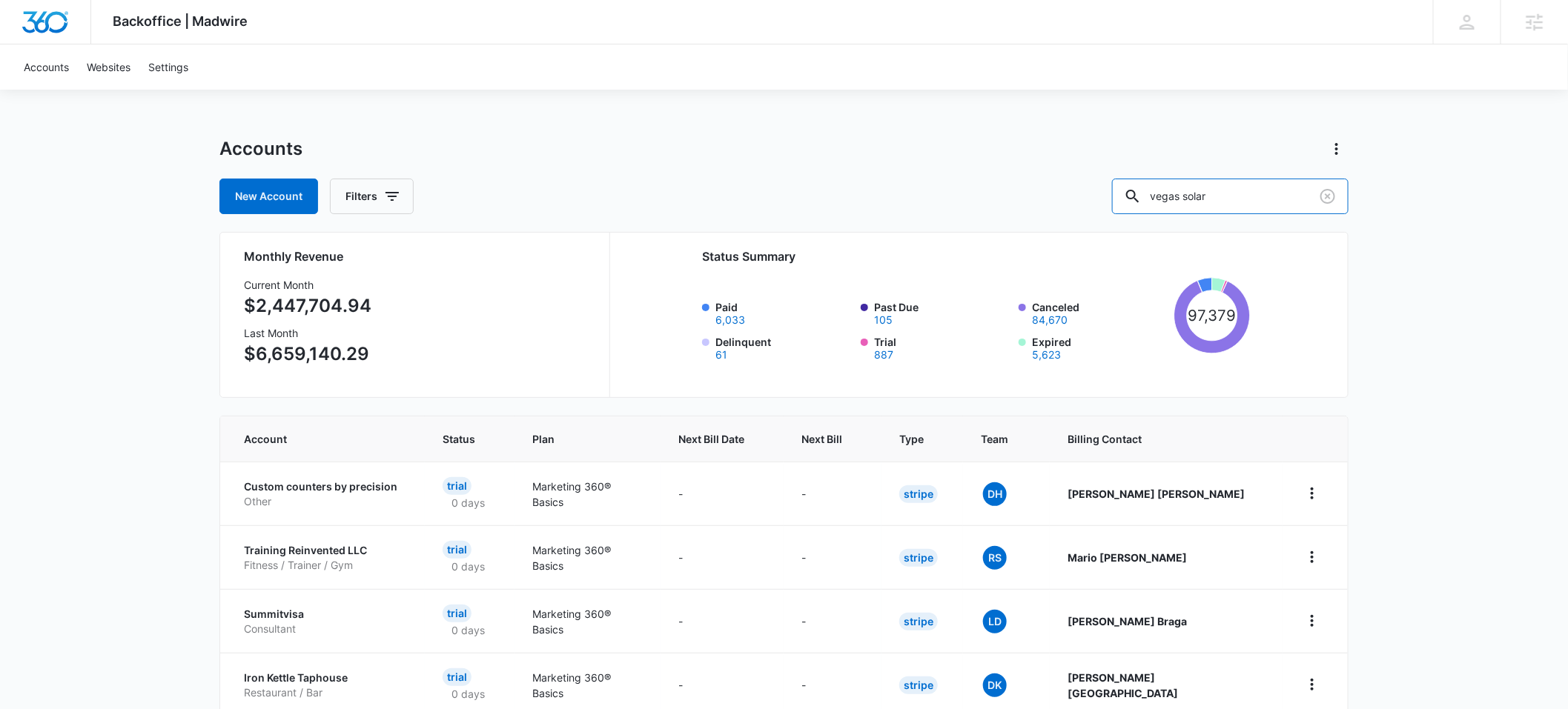
type input "vegas solar"
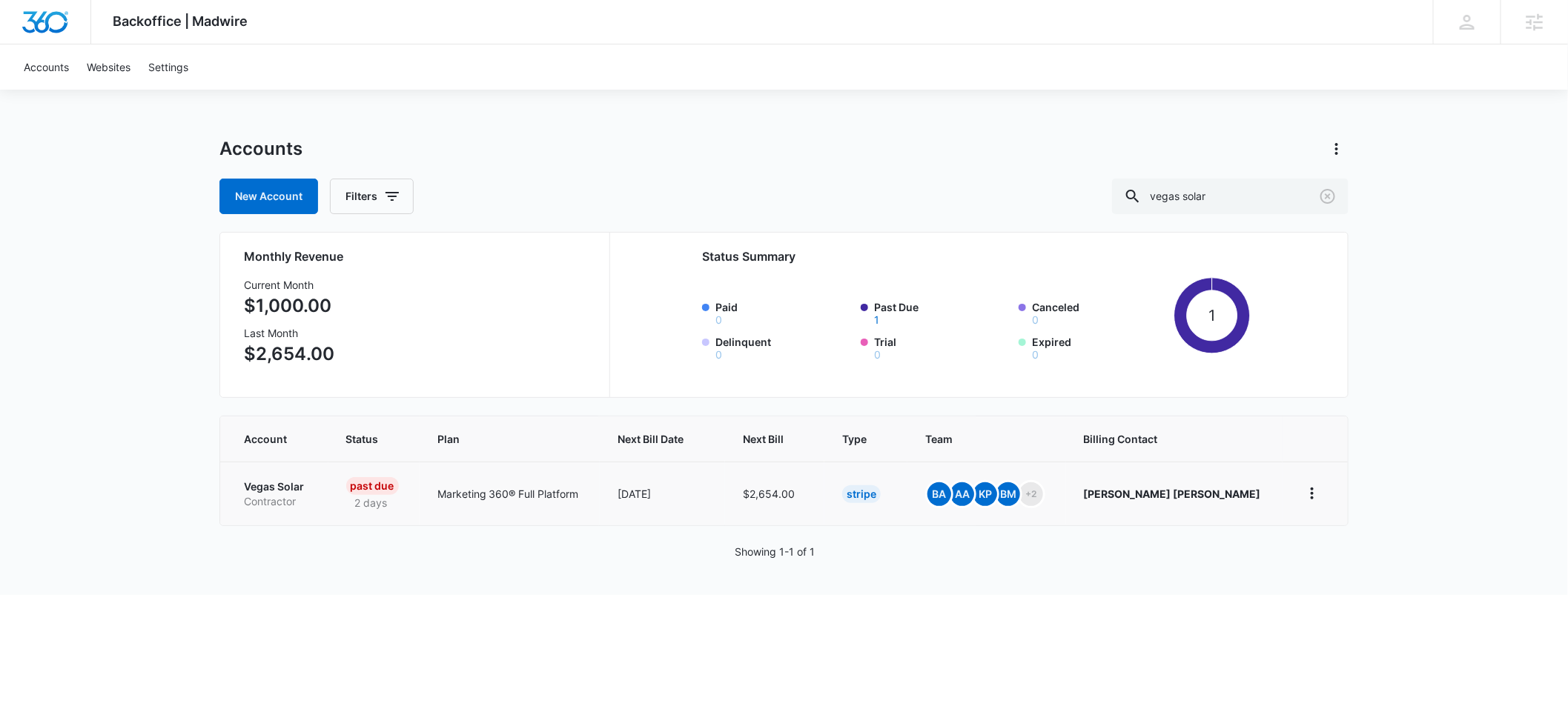
click at [260, 484] on p "Vegas Solar" at bounding box center [277, 486] width 66 height 15
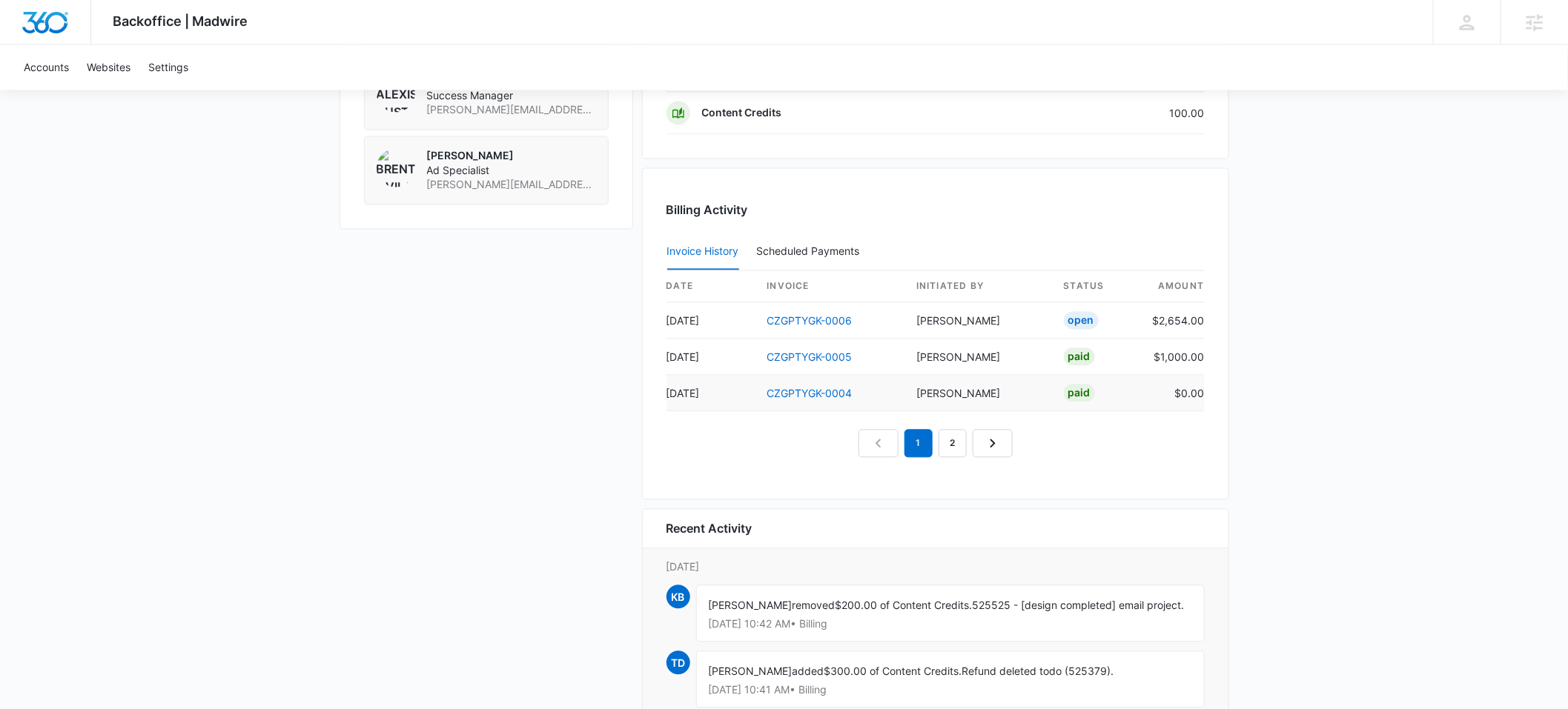
scroll to position [1427, 0]
click at [827, 317] on link "CZGPTYGK-0006" at bounding box center [809, 319] width 85 height 13
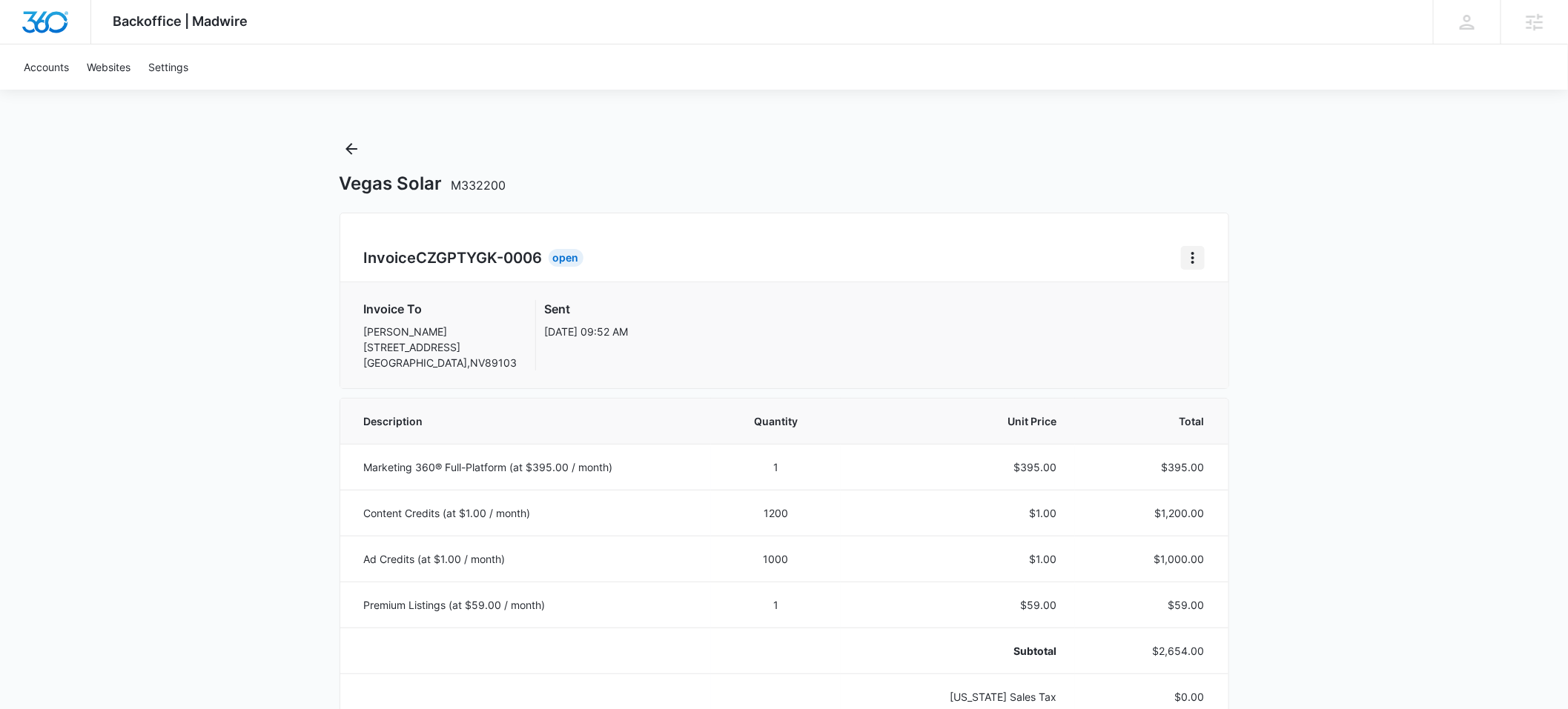
click at [1192, 250] on icon "Home" at bounding box center [1193, 258] width 18 height 18
click at [1206, 329] on button "Retry Payment" at bounding box center [1250, 322] width 139 height 22
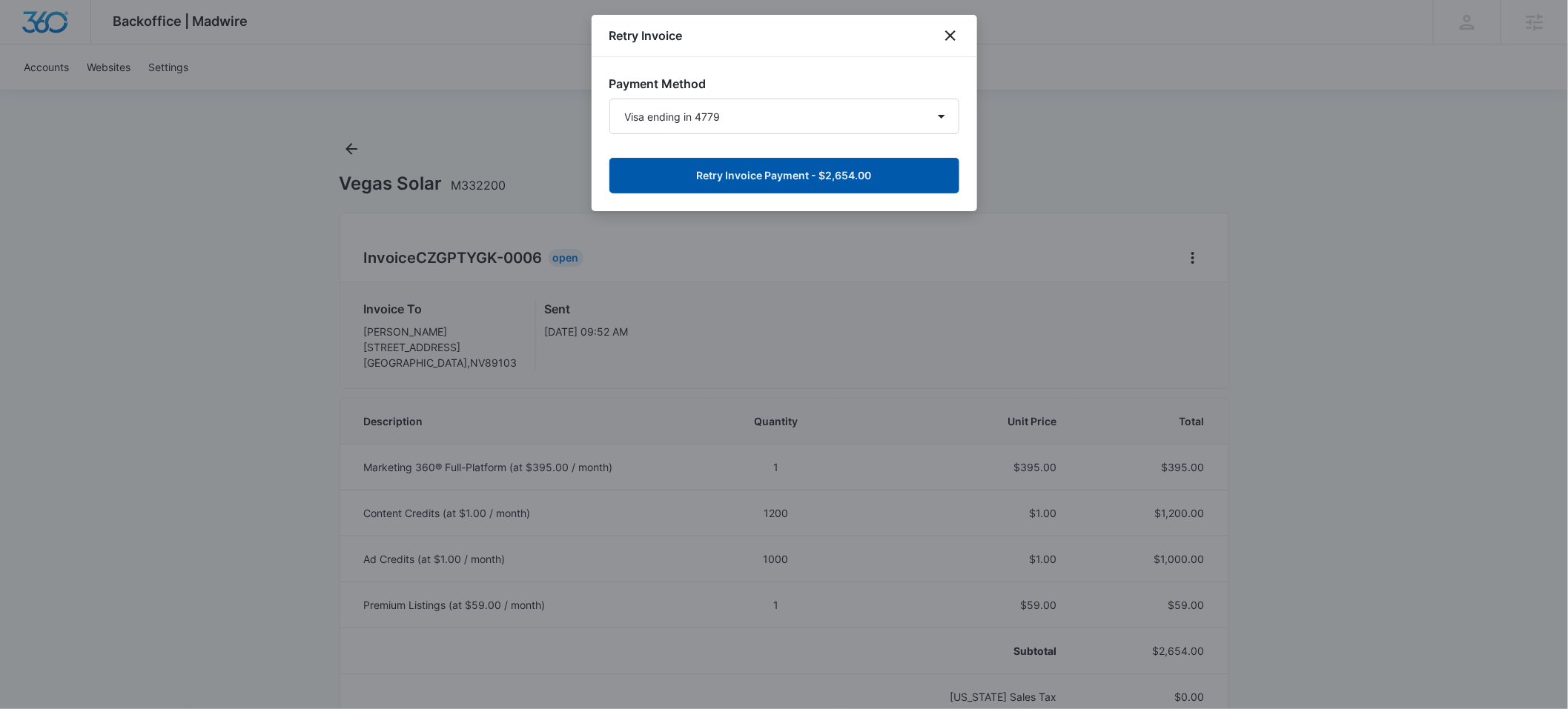
click at [822, 176] on button "Retry Invoice Payment - $2,654.00" at bounding box center [784, 175] width 349 height 35
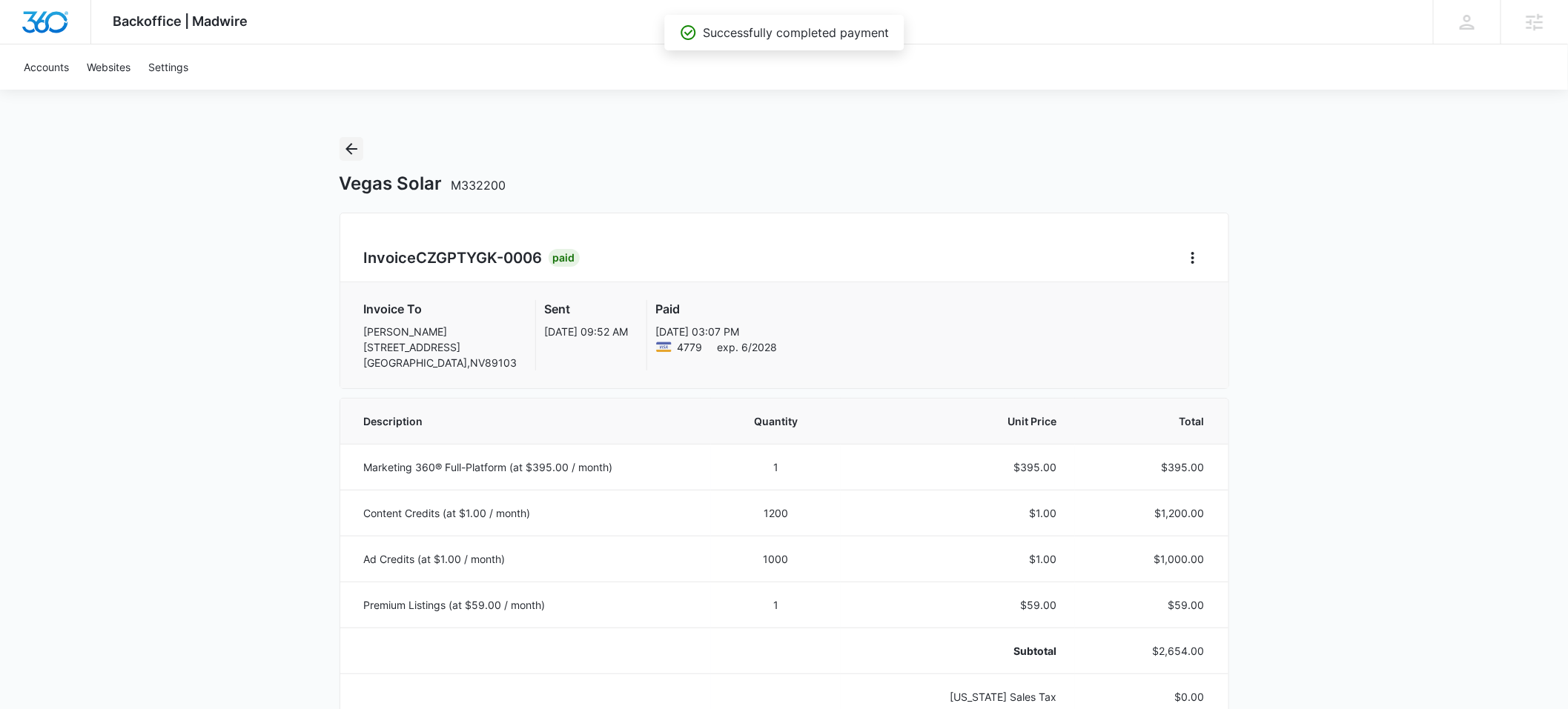
click at [354, 148] on icon "Back" at bounding box center [351, 149] width 12 height 12
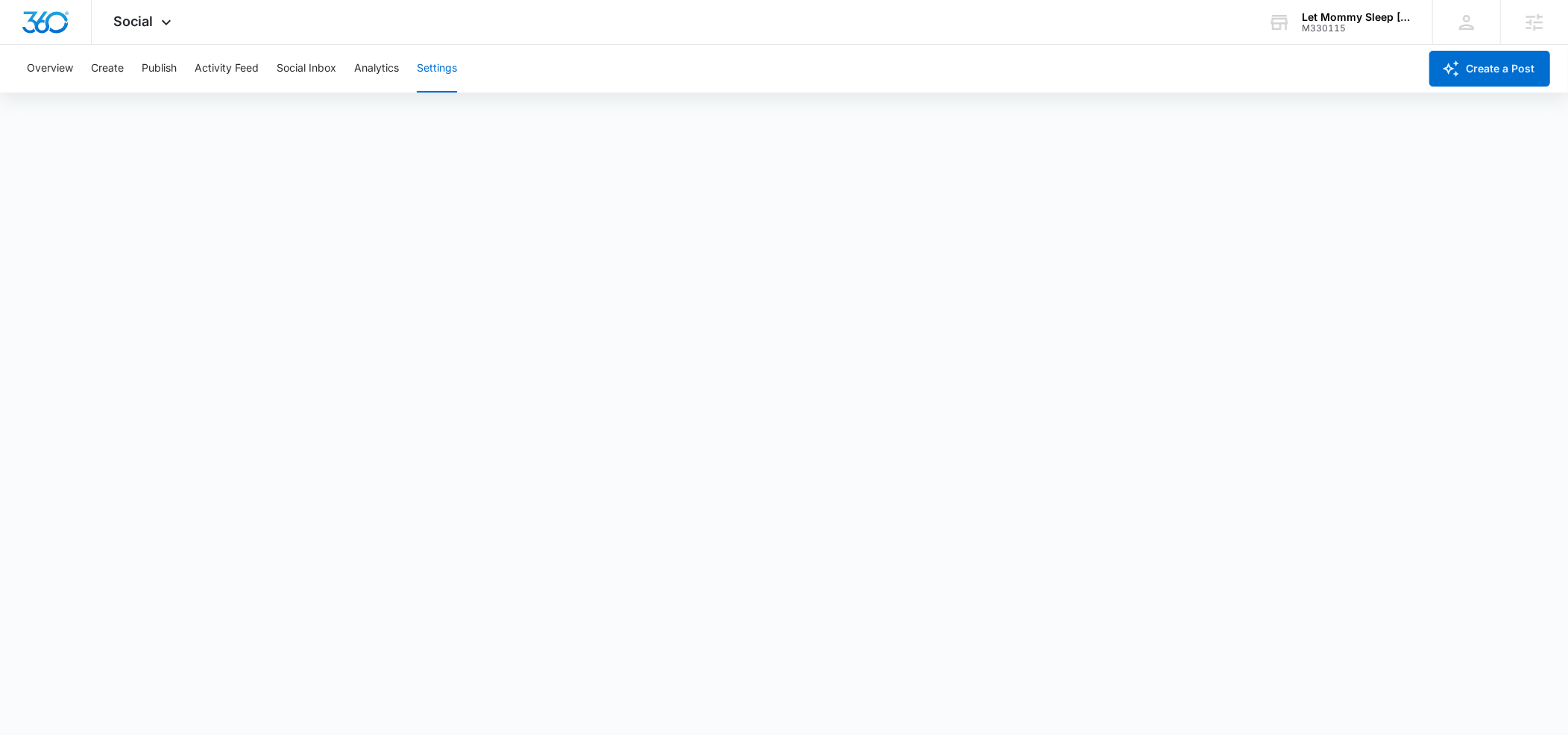
scroll to position [4, 0]
click at [167, 23] on icon at bounding box center [166, 26] width 18 height 18
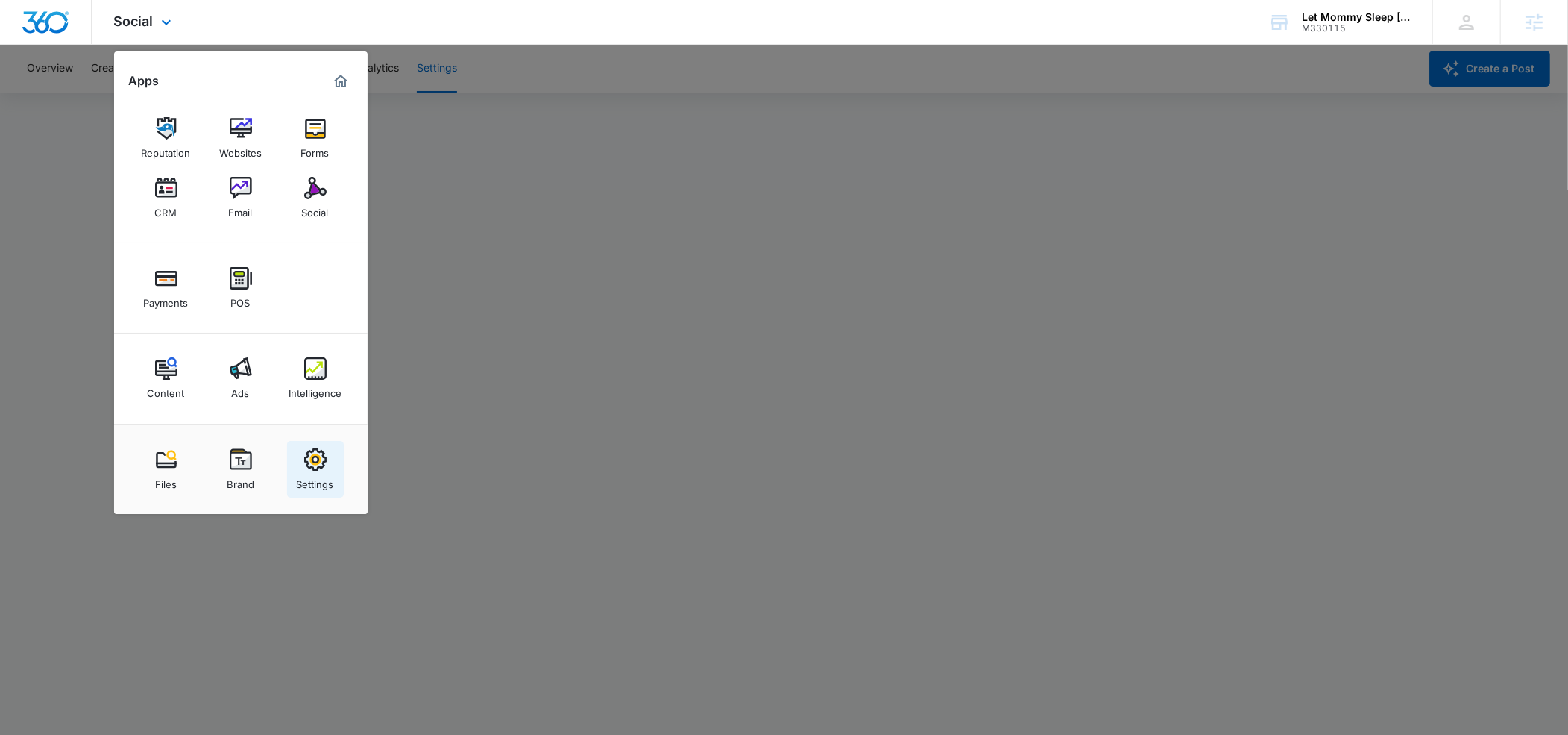
click at [310, 471] on img at bounding box center [315, 460] width 23 height 23
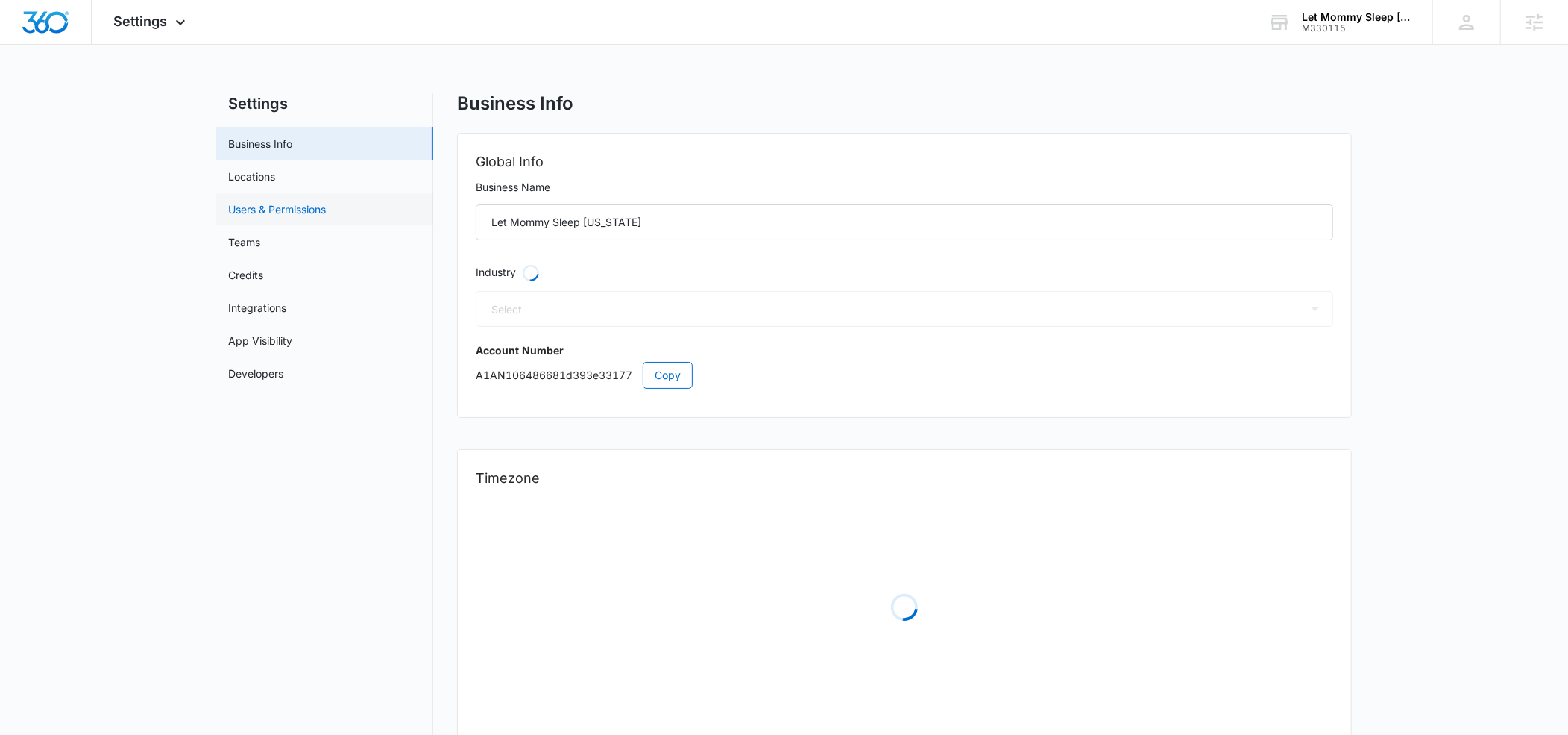
click at [261, 209] on link "Users & Permissions" at bounding box center [277, 209] width 98 height 16
select select "27"
select select "US"
select select "America/[GEOGRAPHIC_DATA]"
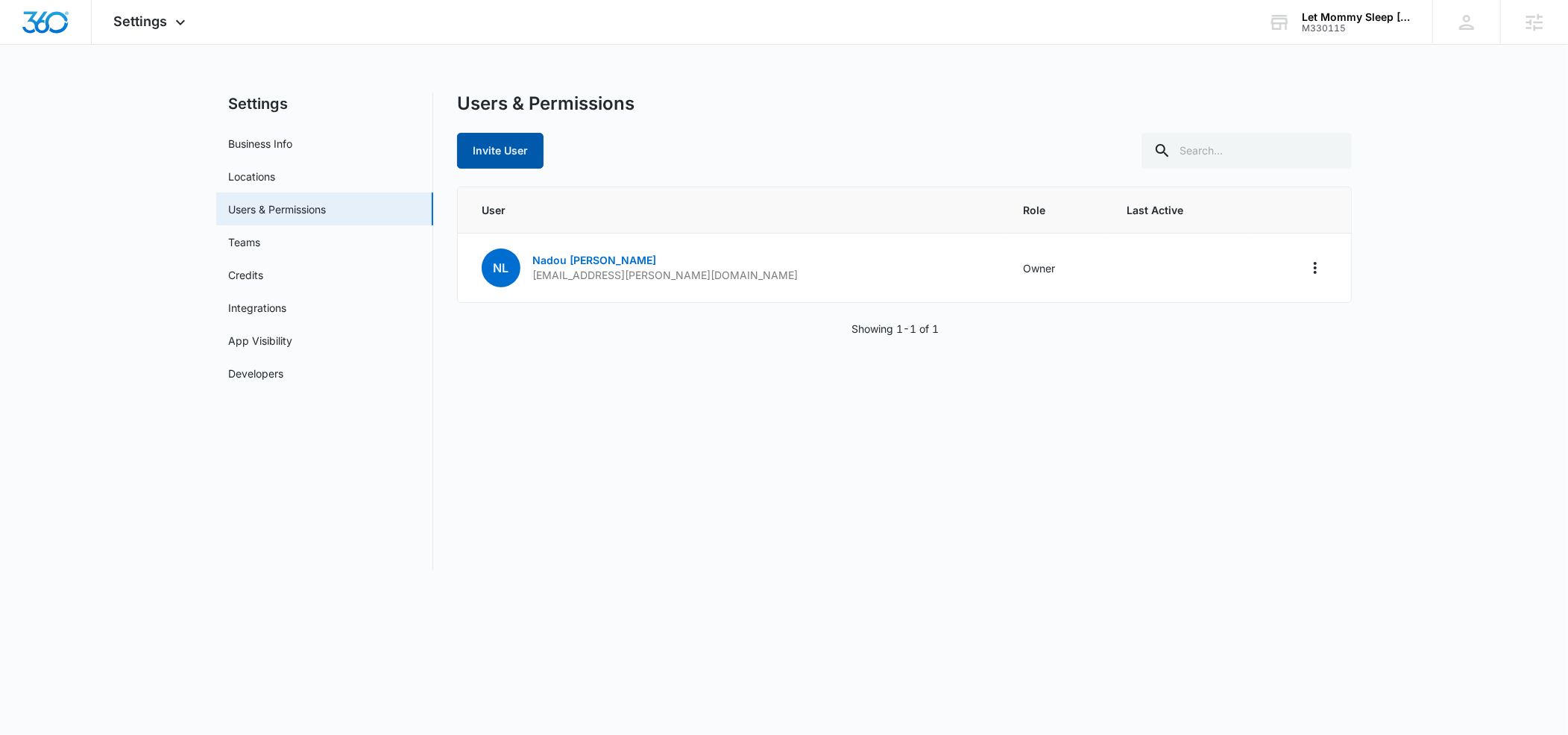
click at [523, 147] on button "Invite User" at bounding box center [501, 150] width 87 height 36
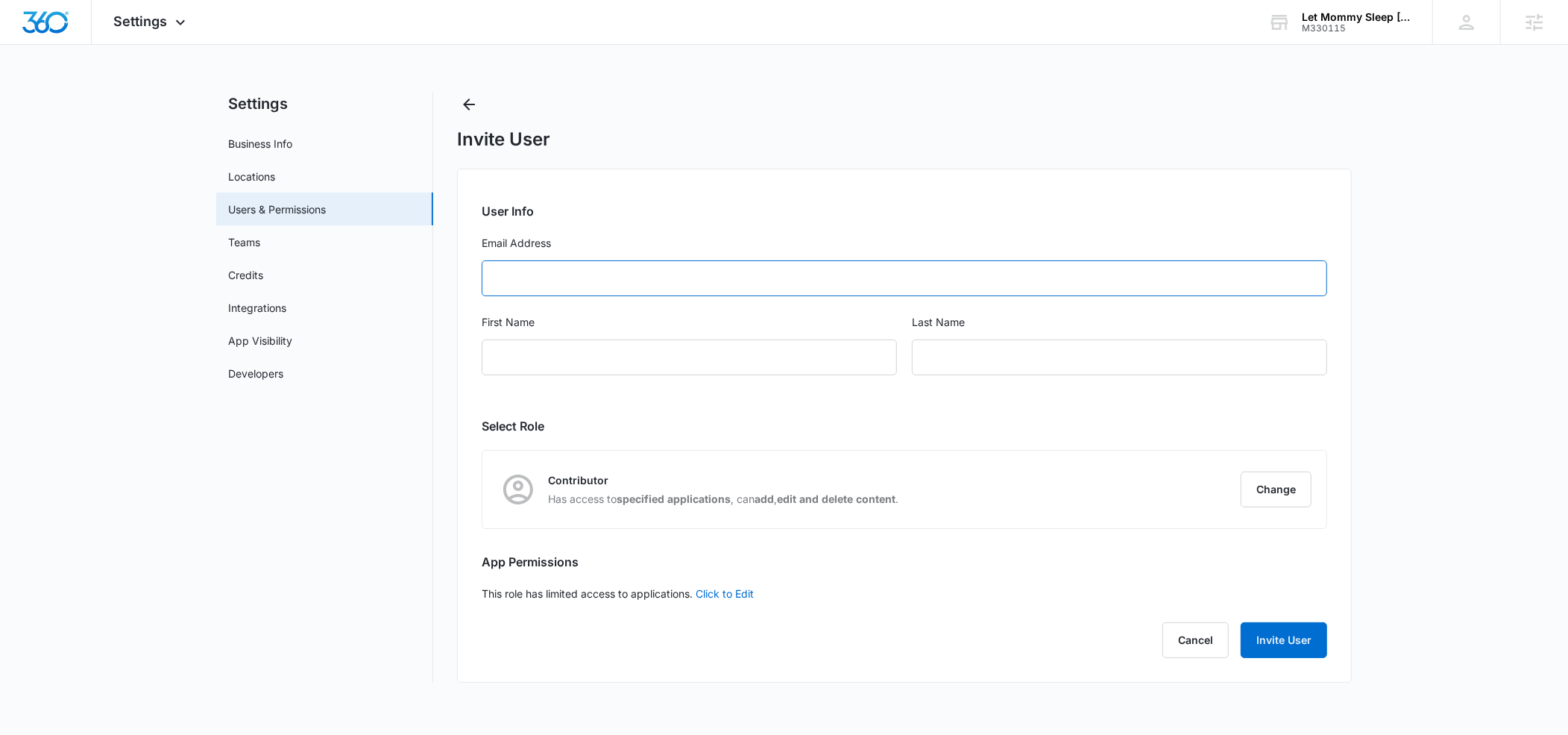
click at [541, 273] on input "Email Address" at bounding box center [905, 278] width 846 height 36
type input "[EMAIL_ADDRESS][DOMAIN_NAME]"
click at [525, 349] on input "First Name" at bounding box center [689, 357] width 415 height 36
type input "Nadou"
click at [938, 355] on input "text" at bounding box center [1120, 357] width 415 height 36
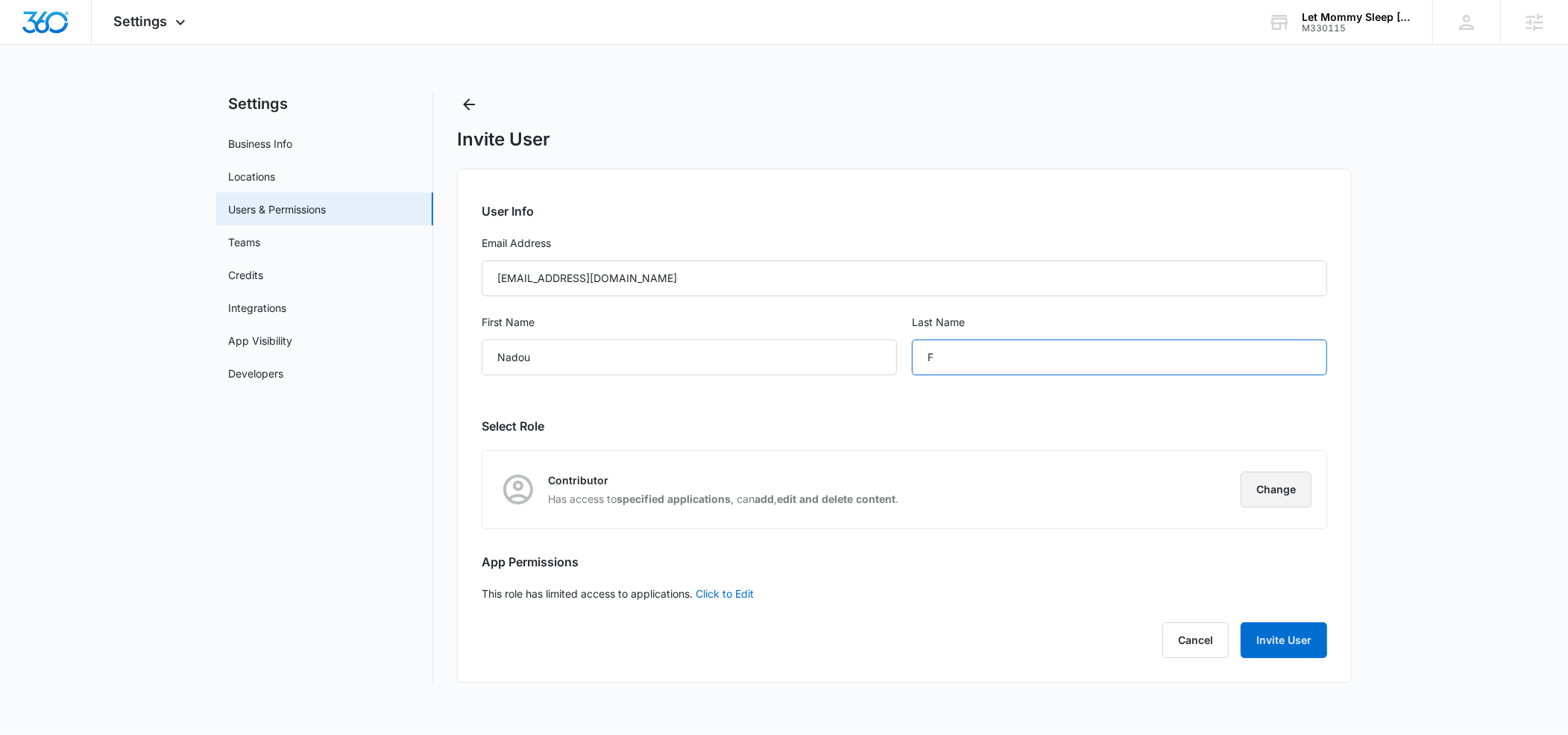
type input "F"
click at [1279, 500] on button "Change" at bounding box center [1276, 489] width 71 height 36
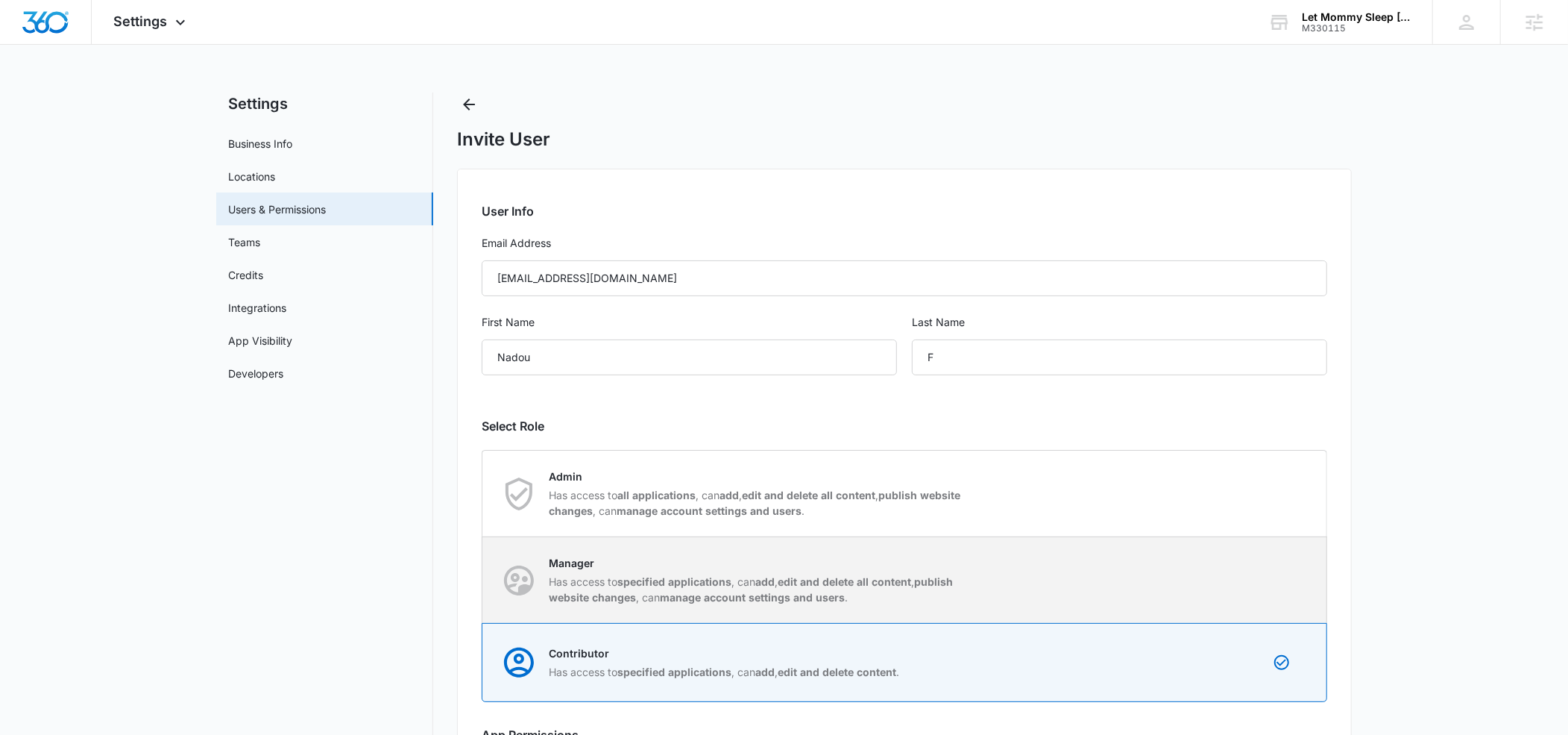
click at [576, 565] on p "Manager" at bounding box center [758, 563] width 419 height 16
click at [484, 579] on input "Manager Has access to specified applications , can add , edit and delete all co…" at bounding box center [483, 579] width 1 height 1
radio input "true"
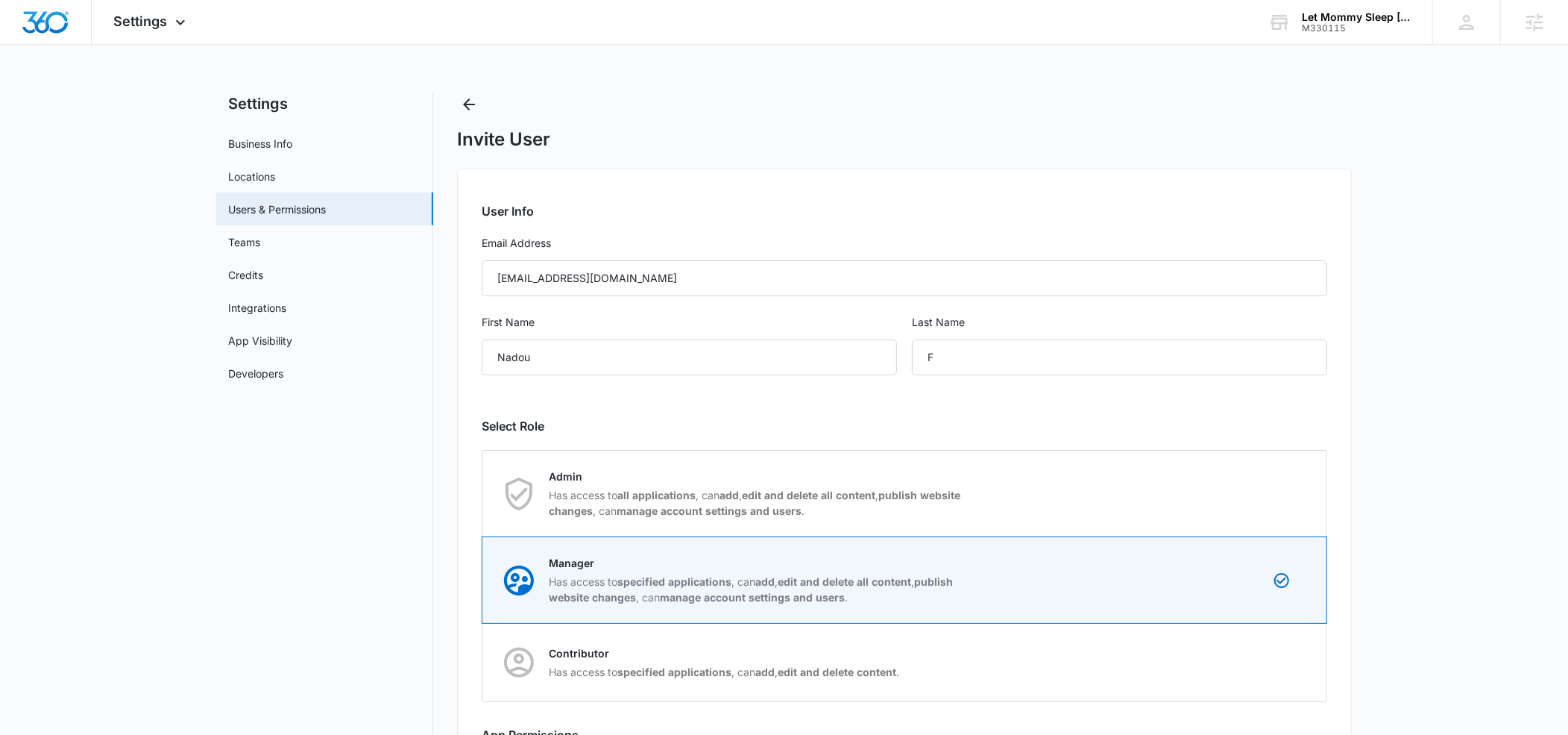
click at [1083, 394] on div "User Info Email Address [EMAIL_ADDRESS][DOMAIN_NAME] First Name [PERSON_NAME] L…" at bounding box center [905, 512] width 895 height 687
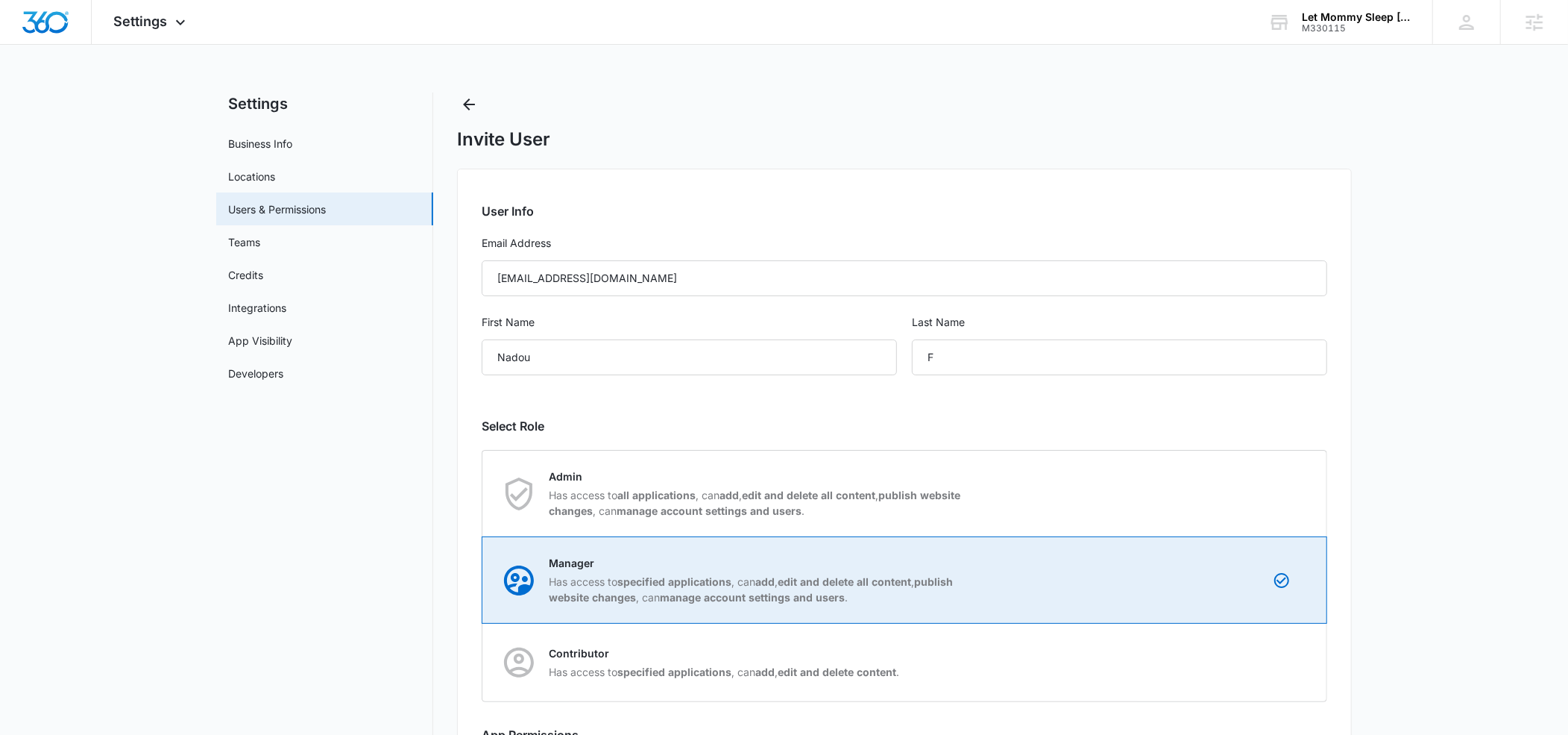
scroll to position [138, 0]
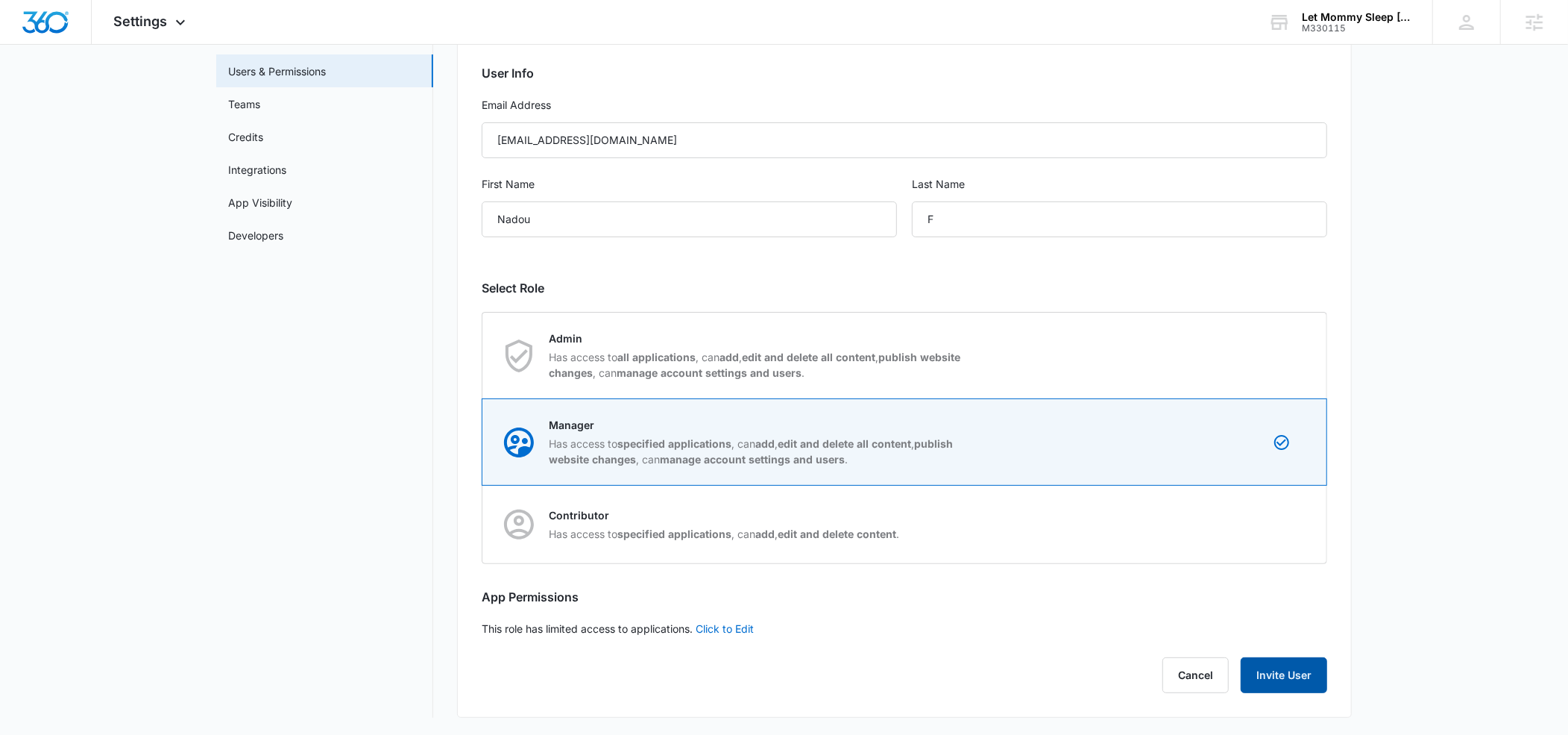
click at [1288, 670] on button "Invite User" at bounding box center [1284, 675] width 87 height 36
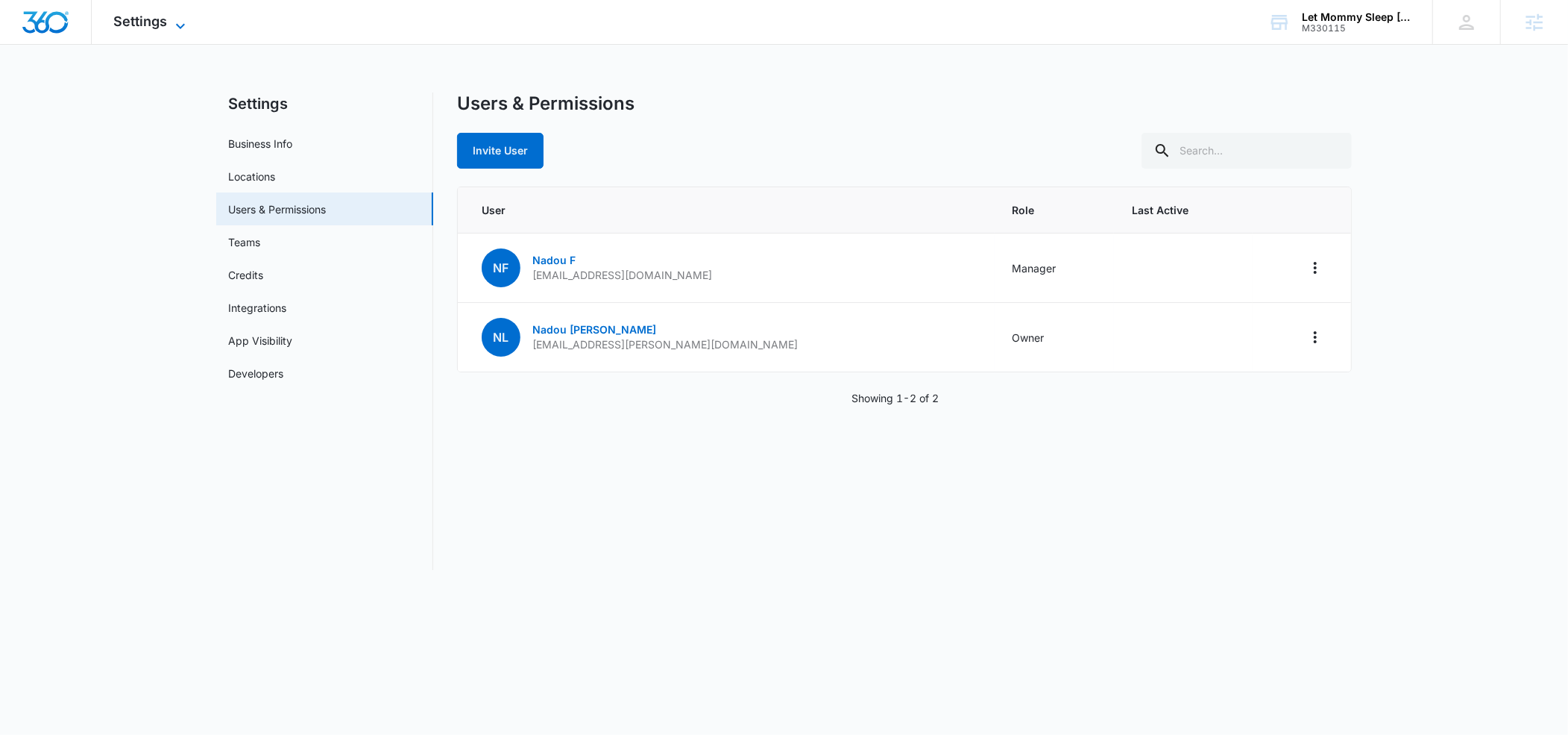
click at [182, 29] on icon at bounding box center [181, 26] width 18 height 18
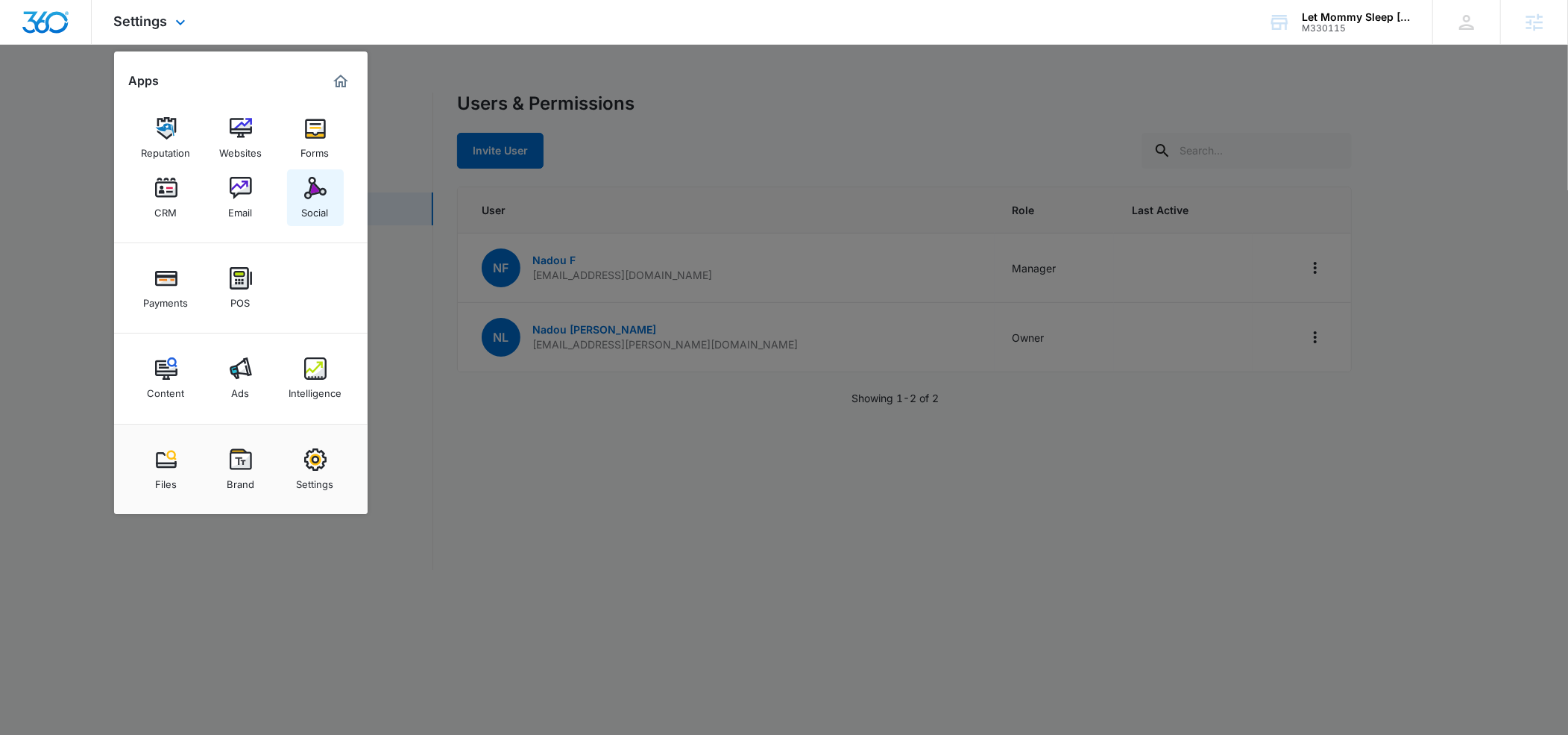
click at [306, 195] on img at bounding box center [315, 189] width 23 height 23
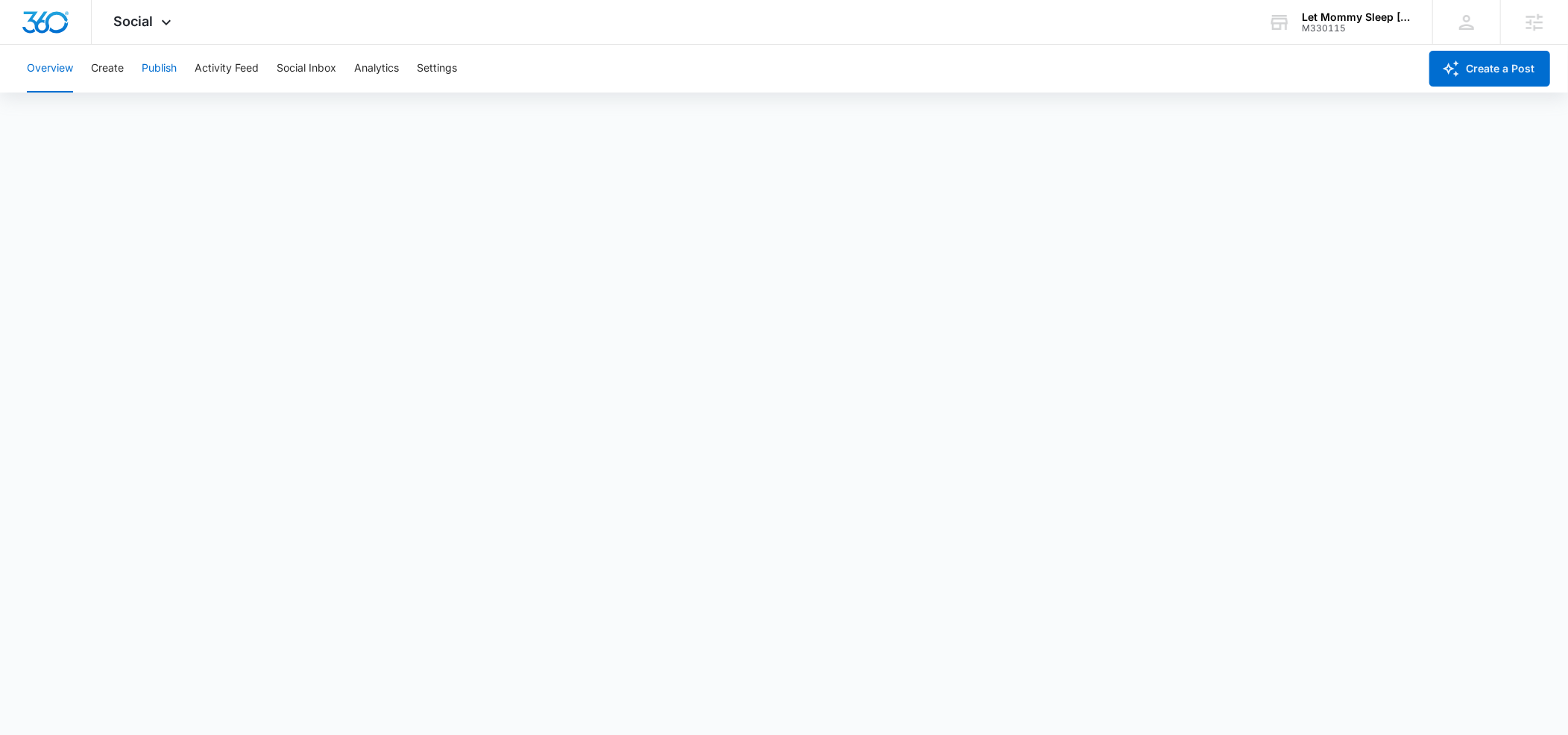
click at [155, 68] on button "Publish" at bounding box center [159, 69] width 35 height 48
click at [167, 25] on icon at bounding box center [166, 26] width 18 height 18
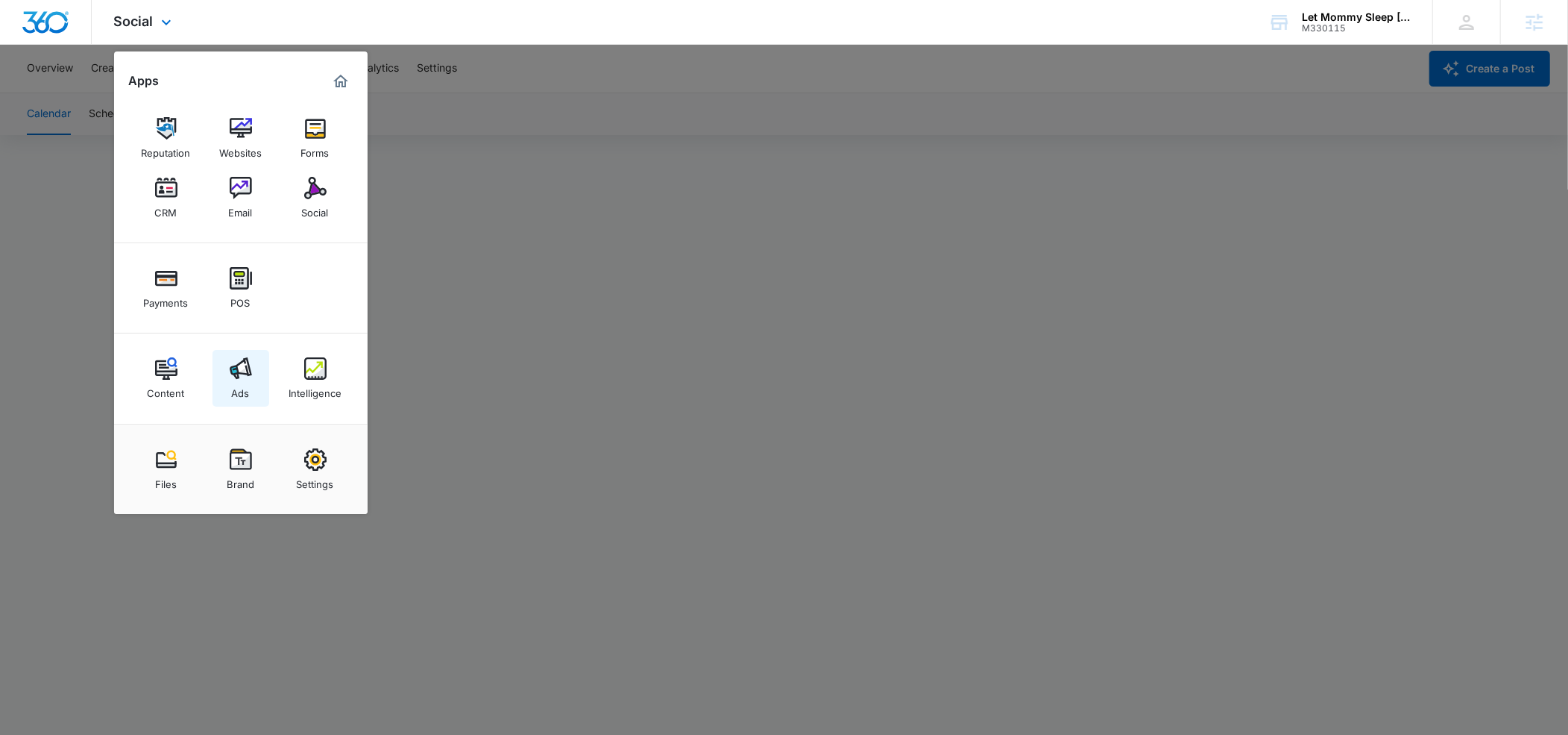
click at [244, 371] on img at bounding box center [241, 368] width 23 height 23
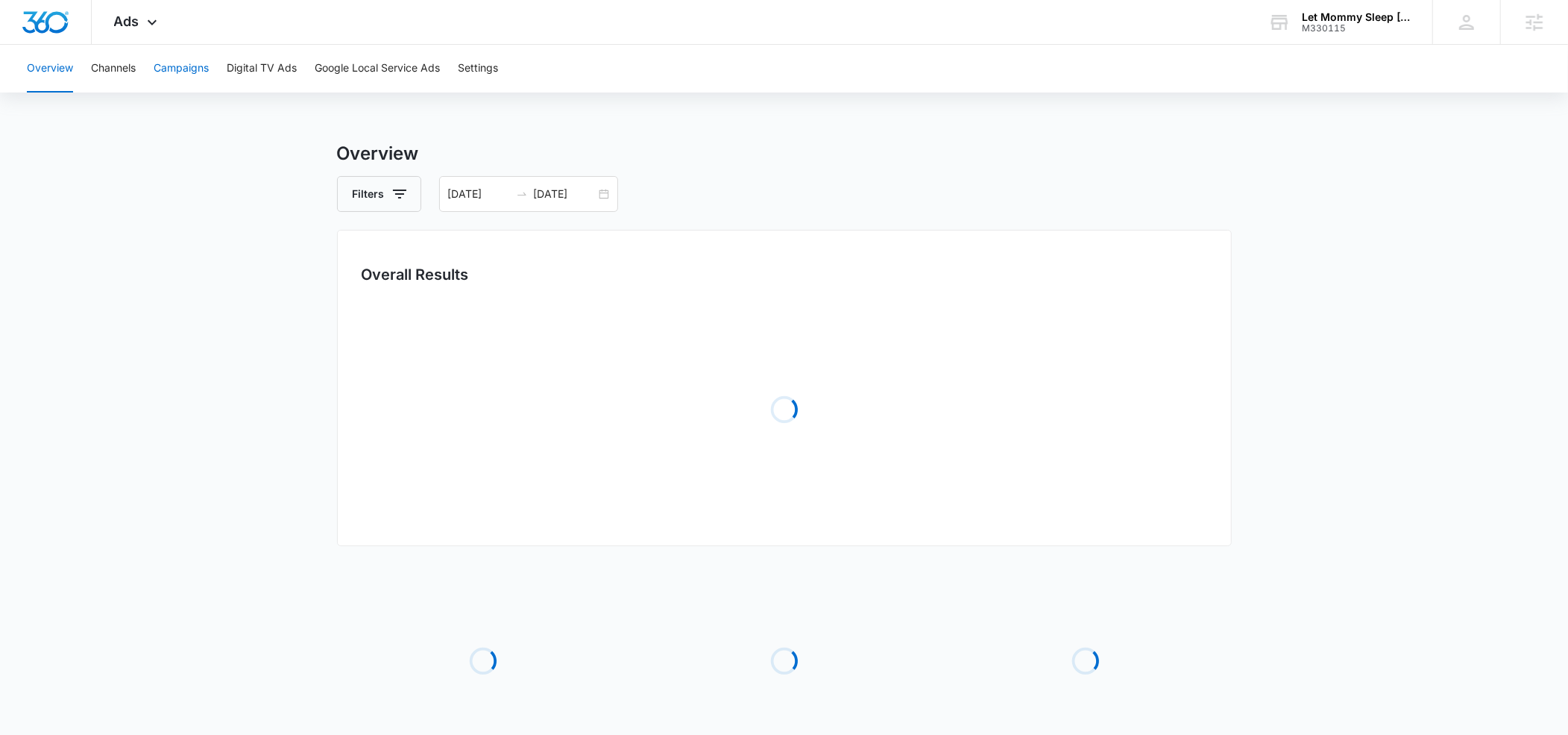
click at [194, 68] on button "Campaigns" at bounding box center [181, 69] width 56 height 48
click at [557, 198] on input "[DATE]" at bounding box center [564, 194] width 62 height 17
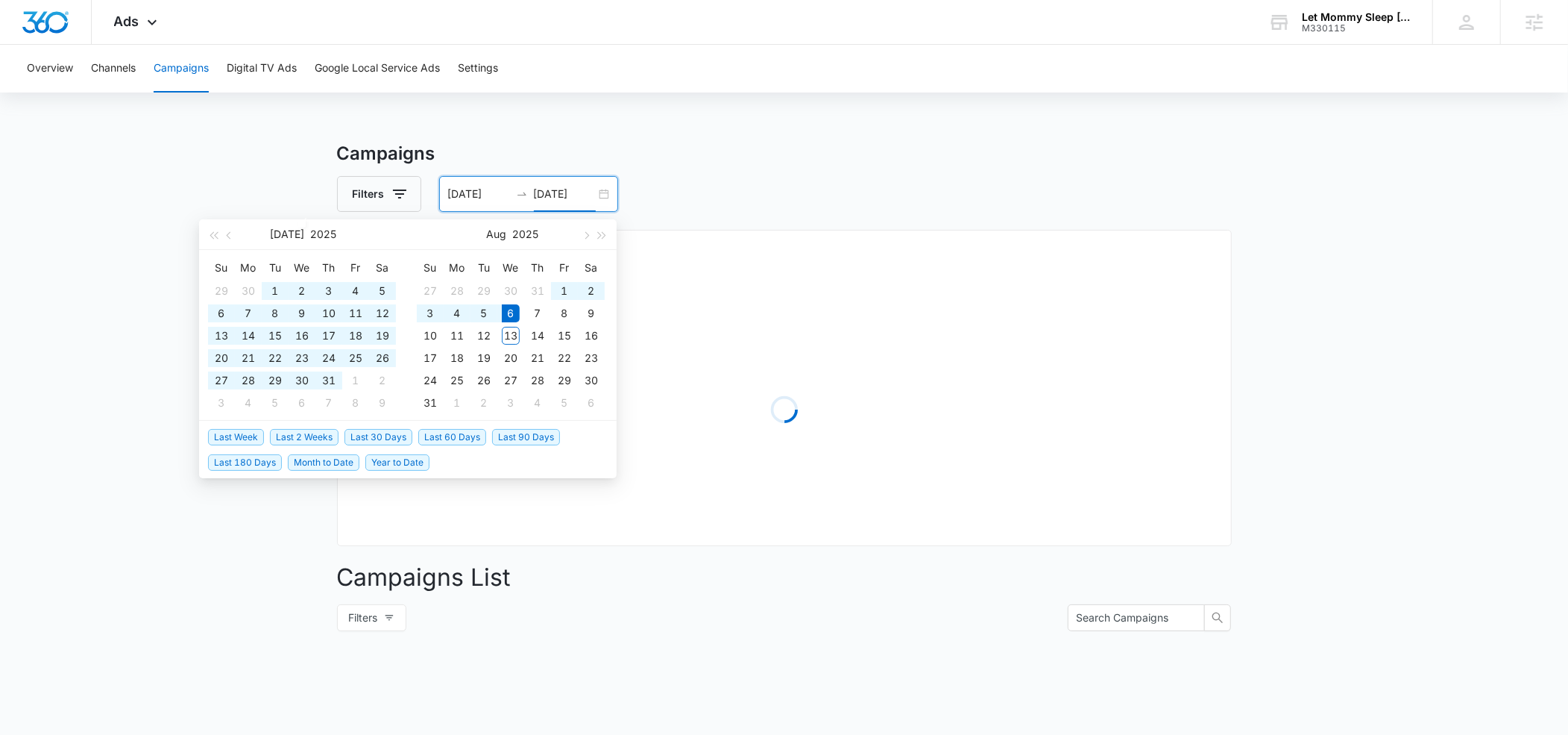
type input "[DATE]"
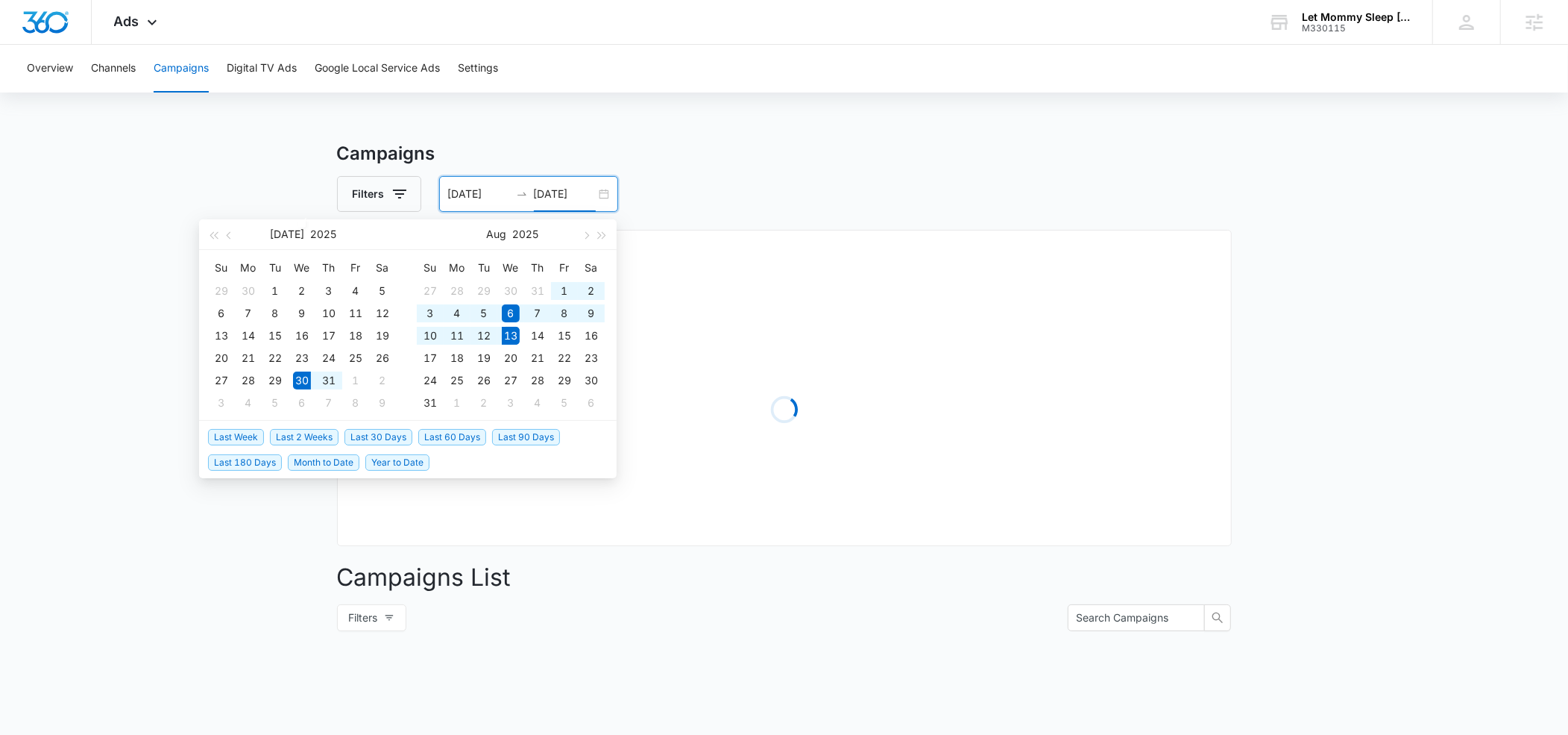
click at [326, 438] on span "Last 2 Weeks" at bounding box center [304, 437] width 69 height 17
type input "[DATE]"
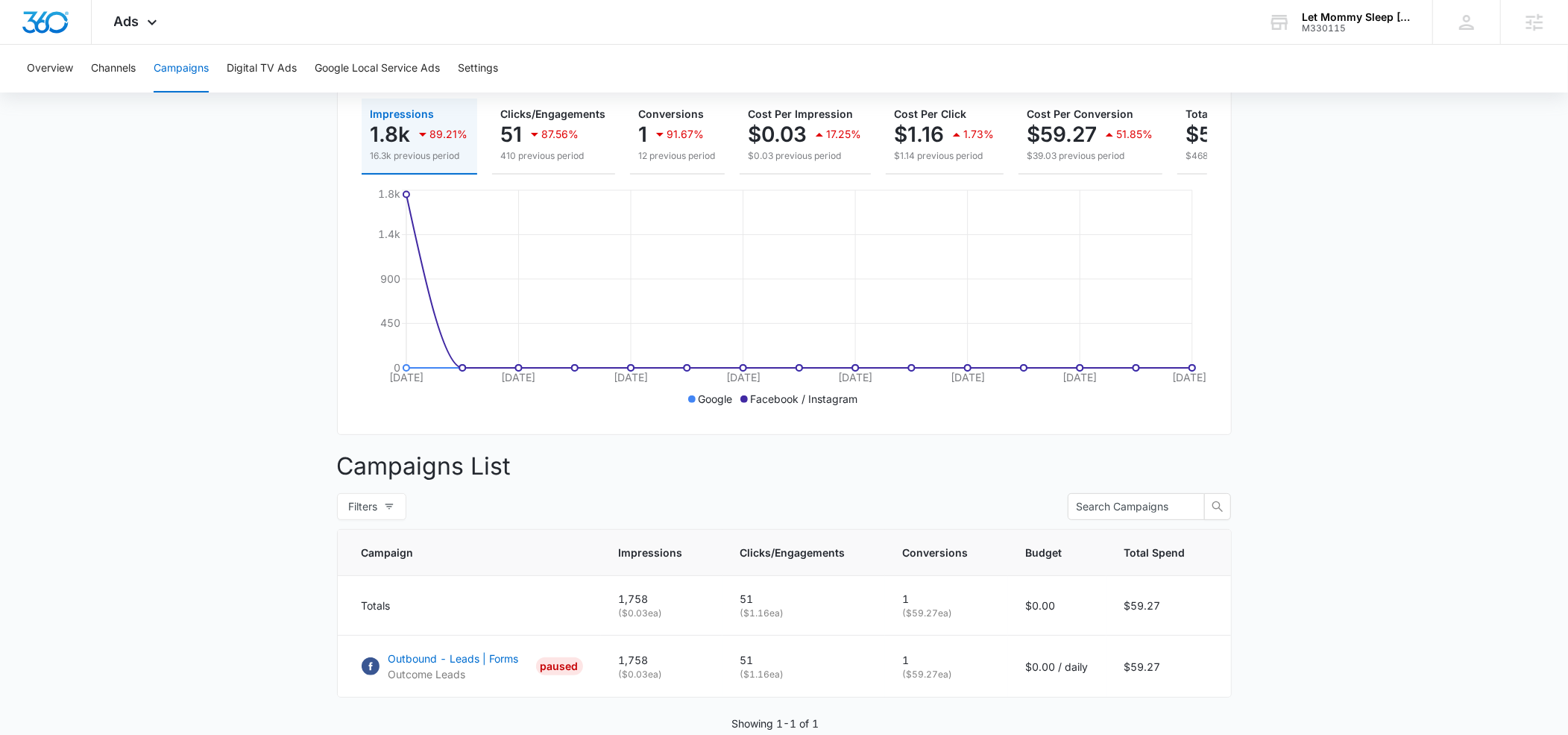
scroll to position [266, 0]
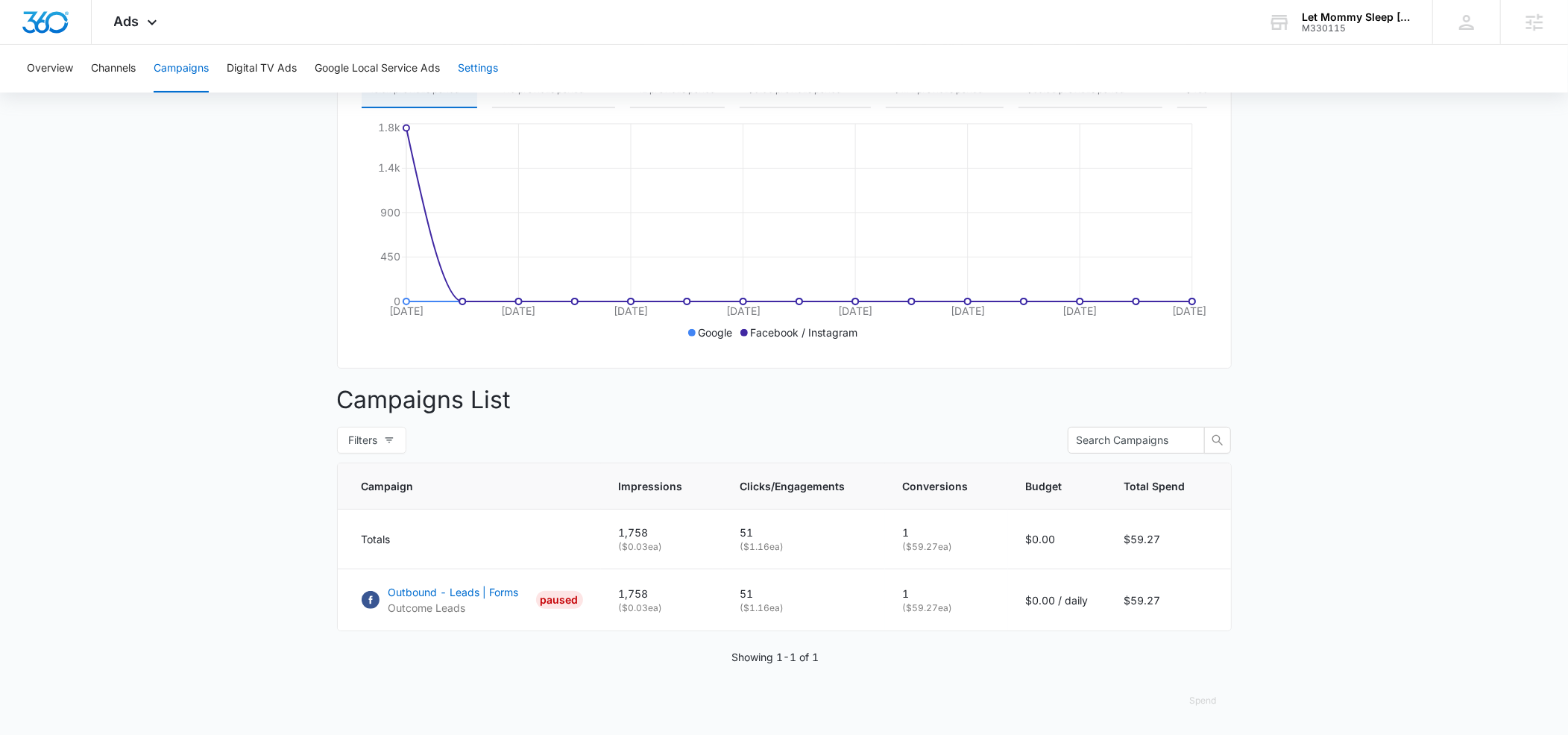
click at [467, 66] on button "Settings" at bounding box center [478, 69] width 40 height 48
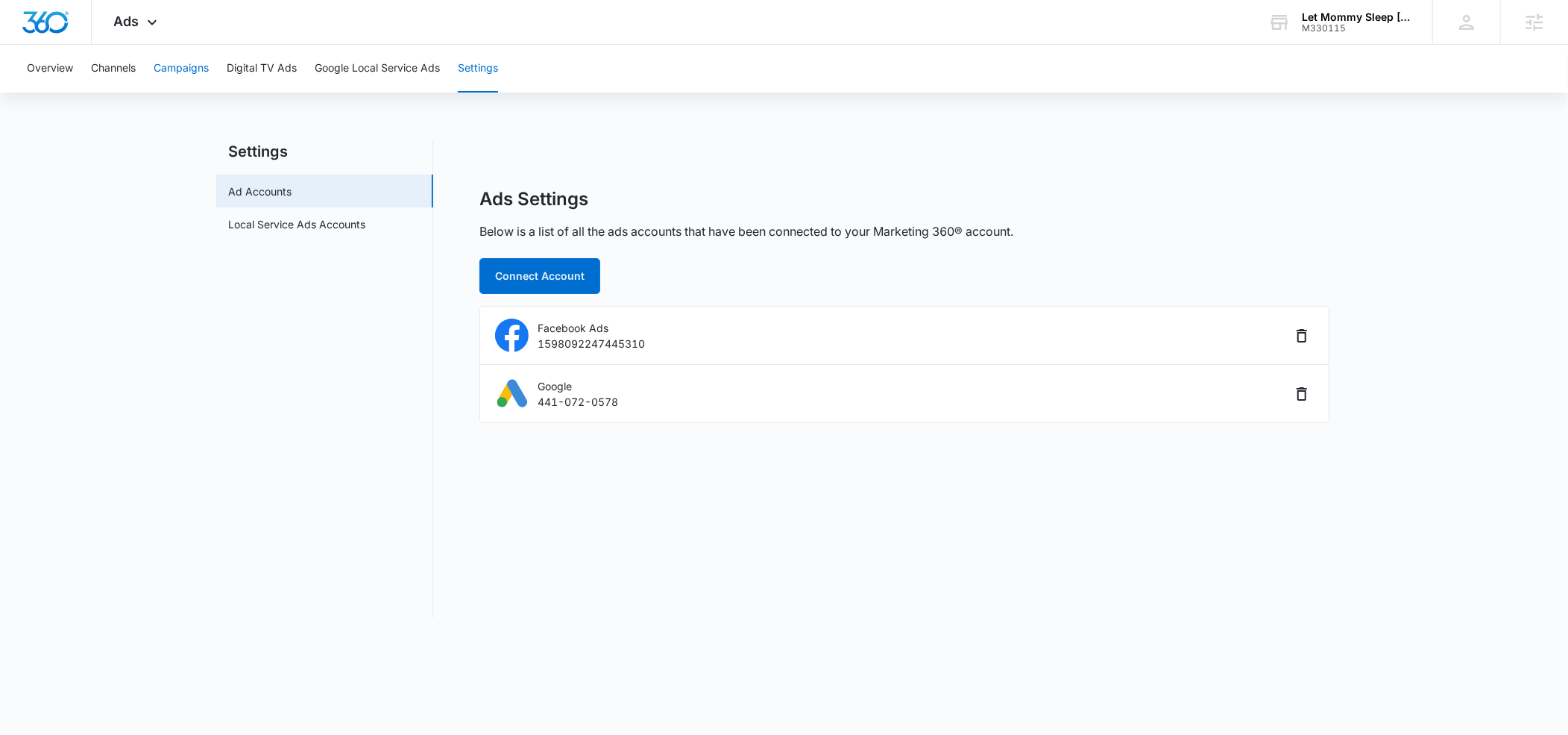
click at [182, 70] on button "Campaigns" at bounding box center [181, 69] width 56 height 48
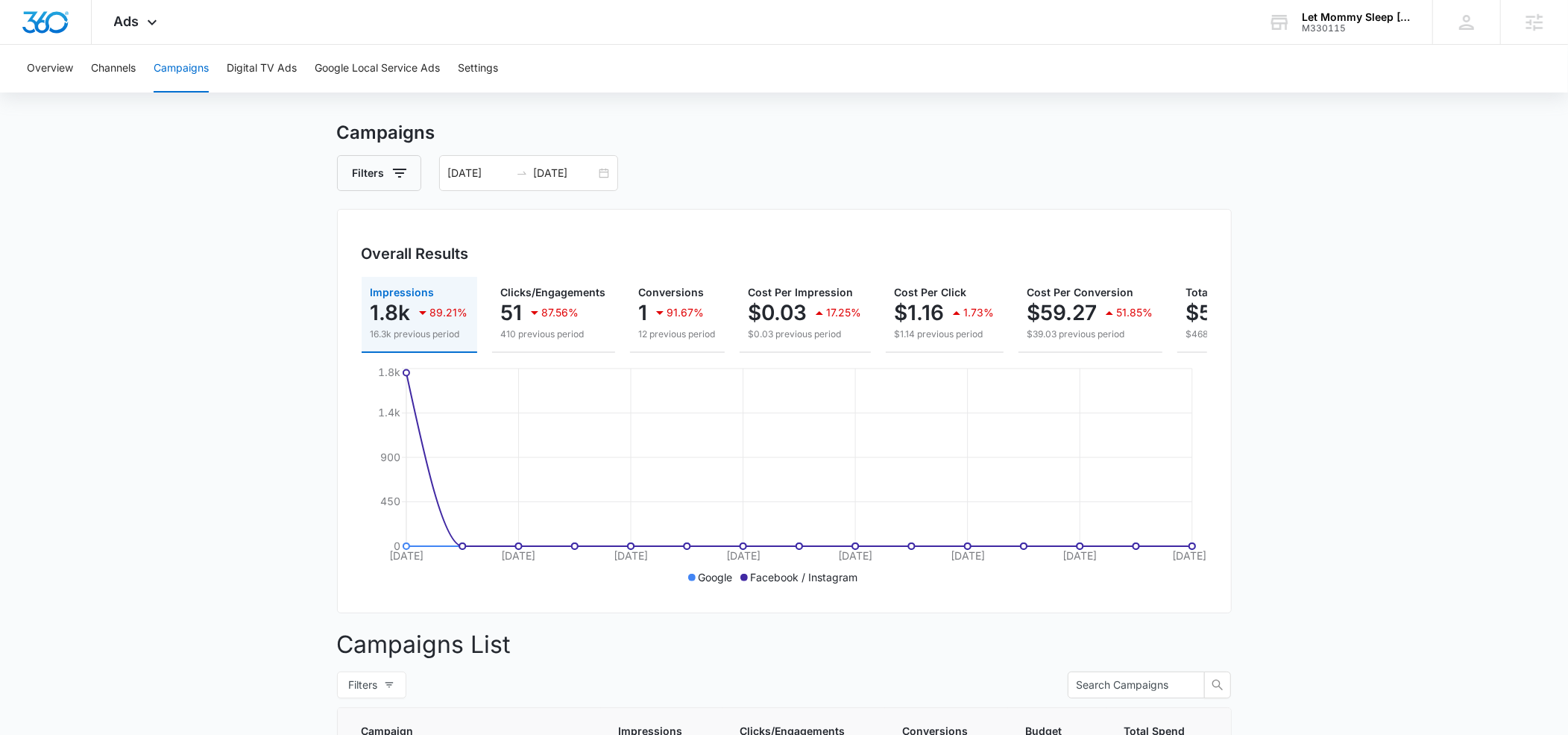
scroll to position [23, 0]
click at [482, 66] on button "Settings" at bounding box center [478, 69] width 40 height 48
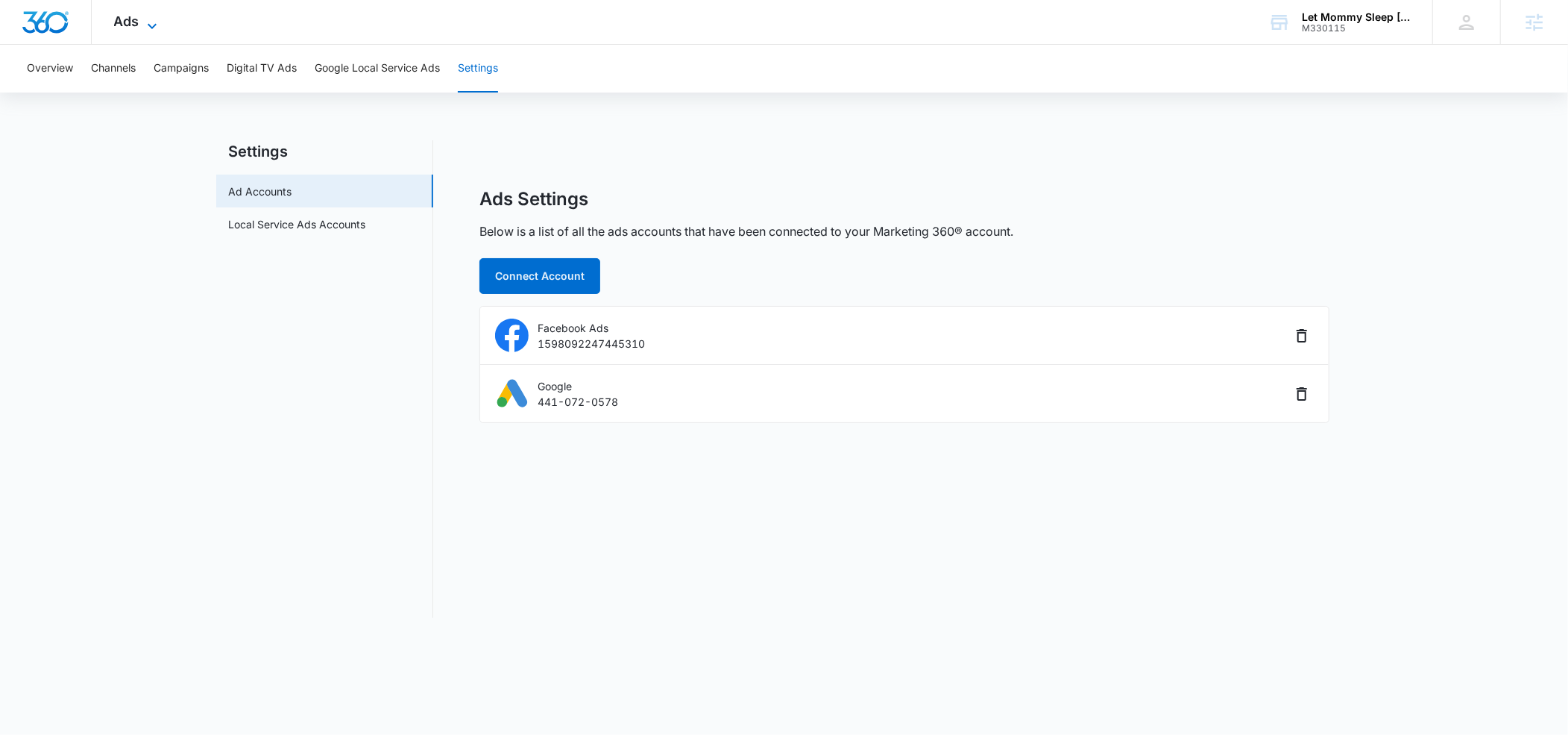
click at [148, 23] on icon at bounding box center [152, 26] width 9 height 5
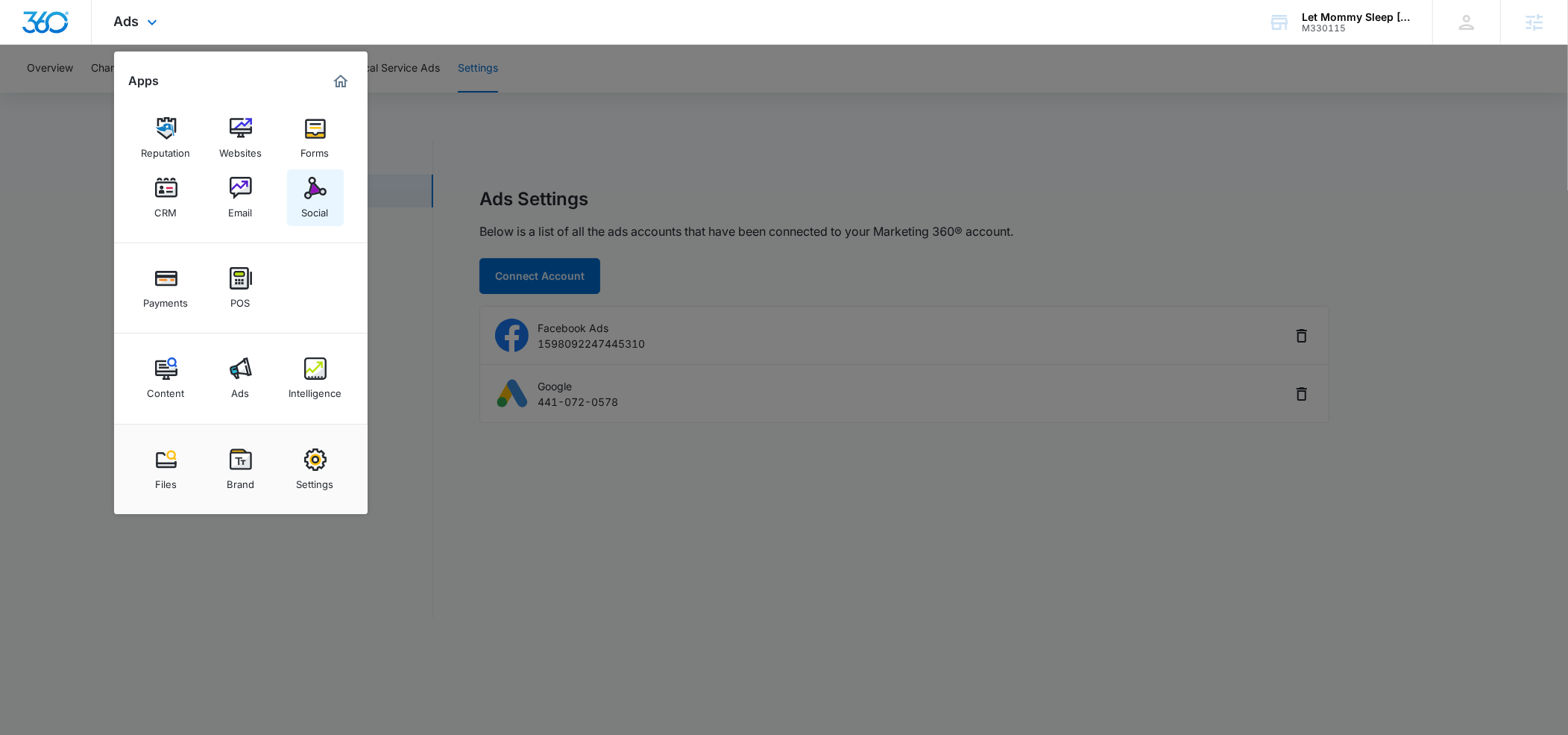
click at [312, 199] on div "Social" at bounding box center [315, 209] width 27 height 19
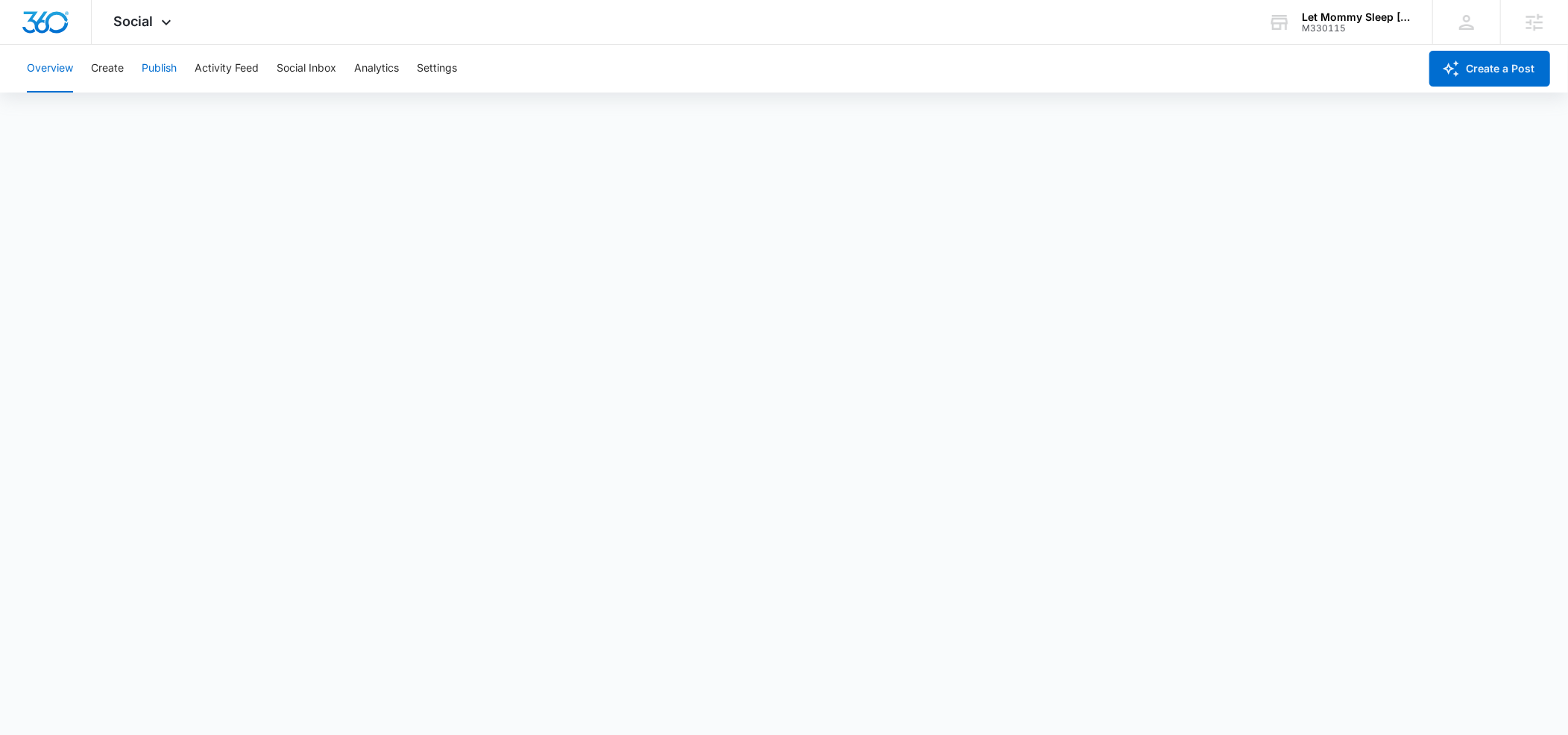
click at [167, 70] on button "Publish" at bounding box center [159, 69] width 35 height 48
